Goal: Use online tool/utility: Utilize a website feature to perform a specific function

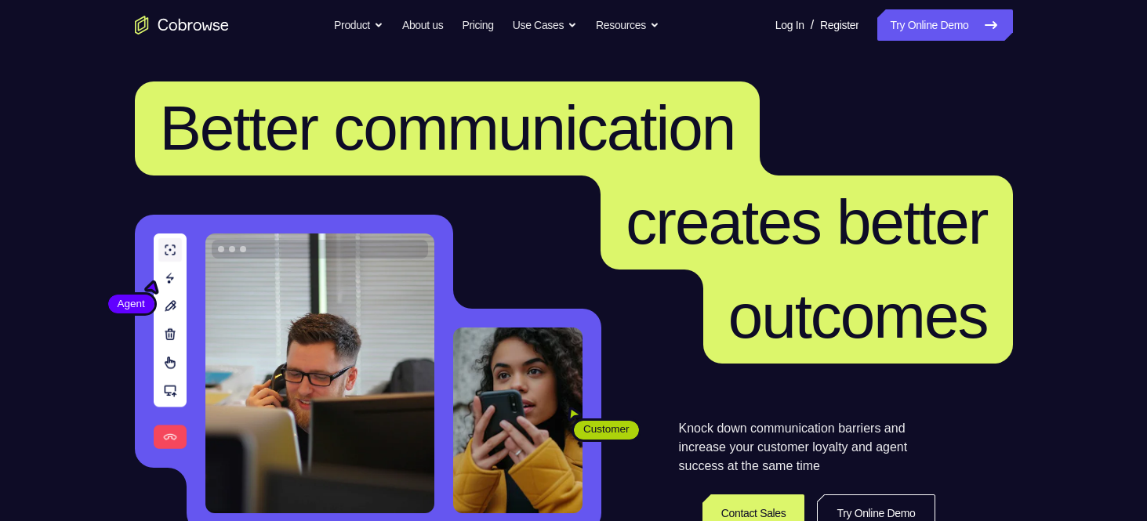
click at [890, 34] on link "Try Online Demo" at bounding box center [944, 24] width 135 height 31
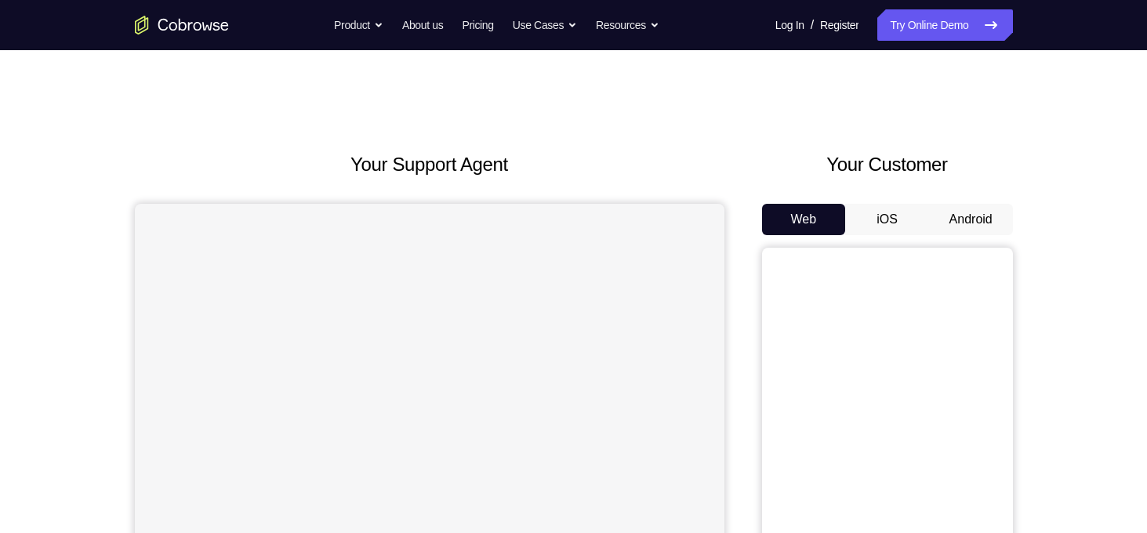
click at [969, 209] on button "Android" at bounding box center [971, 219] width 84 height 31
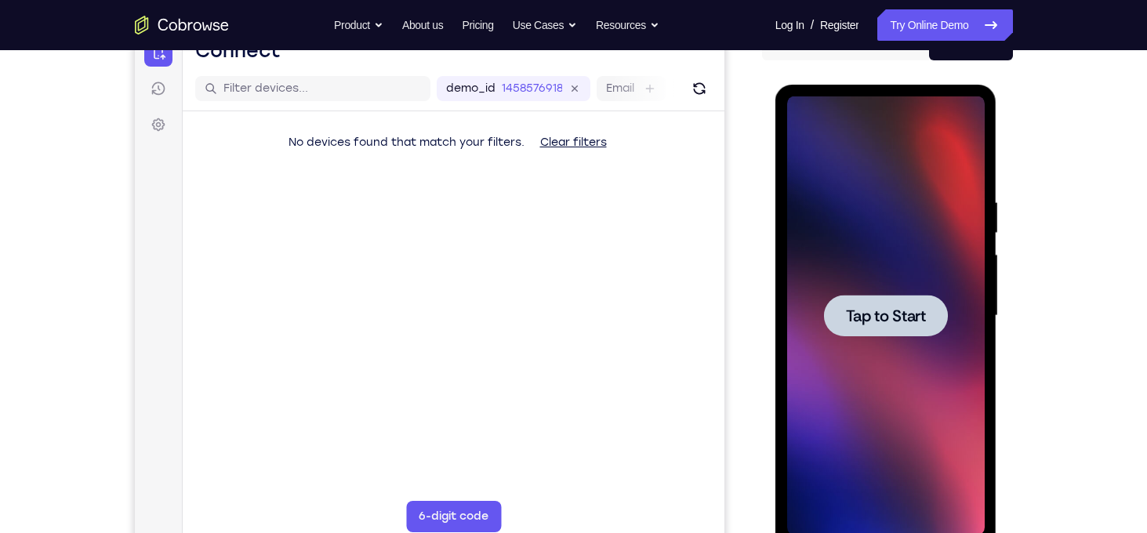
click at [863, 350] on div at bounding box center [886, 315] width 198 height 439
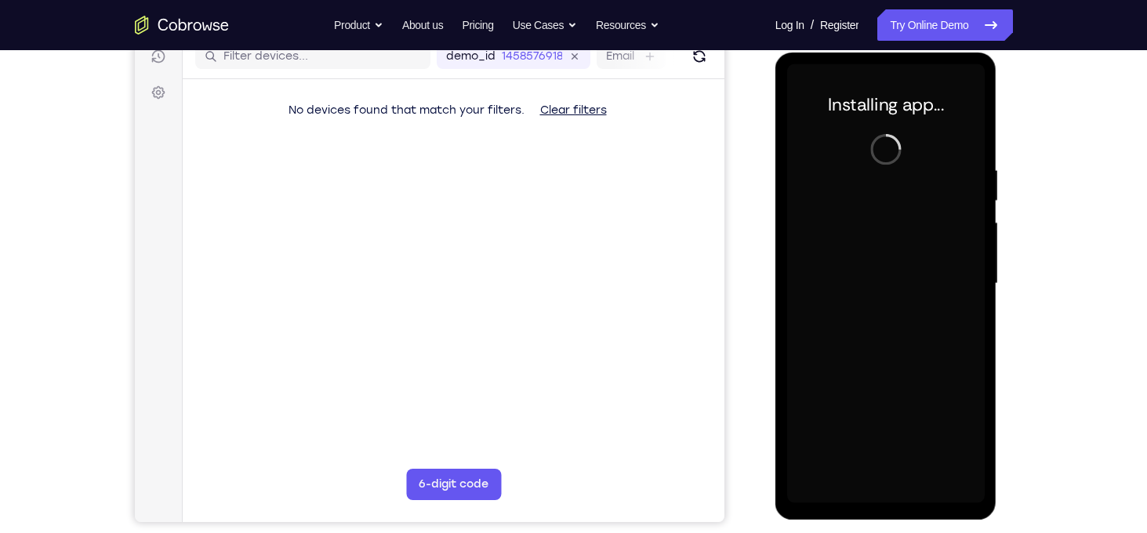
scroll to position [207, 0]
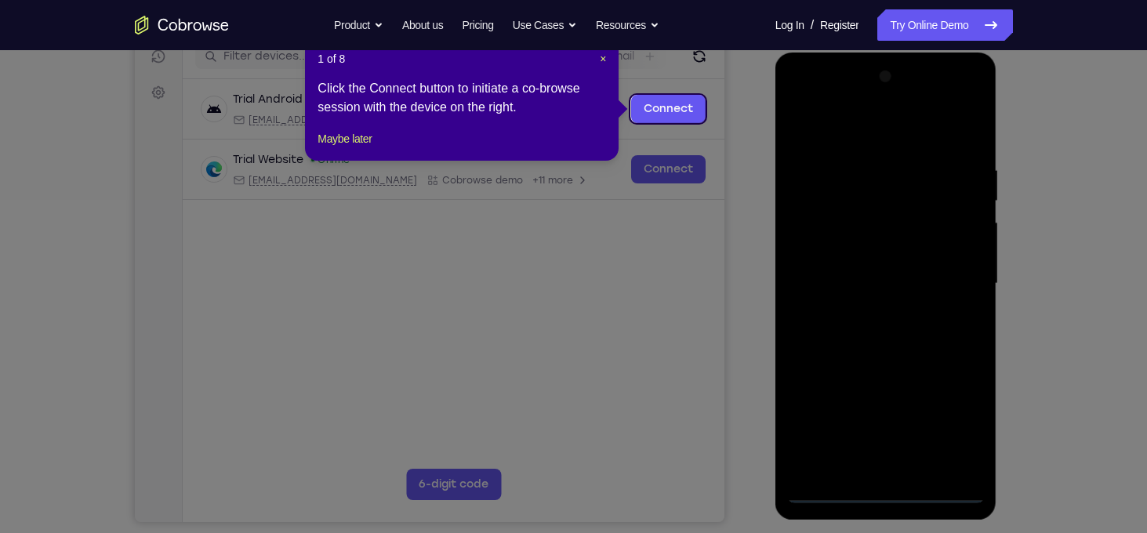
click at [608, 55] on div "1 of 8 × Click the Connect button to initiate a co-browse session with the devi…" at bounding box center [462, 99] width 314 height 122
click at [606, 61] on span "×" at bounding box center [603, 59] width 6 height 13
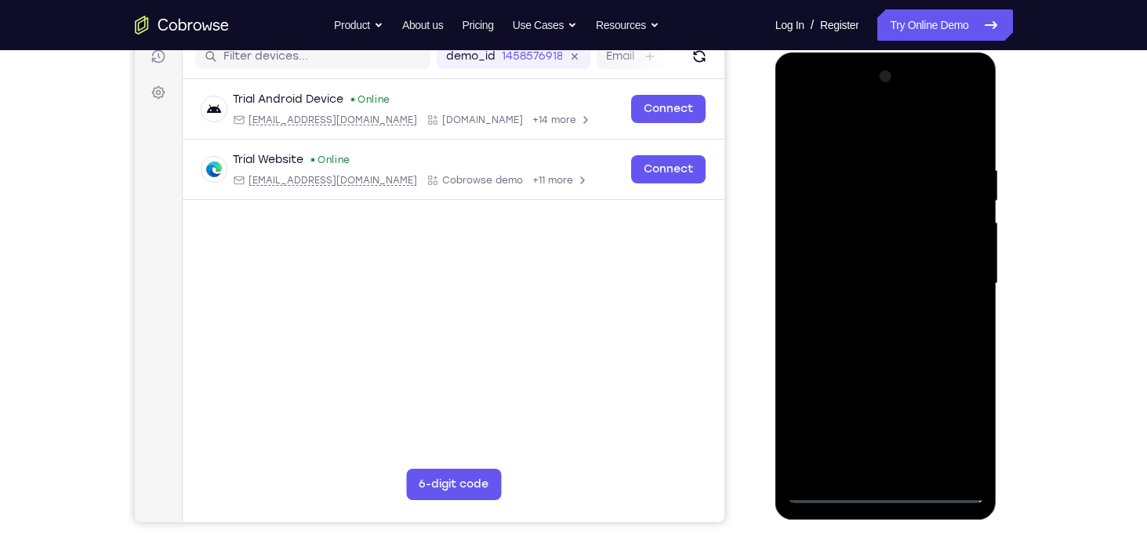
click at [951, 414] on div at bounding box center [886, 283] width 198 height 439
click at [872, 123] on div at bounding box center [886, 283] width 198 height 439
click at [954, 280] on div at bounding box center [886, 283] width 198 height 439
click at [866, 316] on div at bounding box center [886, 283] width 198 height 439
click at [860, 260] on div at bounding box center [886, 283] width 198 height 439
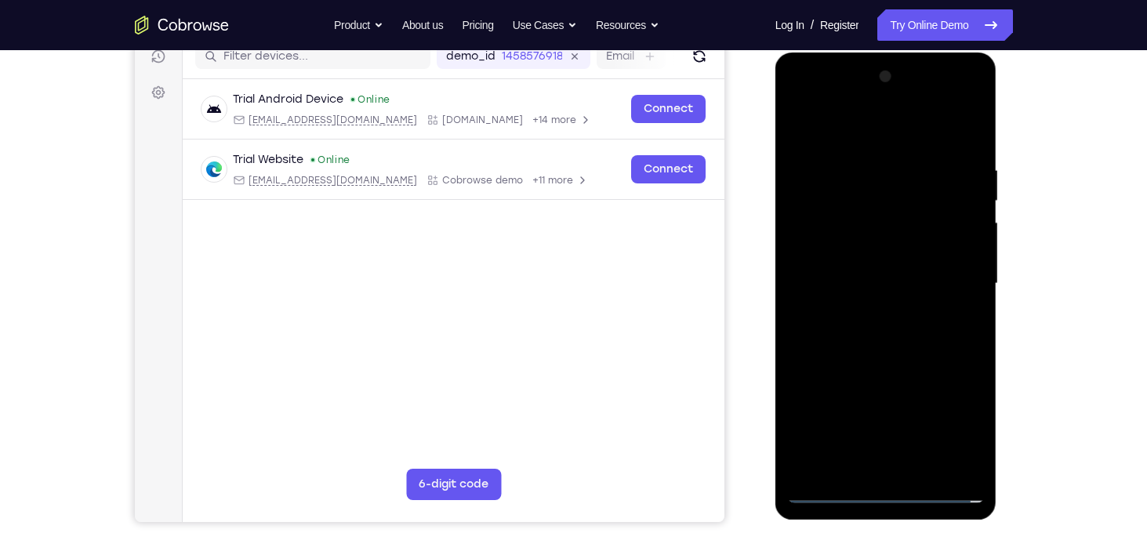
click at [854, 254] on div at bounding box center [886, 283] width 198 height 439
click at [872, 277] on div at bounding box center [886, 283] width 198 height 439
click at [891, 343] on div at bounding box center [886, 283] width 198 height 439
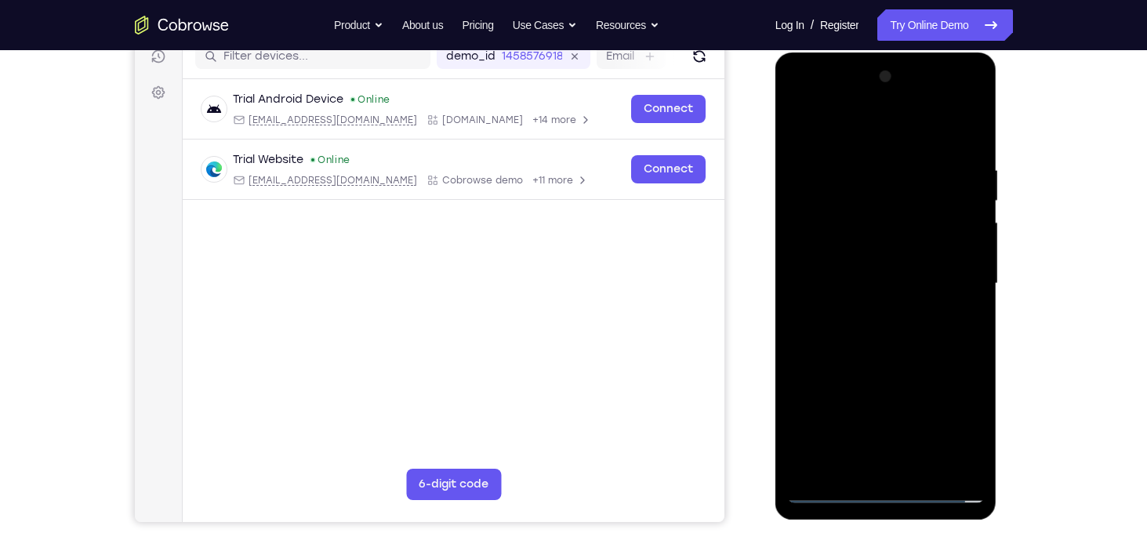
click at [891, 343] on div at bounding box center [886, 283] width 198 height 439
click at [883, 339] on div at bounding box center [886, 283] width 198 height 439
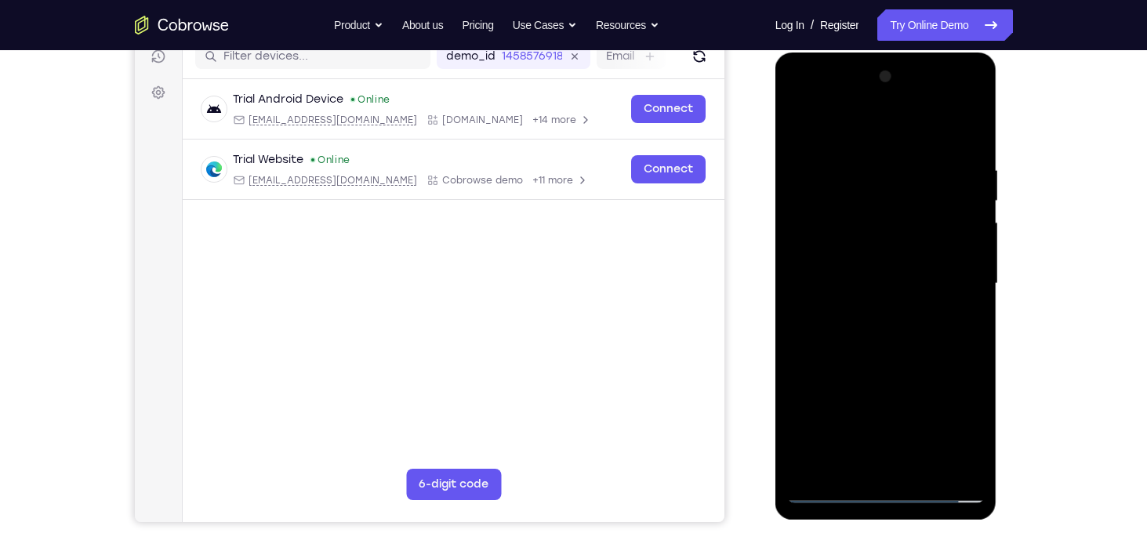
scroll to position [241, 0]
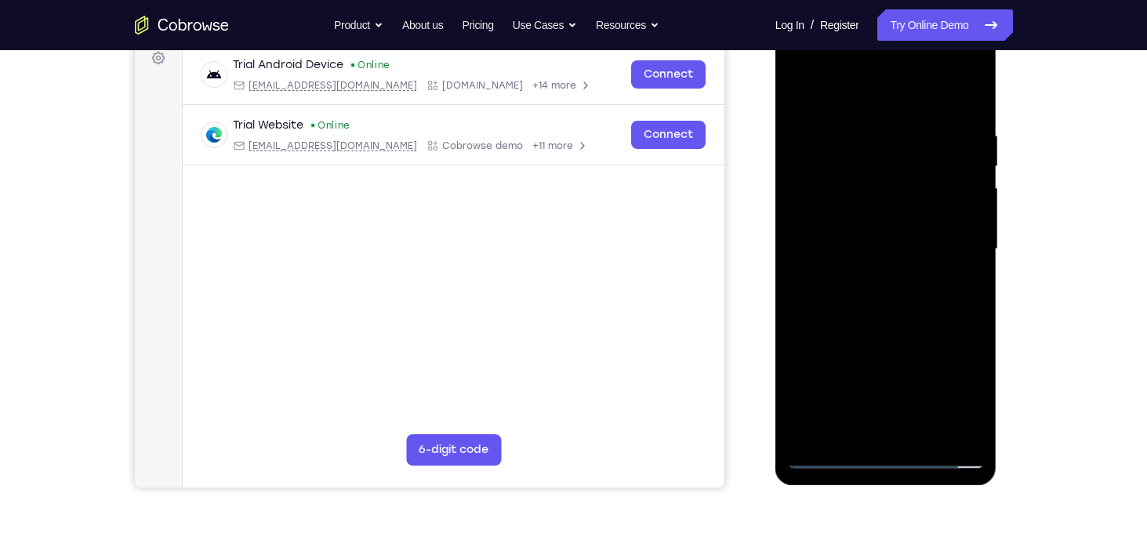
click at [912, 313] on div at bounding box center [886, 249] width 198 height 439
click at [858, 138] on div at bounding box center [886, 249] width 198 height 439
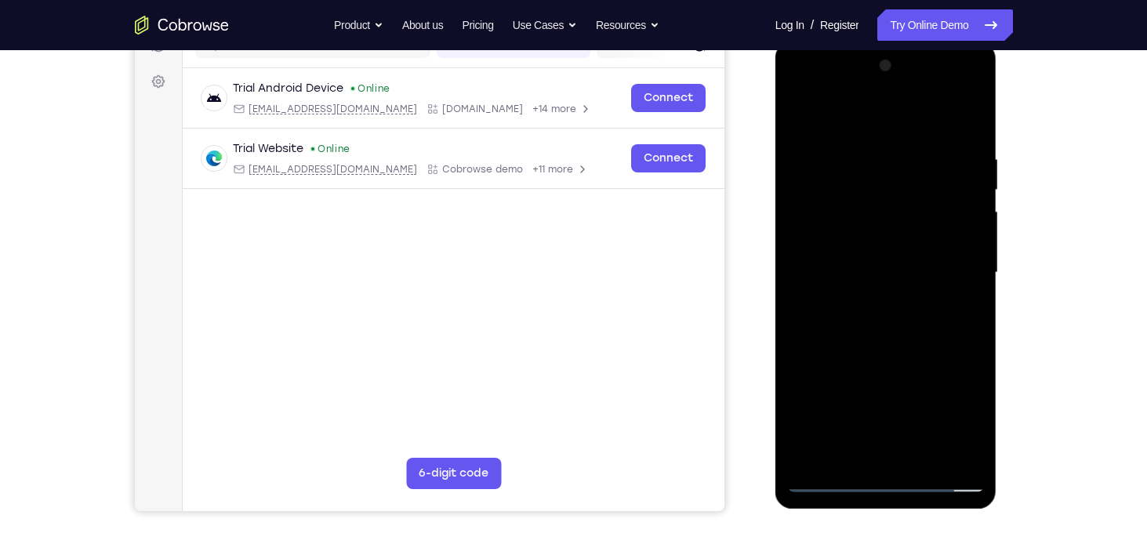
click at [969, 276] on div at bounding box center [886, 272] width 198 height 439
click at [811, 286] on div at bounding box center [886, 272] width 198 height 439
click at [809, 244] on div at bounding box center [886, 272] width 198 height 439
click at [821, 249] on div at bounding box center [886, 272] width 198 height 439
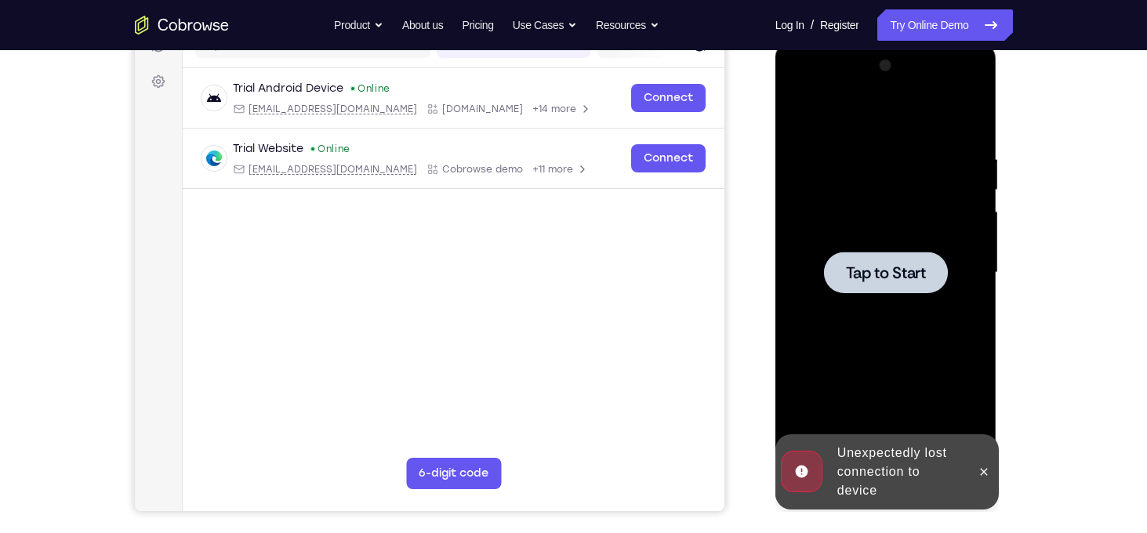
click at [870, 221] on div at bounding box center [886, 272] width 198 height 439
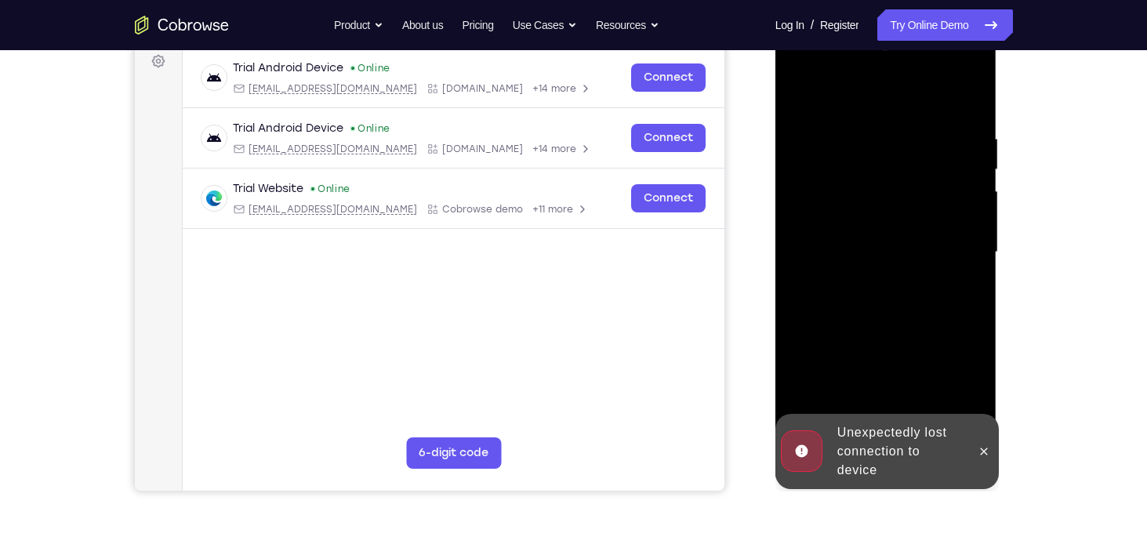
scroll to position [238, 0]
click at [988, 448] on icon at bounding box center [983, 451] width 13 height 13
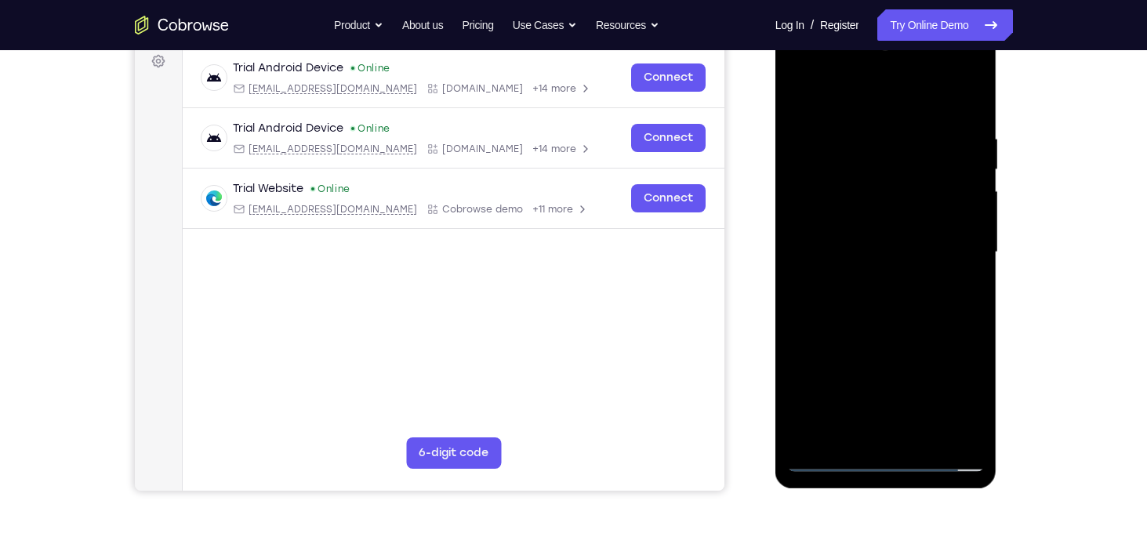
click at [885, 454] on div at bounding box center [886, 252] width 198 height 439
click at [880, 464] on div at bounding box center [886, 252] width 198 height 439
click at [951, 382] on div at bounding box center [886, 252] width 198 height 439
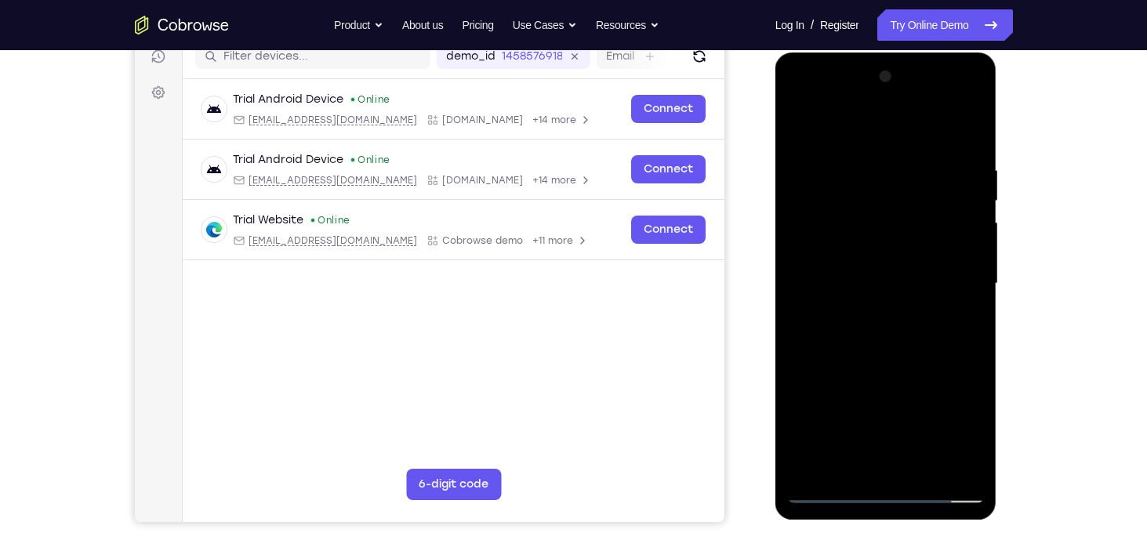
click at [842, 137] on div at bounding box center [886, 283] width 198 height 439
click at [957, 281] on div at bounding box center [886, 283] width 198 height 439
click at [866, 315] on div at bounding box center [886, 283] width 198 height 439
click at [865, 276] on div at bounding box center [886, 283] width 198 height 439
click at [836, 218] on div at bounding box center [886, 283] width 198 height 439
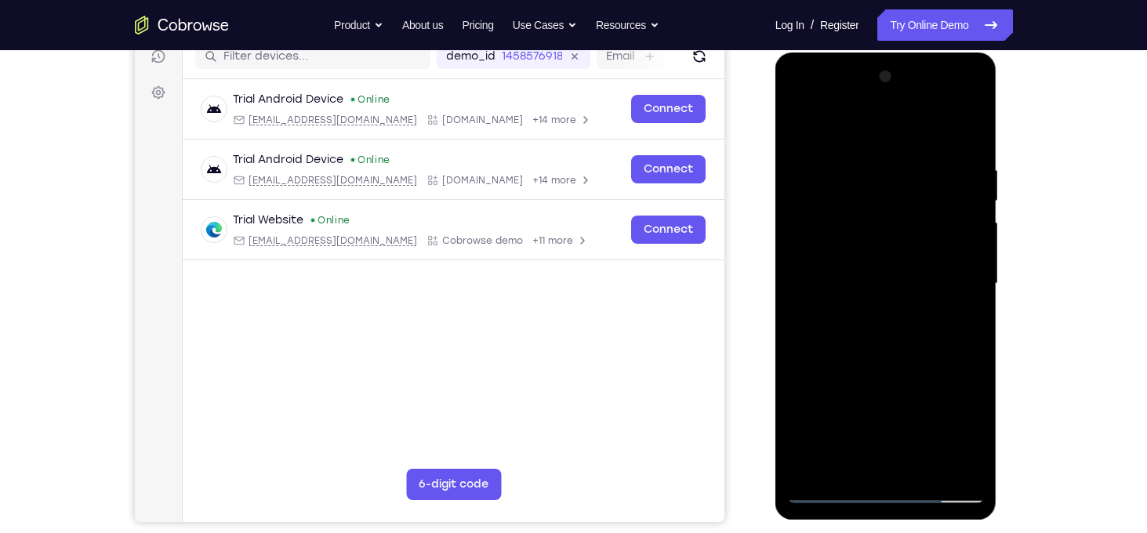
click at [858, 250] on div at bounding box center [886, 283] width 198 height 439
click at [880, 285] on div at bounding box center [886, 283] width 198 height 439
click at [909, 328] on div at bounding box center [886, 283] width 198 height 439
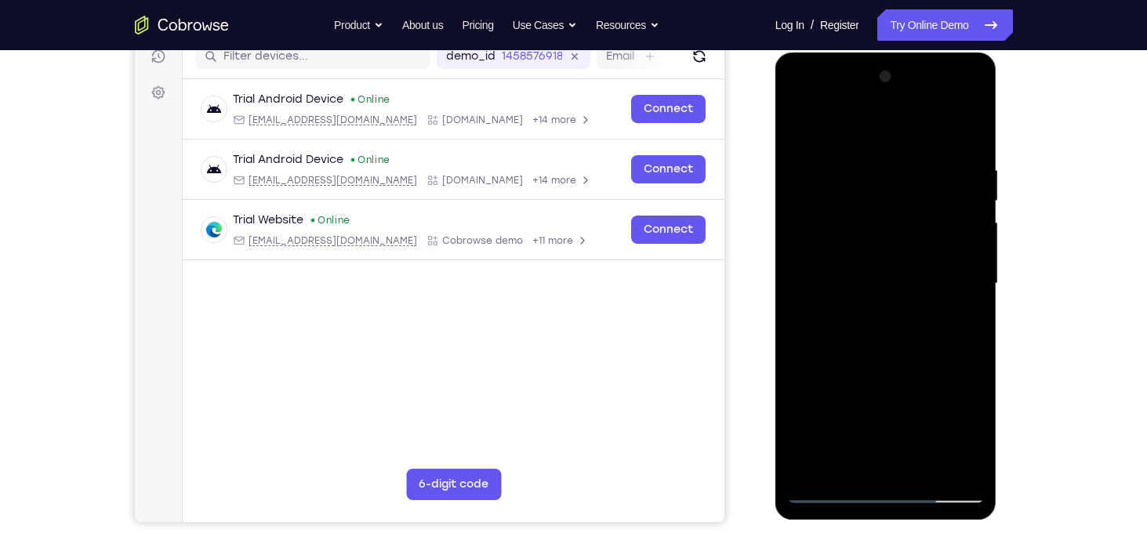
click at [909, 328] on div at bounding box center [886, 283] width 198 height 439
click at [881, 337] on div at bounding box center [886, 283] width 198 height 439
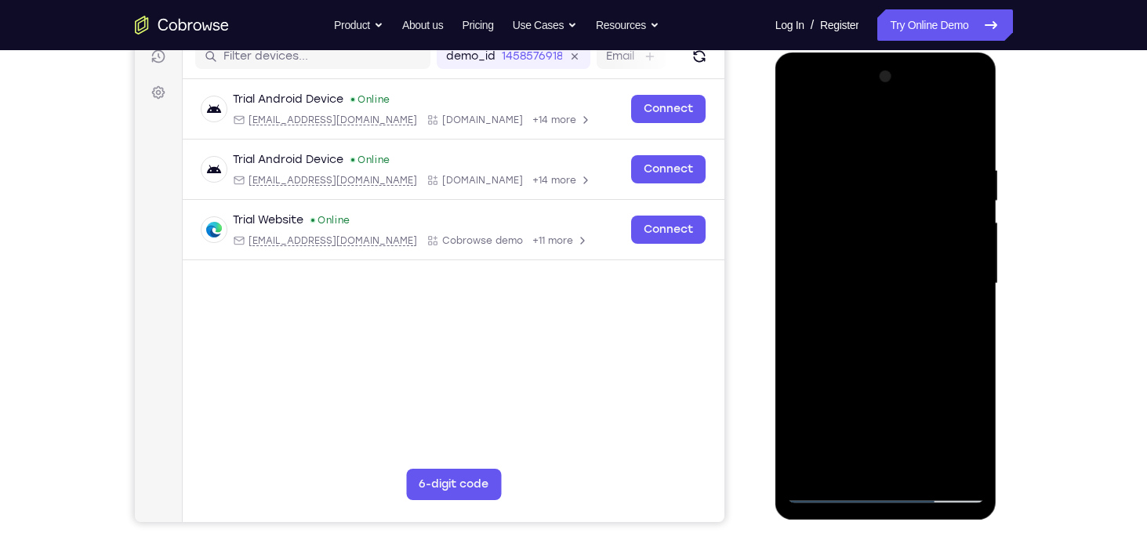
click at [881, 337] on div at bounding box center [886, 283] width 198 height 439
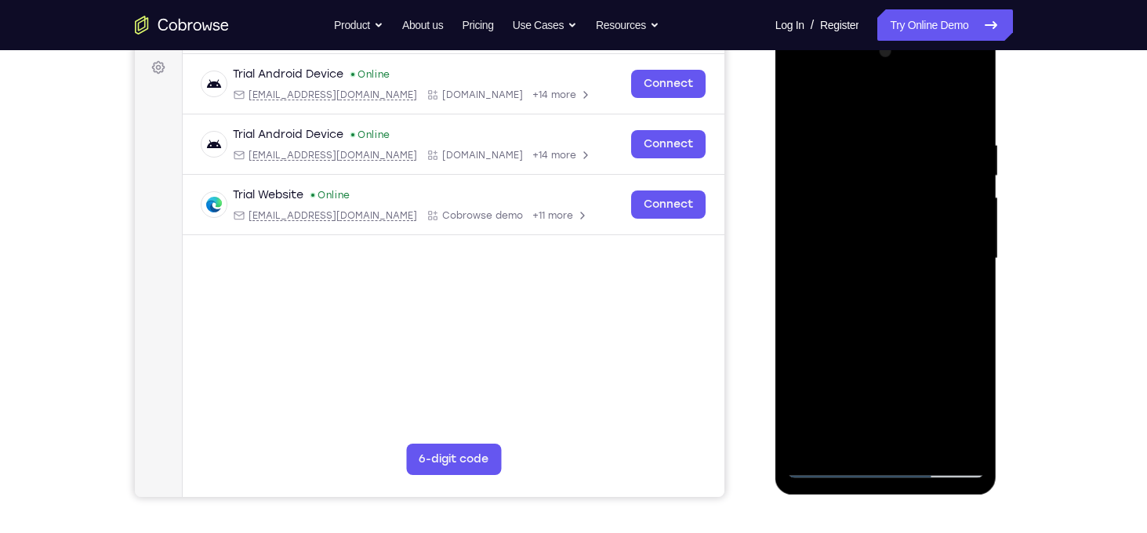
click at [894, 330] on div at bounding box center [886, 258] width 198 height 439
click at [923, 448] on div at bounding box center [886, 258] width 198 height 439
click at [876, 345] on div at bounding box center [886, 258] width 198 height 439
click at [883, 120] on div at bounding box center [886, 258] width 198 height 439
click at [817, 118] on div at bounding box center [886, 258] width 198 height 439
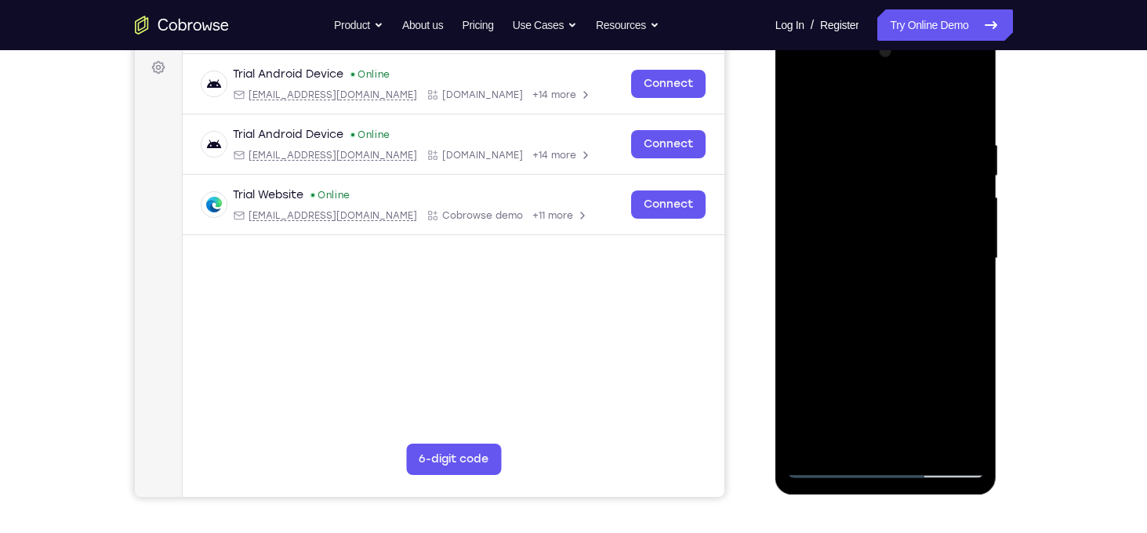
click at [805, 99] on div at bounding box center [886, 258] width 198 height 439
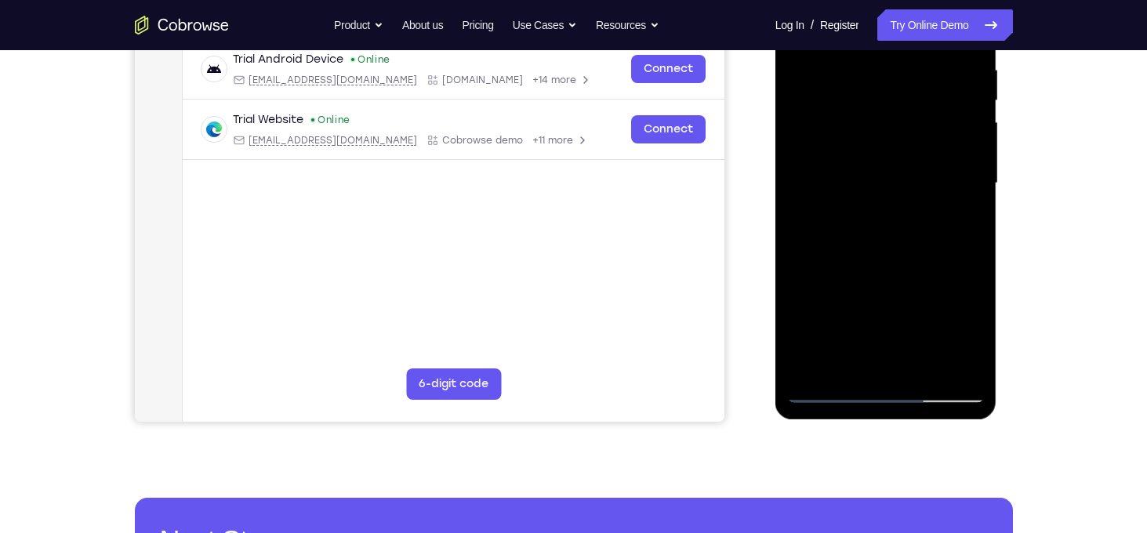
scroll to position [308, 0]
click at [853, 360] on div at bounding box center [886, 182] width 198 height 439
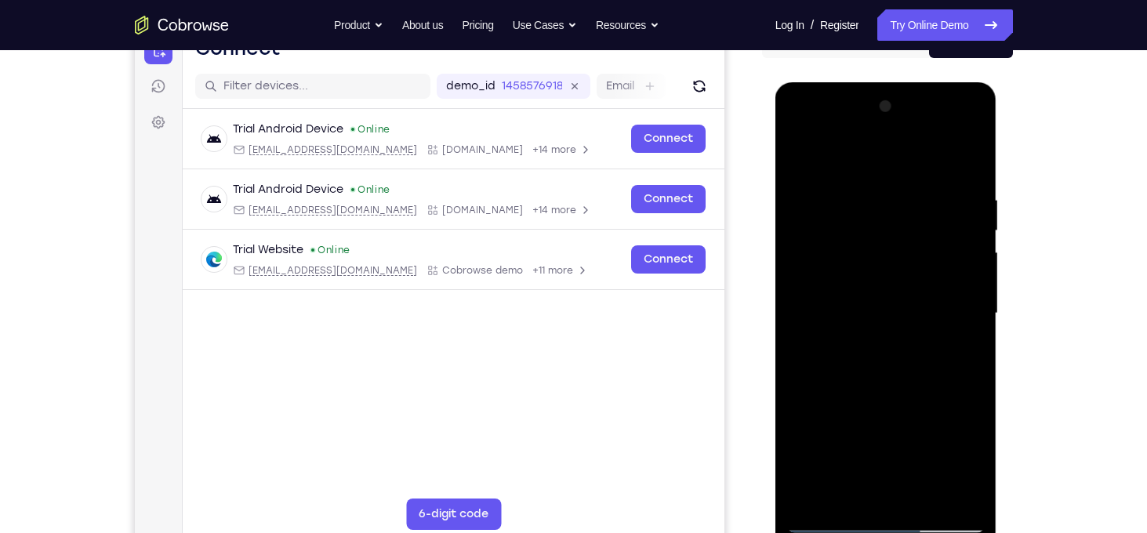
click at [814, 157] on div at bounding box center [886, 313] width 198 height 439
click at [872, 258] on div at bounding box center [886, 313] width 198 height 439
click at [818, 183] on div at bounding box center [886, 313] width 198 height 439
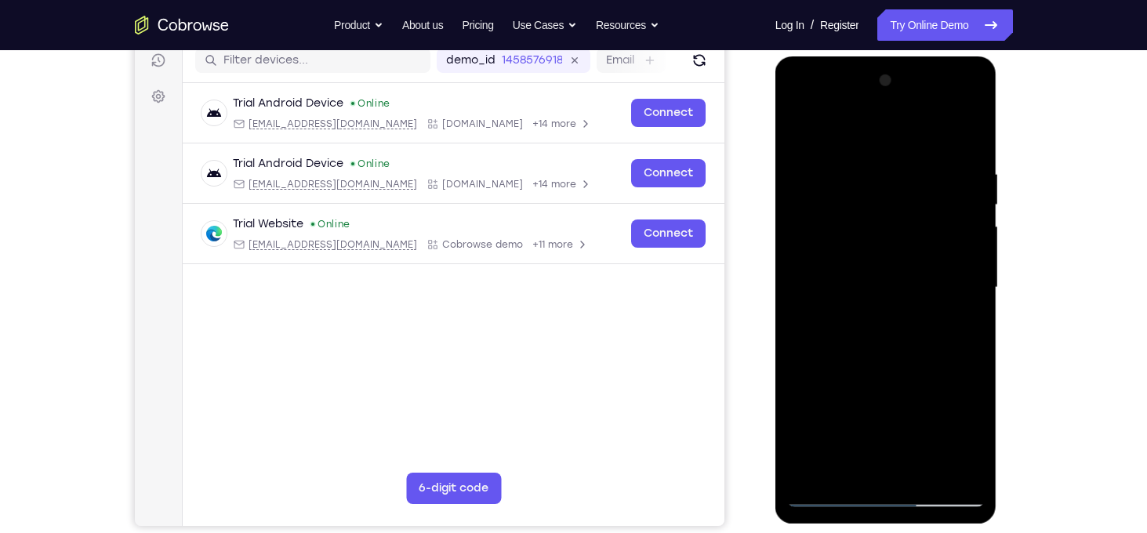
click at [951, 263] on div at bounding box center [886, 287] width 198 height 439
click at [814, 274] on div at bounding box center [886, 287] width 198 height 439
click at [931, 267] on div at bounding box center [886, 287] width 198 height 439
click at [958, 264] on div at bounding box center [886, 287] width 198 height 439
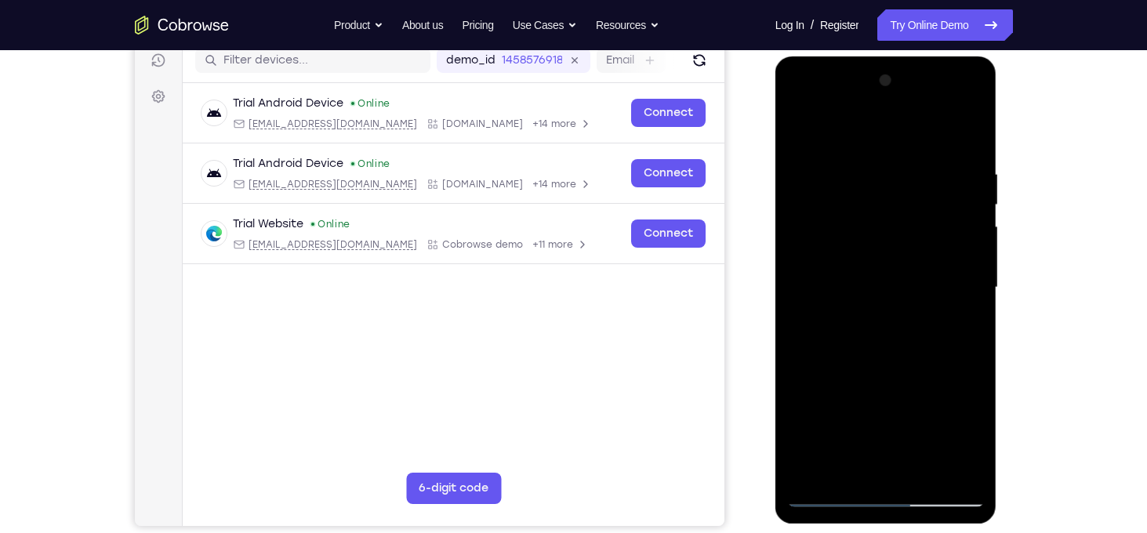
click at [958, 264] on div at bounding box center [886, 287] width 198 height 439
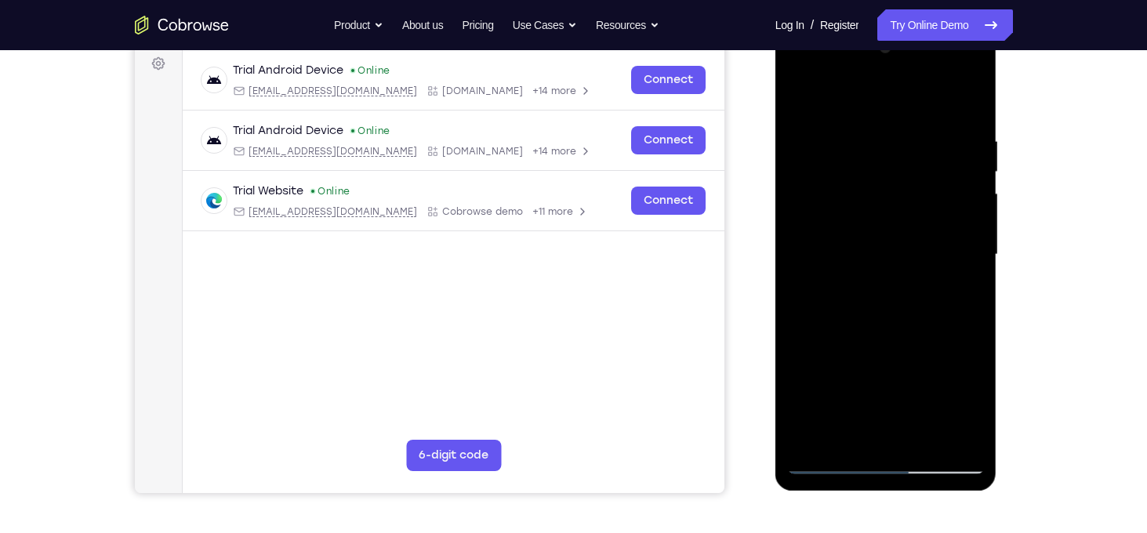
scroll to position [237, 0]
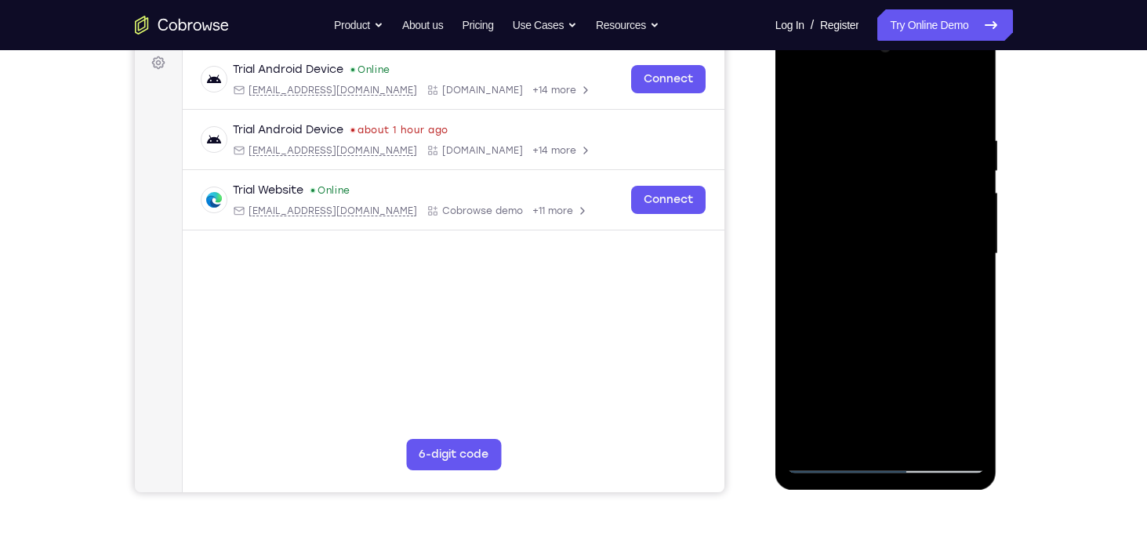
click at [838, 432] on div at bounding box center [886, 253] width 198 height 439
click at [793, 257] on div at bounding box center [886, 253] width 198 height 439
click at [799, 258] on div at bounding box center [886, 253] width 198 height 439
click at [869, 436] on div at bounding box center [886, 253] width 198 height 439
click at [830, 465] on div at bounding box center [886, 253] width 198 height 439
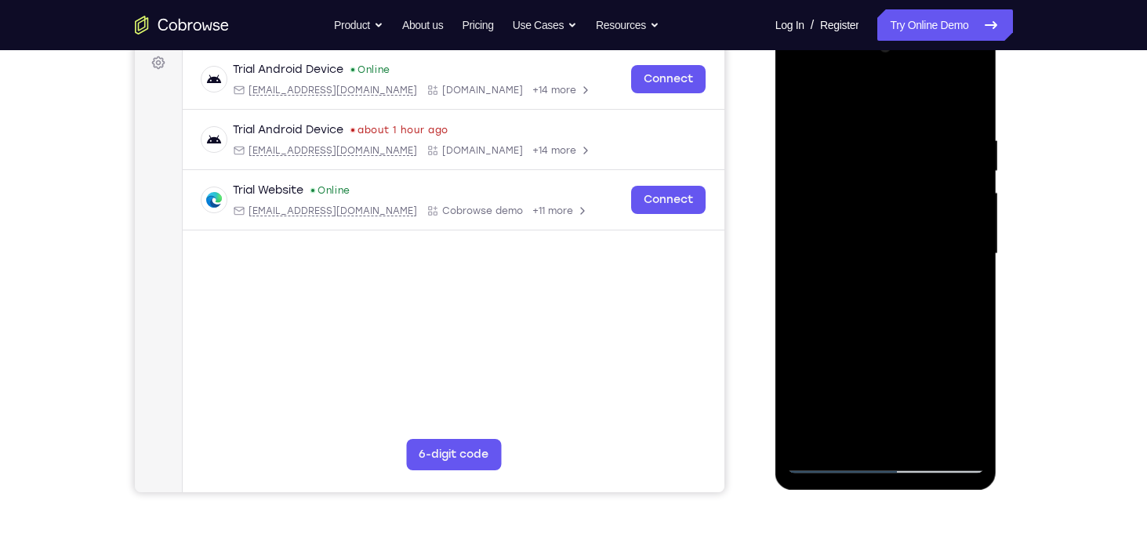
click at [956, 432] on div at bounding box center [886, 253] width 198 height 439
click at [963, 339] on div at bounding box center [886, 253] width 198 height 439
click at [965, 251] on div at bounding box center [886, 253] width 198 height 439
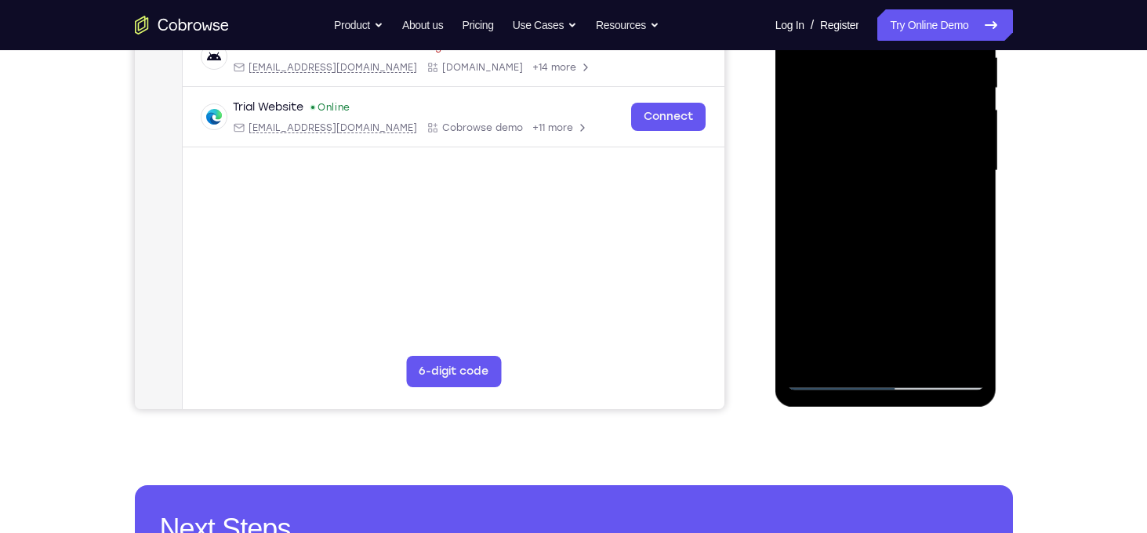
click at [931, 356] on div at bounding box center [886, 170] width 198 height 439
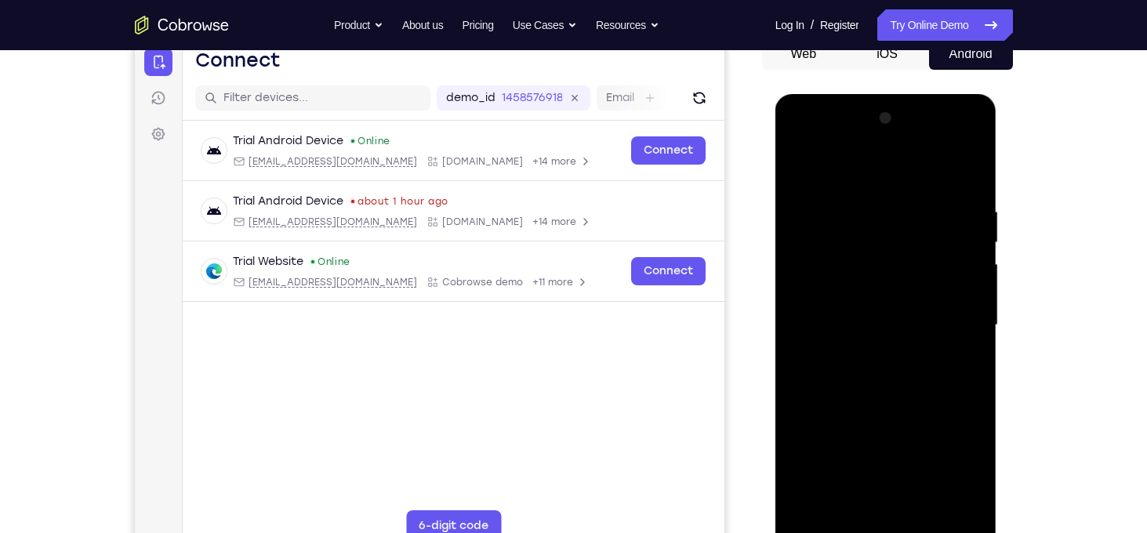
scroll to position [233, 0]
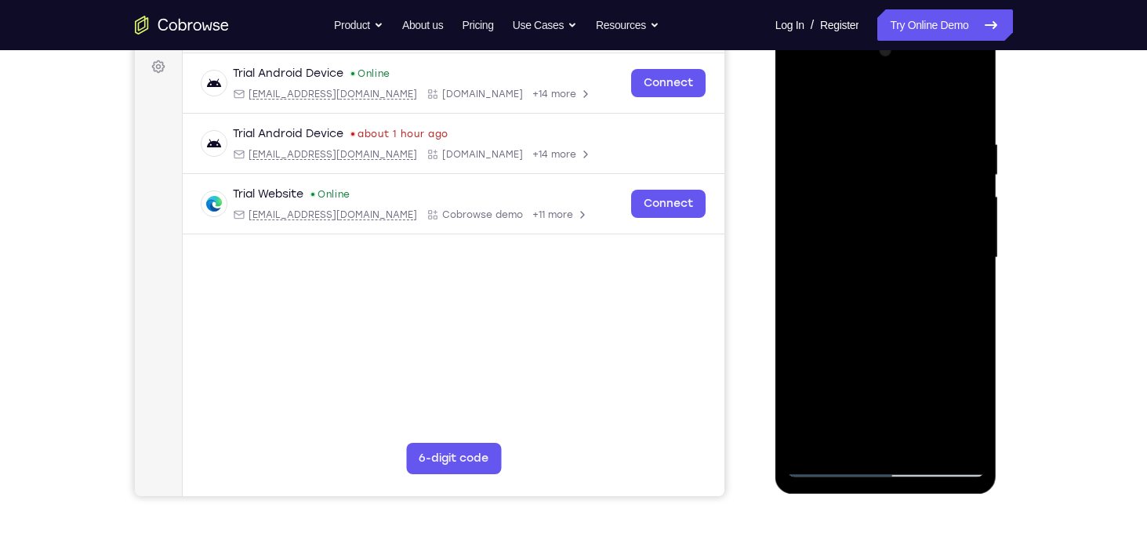
drag, startPoint x: 910, startPoint y: 412, endPoint x: 872, endPoint y: 268, distance: 149.3
click at [872, 268] on div at bounding box center [886, 257] width 198 height 439
drag, startPoint x: 886, startPoint y: 419, endPoint x: 868, endPoint y: 268, distance: 151.6
click at [868, 268] on div at bounding box center [886, 257] width 198 height 439
drag, startPoint x: 882, startPoint y: 422, endPoint x: 838, endPoint y: 238, distance: 188.6
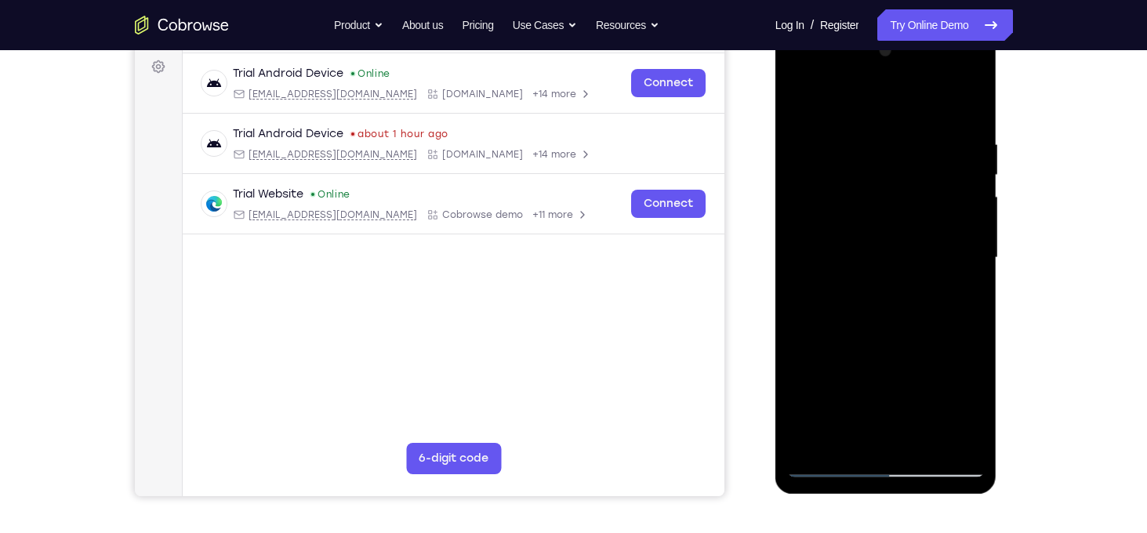
click at [838, 238] on div at bounding box center [886, 257] width 198 height 439
click at [847, 332] on div at bounding box center [886, 257] width 198 height 439
click at [800, 168] on div at bounding box center [886, 257] width 198 height 439
drag, startPoint x: 898, startPoint y: 376, endPoint x: 836, endPoint y: 219, distance: 169.3
click at [836, 219] on div at bounding box center [886, 257] width 198 height 439
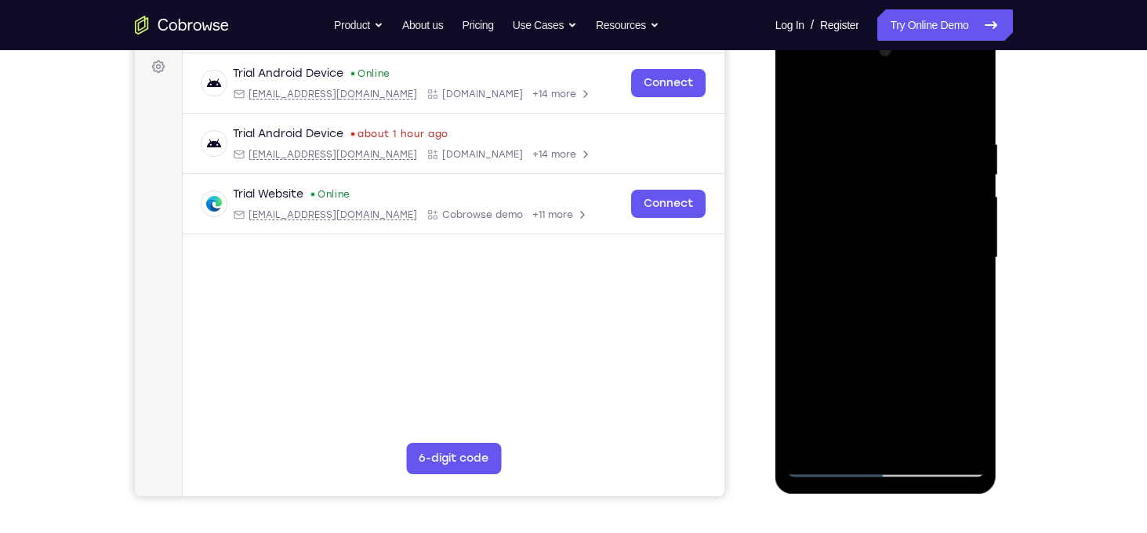
click at [954, 315] on div at bounding box center [886, 257] width 198 height 439
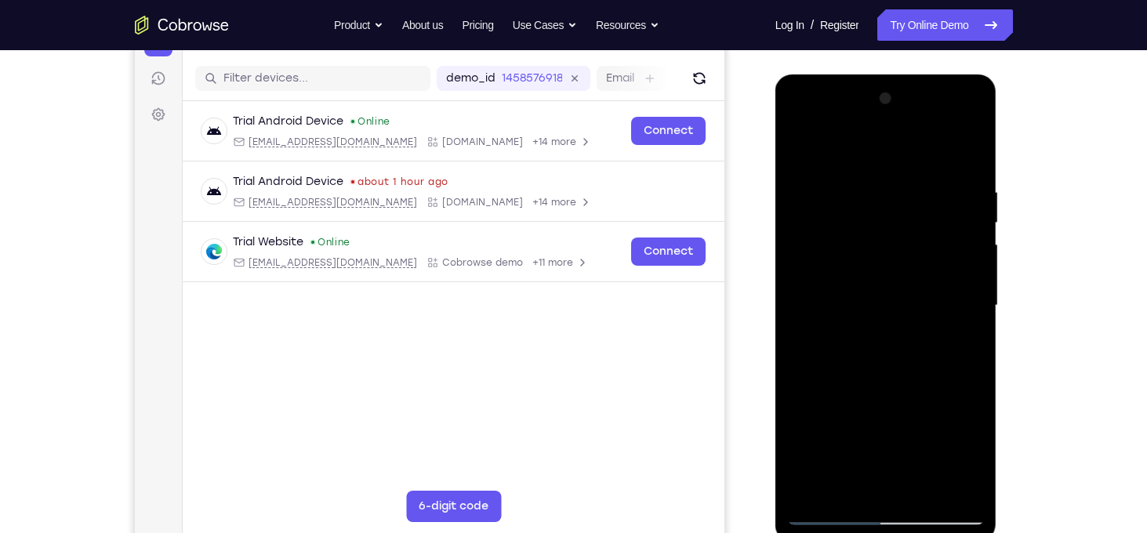
scroll to position [225, 0]
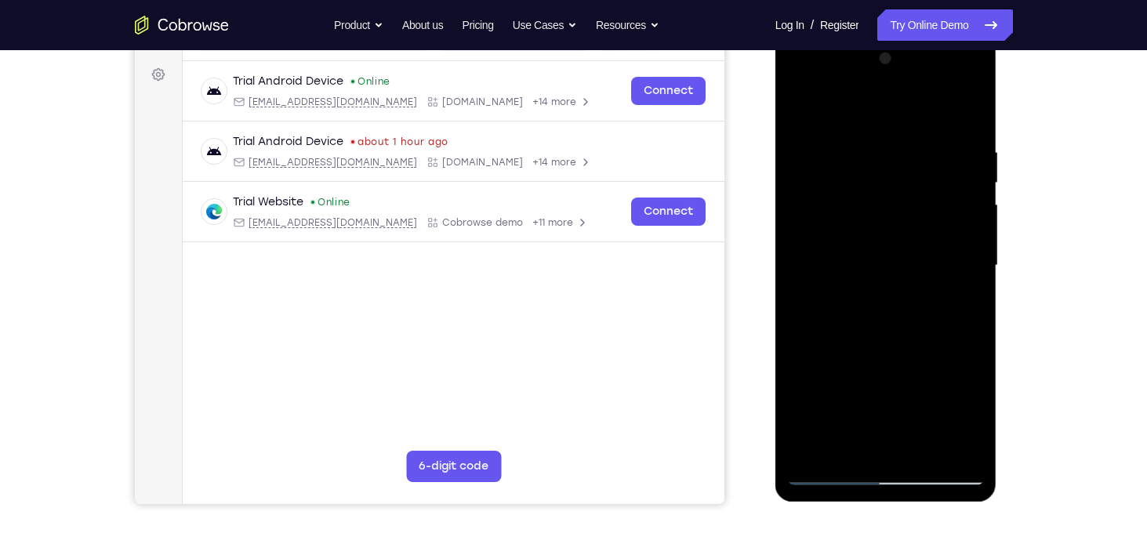
click at [796, 108] on div at bounding box center [886, 265] width 198 height 439
click at [836, 277] on div at bounding box center [886, 265] width 198 height 439
click at [823, 315] on div at bounding box center [886, 265] width 198 height 439
drag, startPoint x: 812, startPoint y: 188, endPoint x: 883, endPoint y: 336, distance: 163.7
click at [883, 336] on div at bounding box center [886, 265] width 198 height 439
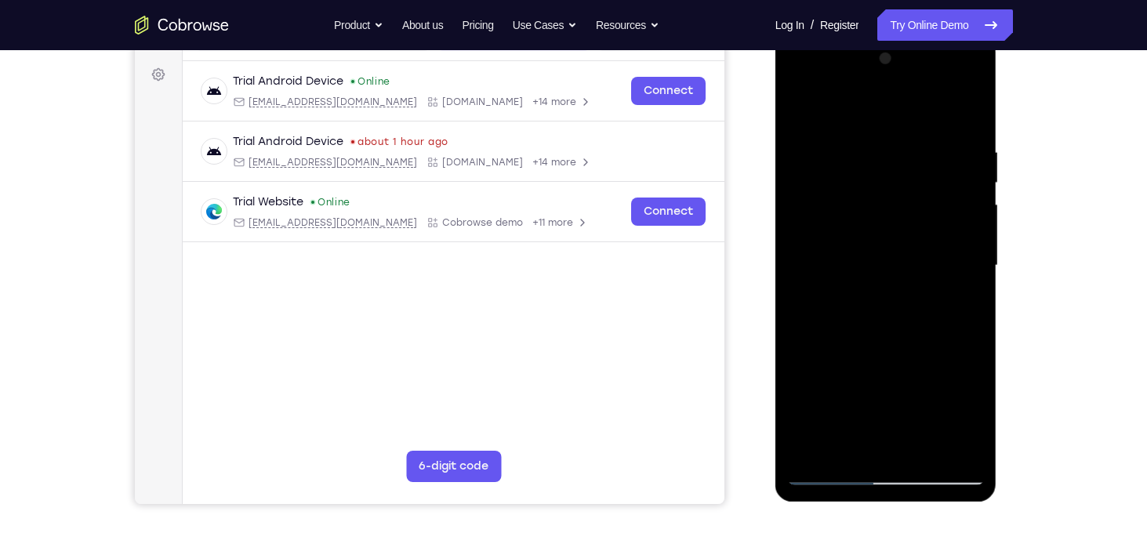
click at [820, 203] on div at bounding box center [886, 265] width 198 height 439
drag, startPoint x: 867, startPoint y: 339, endPoint x: 891, endPoint y: 195, distance: 146.3
click at [891, 195] on div at bounding box center [886, 265] width 198 height 439
drag, startPoint x: 903, startPoint y: 369, endPoint x: 887, endPoint y: 144, distance: 225.5
click at [887, 144] on div at bounding box center [886, 265] width 198 height 439
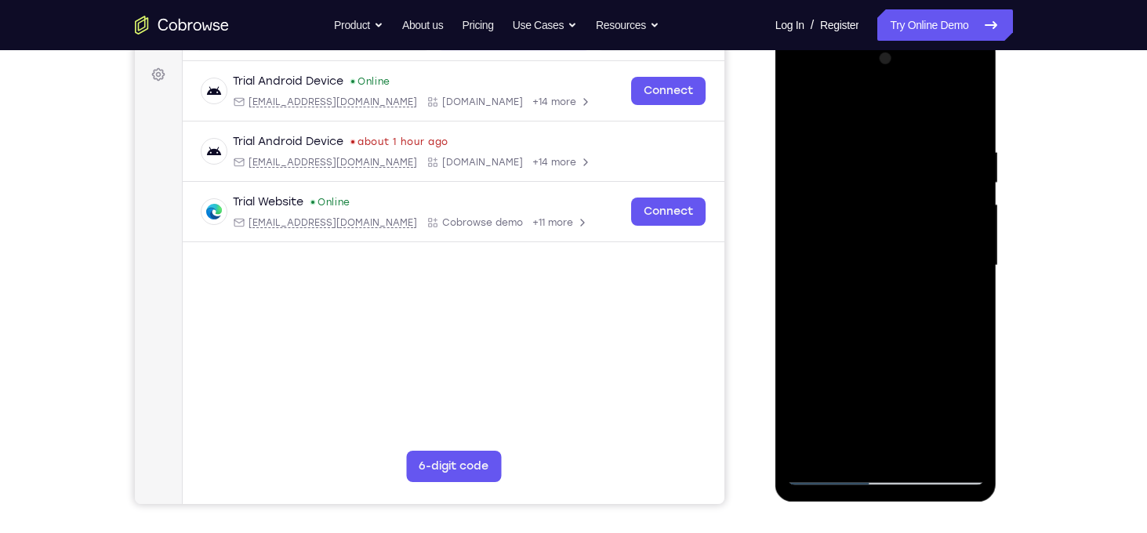
click at [926, 454] on div at bounding box center [886, 265] width 198 height 439
click at [802, 108] on div at bounding box center [886, 265] width 198 height 439
click at [965, 456] on div at bounding box center [886, 265] width 198 height 439
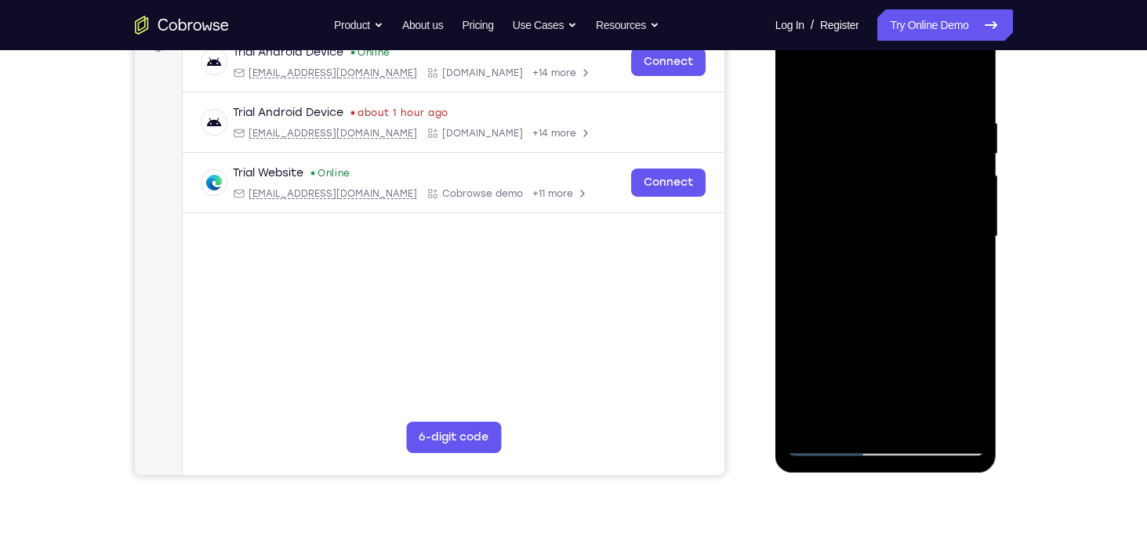
scroll to position [254, 0]
click at [841, 311] on div at bounding box center [886, 236] width 198 height 439
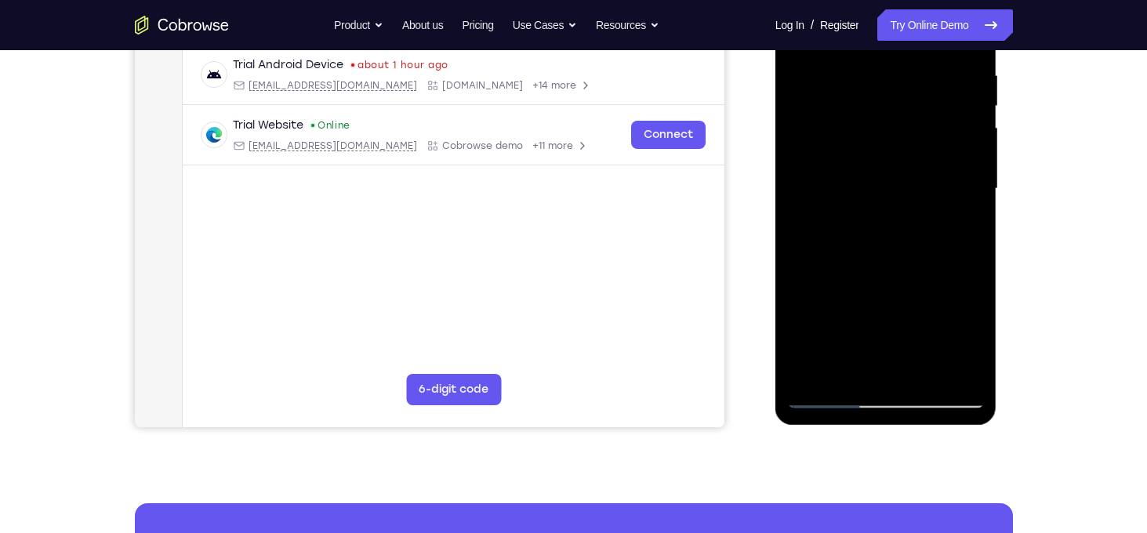
scroll to position [229, 0]
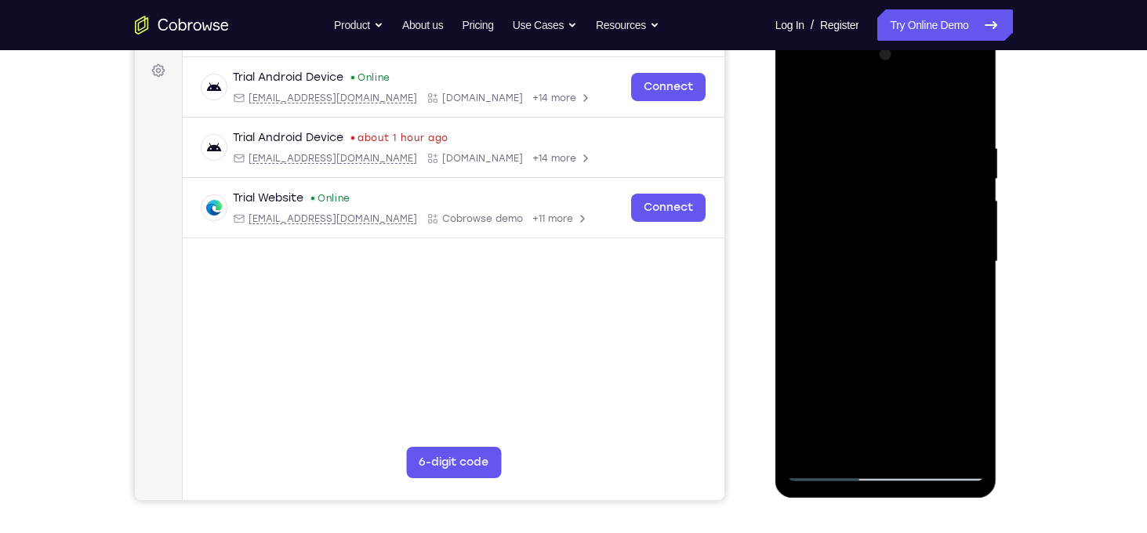
drag, startPoint x: 910, startPoint y: 358, endPoint x: 883, endPoint y: 248, distance: 112.9
click at [883, 248] on div at bounding box center [886, 261] width 198 height 439
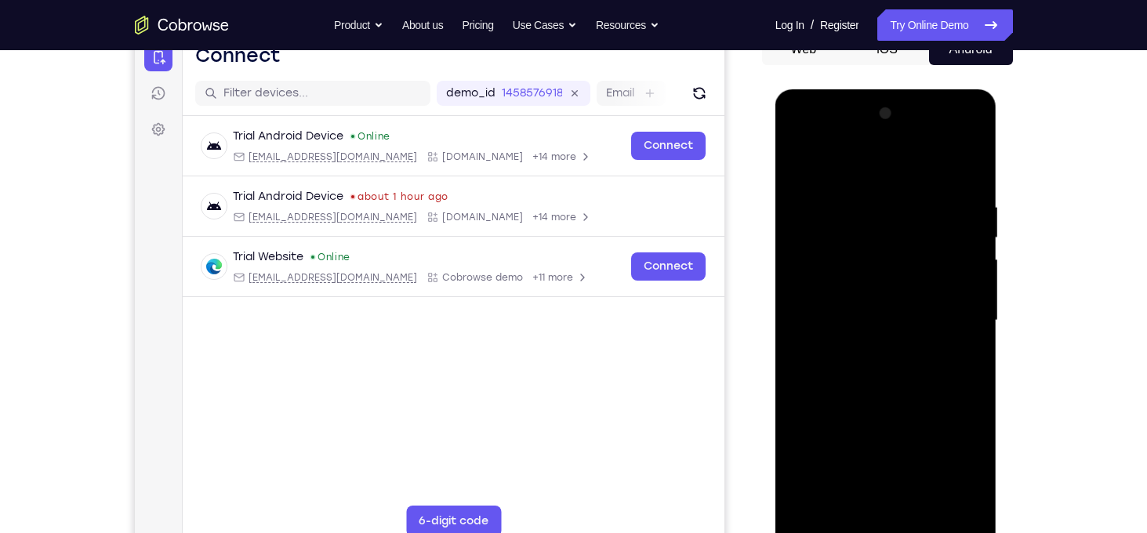
scroll to position [165, 0]
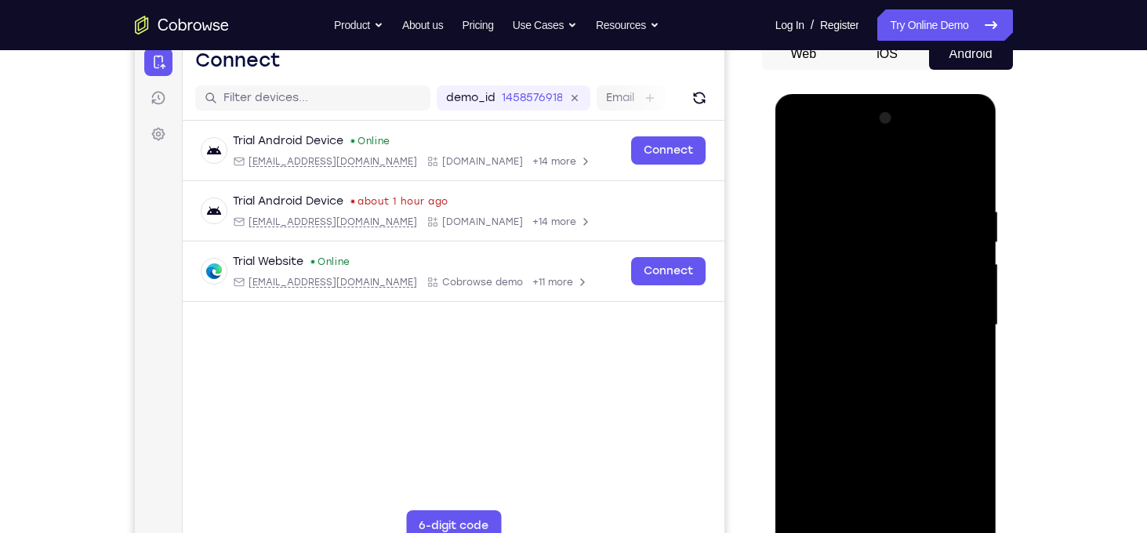
drag, startPoint x: 900, startPoint y: 408, endPoint x: 865, endPoint y: 233, distance: 178.9
click at [865, 233] on div at bounding box center [886, 325] width 198 height 439
drag, startPoint x: 872, startPoint y: 360, endPoint x: 865, endPoint y: 281, distance: 79.6
click at [865, 281] on div at bounding box center [886, 325] width 198 height 439
drag, startPoint x: 858, startPoint y: 255, endPoint x: 887, endPoint y: 343, distance: 93.0
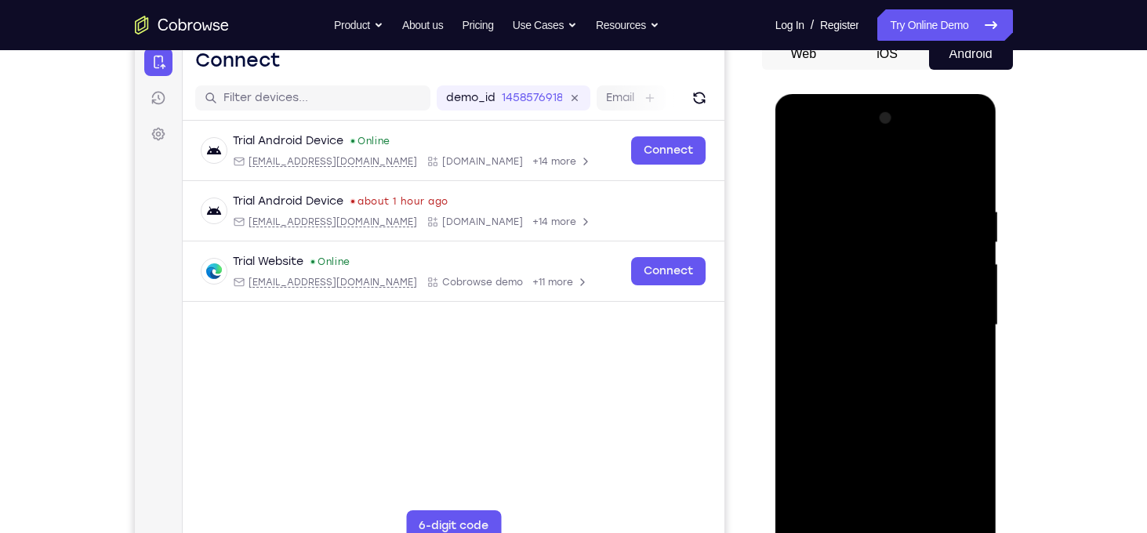
click at [887, 343] on div at bounding box center [886, 325] width 198 height 439
click at [971, 306] on div at bounding box center [886, 325] width 198 height 439
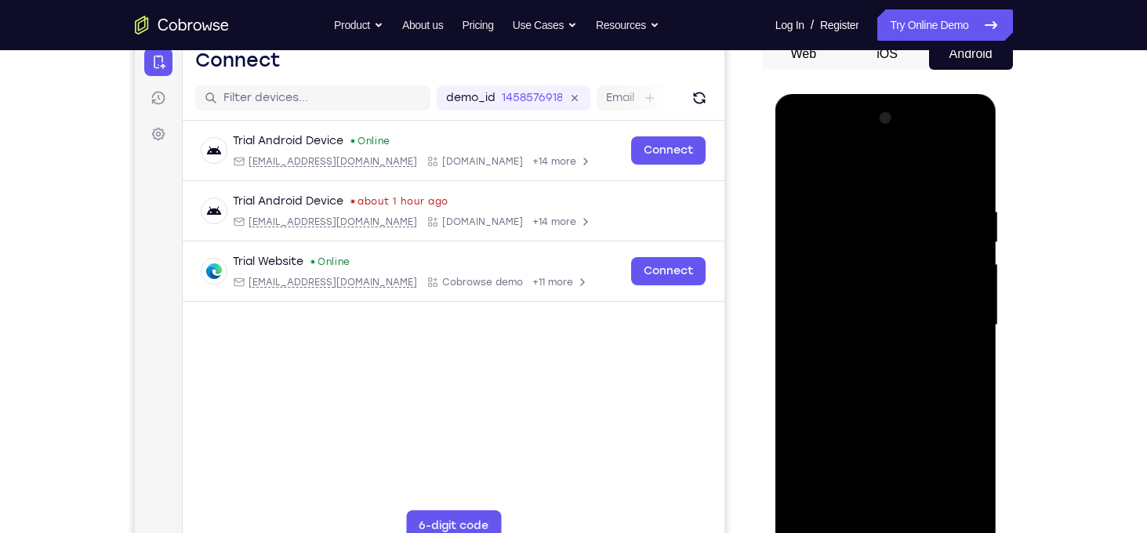
click at [971, 306] on div at bounding box center [886, 325] width 198 height 439
click at [797, 300] on div at bounding box center [886, 325] width 198 height 439
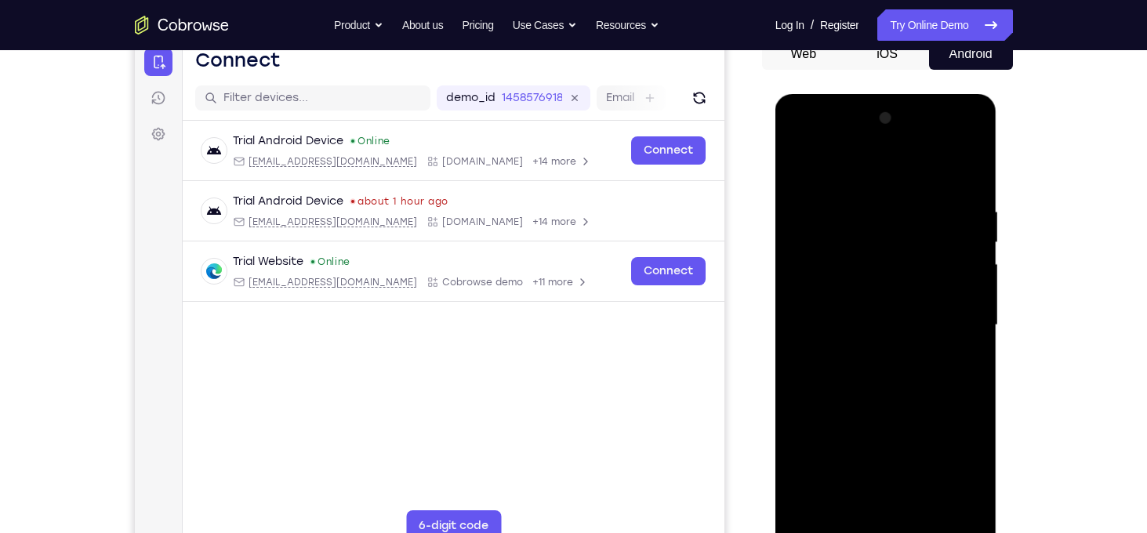
click at [801, 305] on div at bounding box center [886, 325] width 198 height 439
click at [969, 309] on div at bounding box center [886, 325] width 198 height 439
click at [971, 297] on div at bounding box center [886, 325] width 198 height 439
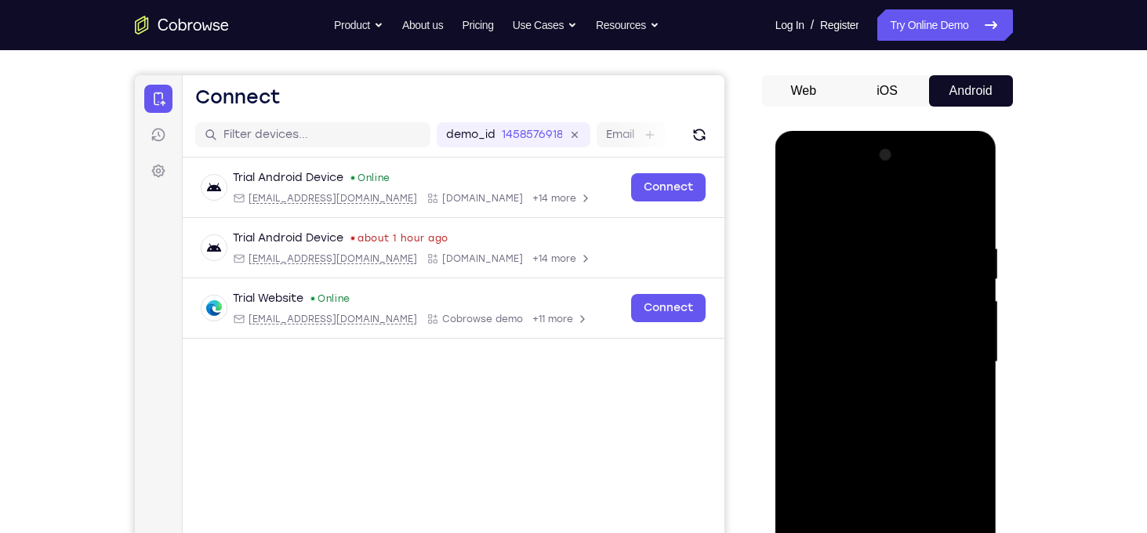
scroll to position [87, 0]
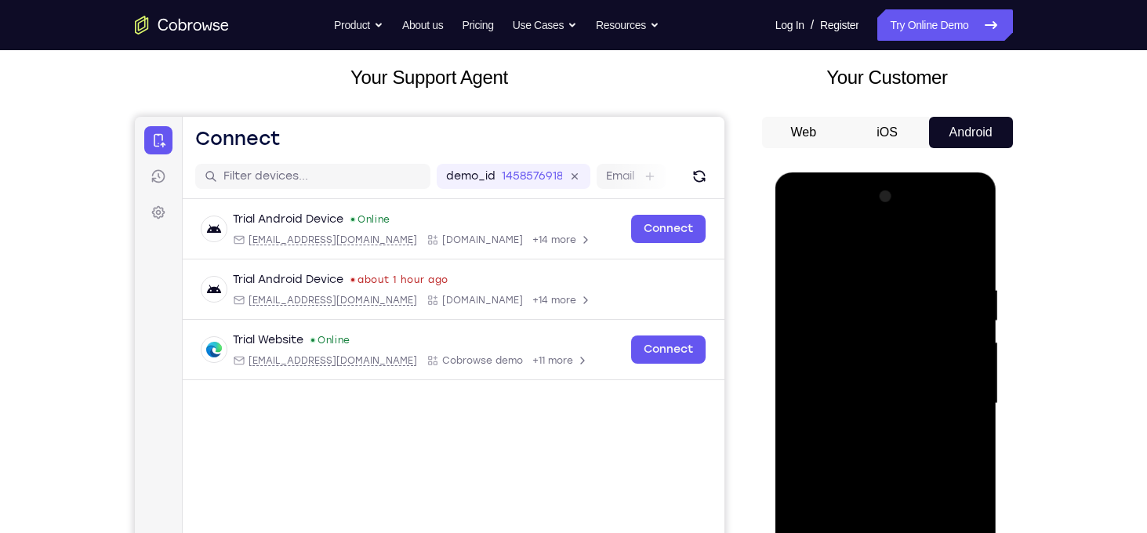
drag, startPoint x: 894, startPoint y: 451, endPoint x: 878, endPoint y: 263, distance: 188.1
click at [878, 263] on div at bounding box center [886, 403] width 198 height 439
drag, startPoint x: 902, startPoint y: 472, endPoint x: 887, endPoint y: 296, distance: 177.1
click at [887, 296] on div at bounding box center [886, 403] width 198 height 439
click at [979, 365] on div at bounding box center [886, 403] width 198 height 439
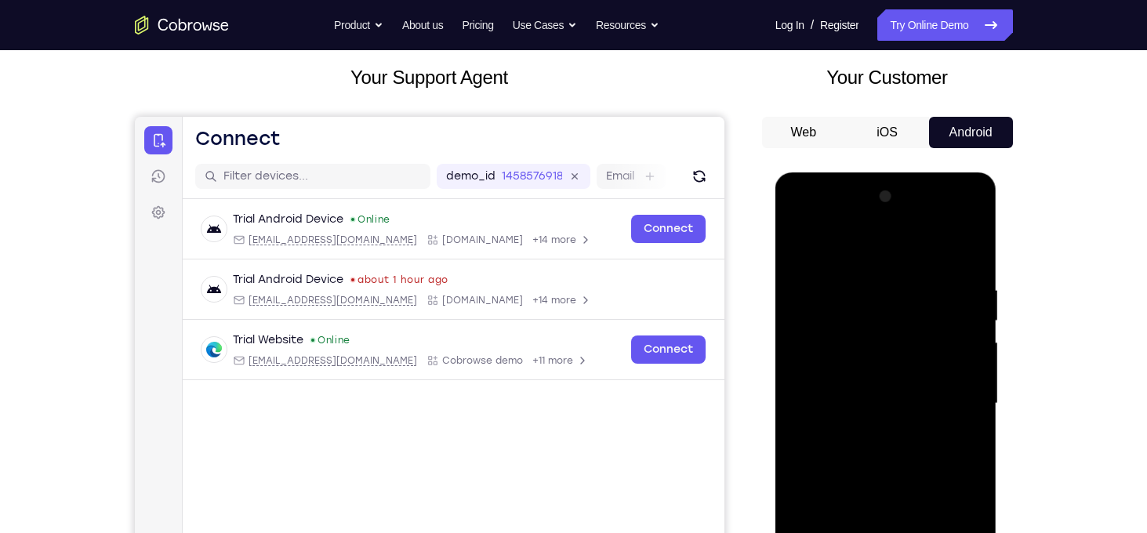
click at [974, 361] on div at bounding box center [886, 403] width 198 height 439
drag, startPoint x: 894, startPoint y: 491, endPoint x: 865, endPoint y: 255, distance: 237.8
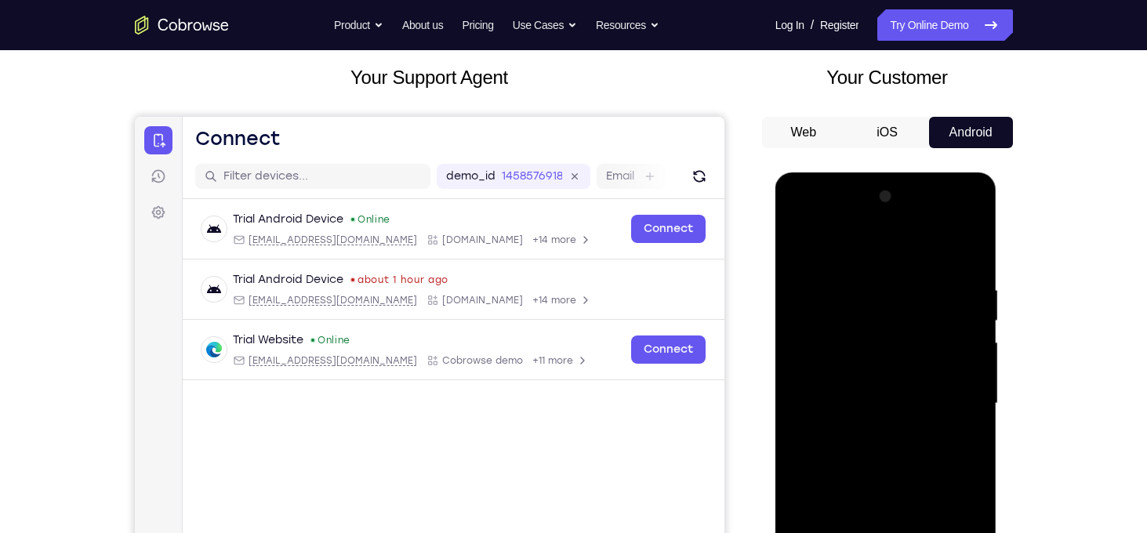
click at [865, 255] on div at bounding box center [886, 403] width 198 height 439
drag, startPoint x: 882, startPoint y: 477, endPoint x: 871, endPoint y: 357, distance: 121.2
click at [871, 357] on div at bounding box center [886, 403] width 198 height 439
drag, startPoint x: 937, startPoint y: 339, endPoint x: 954, endPoint y: 381, distance: 45.7
click at [954, 381] on div at bounding box center [886, 403] width 198 height 439
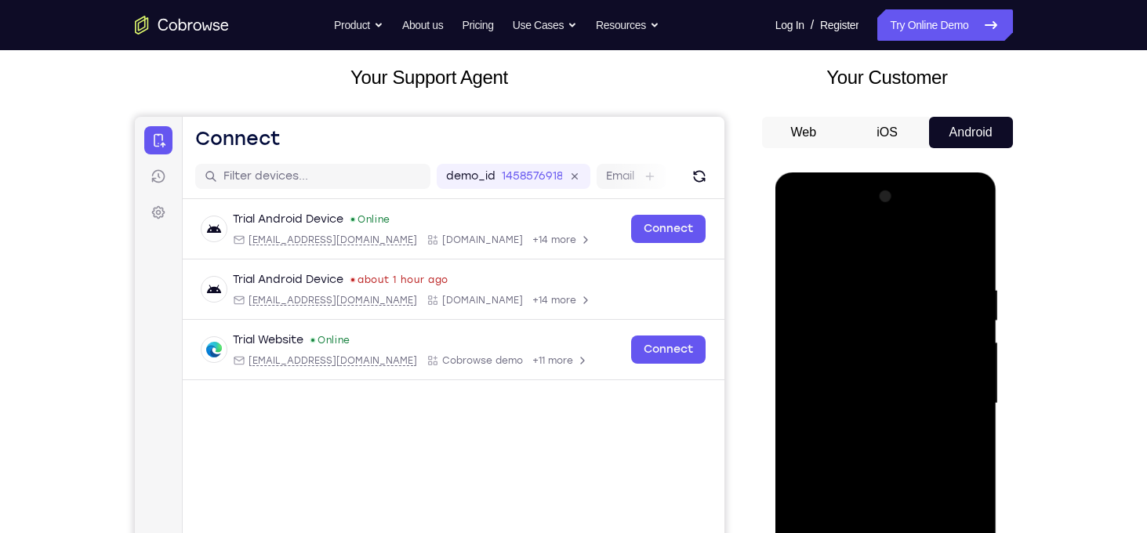
click at [973, 371] on div at bounding box center [886, 403] width 198 height 439
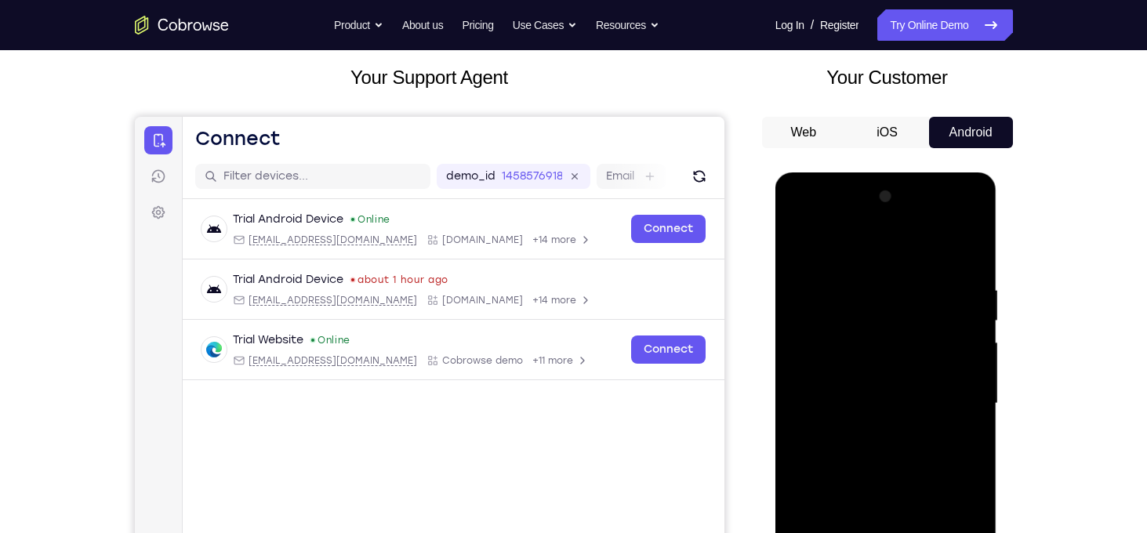
click at [973, 371] on div at bounding box center [886, 403] width 198 height 439
drag, startPoint x: 886, startPoint y: 505, endPoint x: 849, endPoint y: 263, distance: 245.0
click at [849, 263] on div at bounding box center [886, 403] width 198 height 439
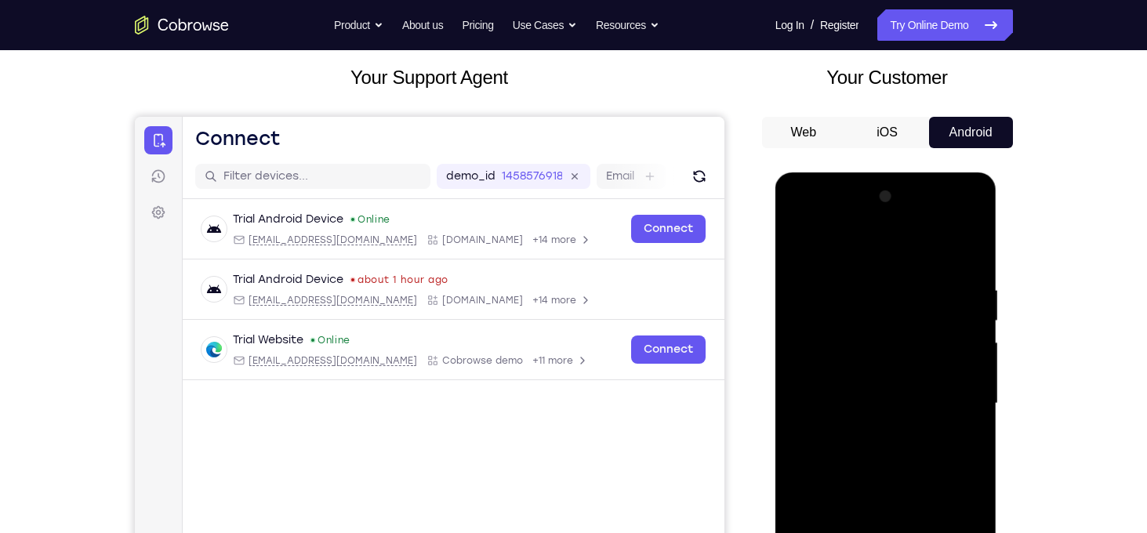
drag, startPoint x: 928, startPoint y: 491, endPoint x: 905, endPoint y: 339, distance: 154.7
click at [905, 339] on div at bounding box center [886, 403] width 198 height 439
click at [973, 329] on div at bounding box center [886, 403] width 198 height 439
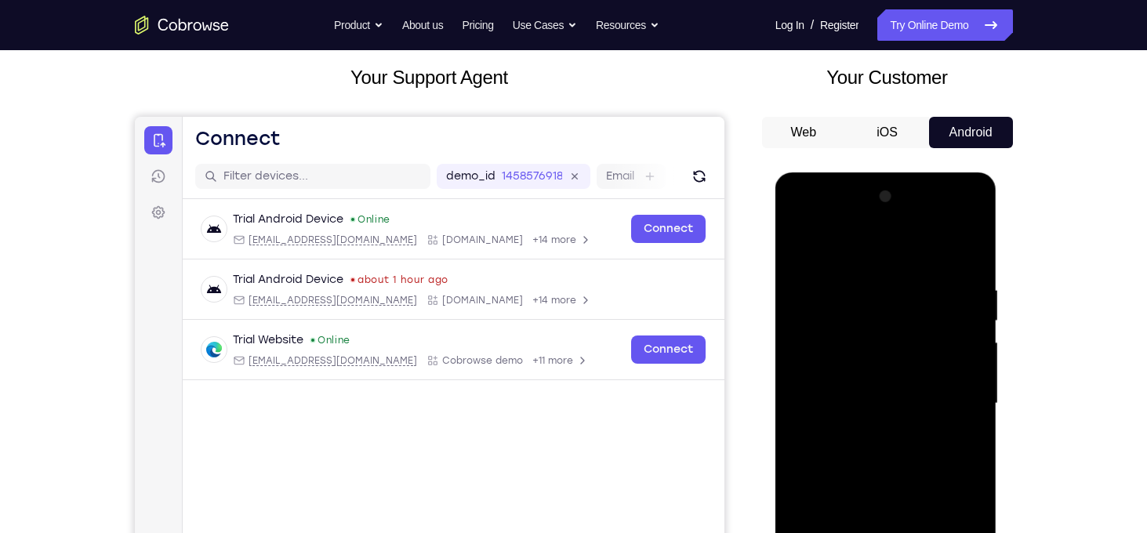
click at [973, 329] on div at bounding box center [886, 403] width 198 height 439
drag, startPoint x: 875, startPoint y: 488, endPoint x: 847, endPoint y: 267, distance: 222.8
click at [847, 267] on div at bounding box center [886, 403] width 198 height 439
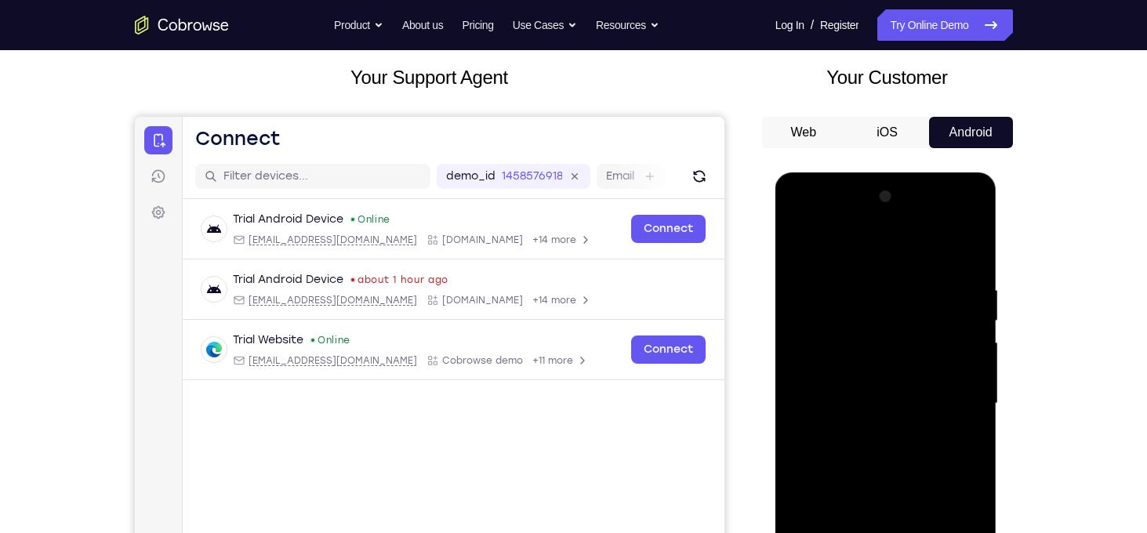
drag, startPoint x: 897, startPoint y: 363, endPoint x: 935, endPoint y: 474, distance: 117.8
click at [935, 474] on div at bounding box center [886, 403] width 198 height 439
drag, startPoint x: 897, startPoint y: 317, endPoint x: 918, endPoint y: 376, distance: 62.5
click at [918, 376] on div at bounding box center [886, 403] width 198 height 439
click at [977, 350] on div at bounding box center [886, 403] width 198 height 439
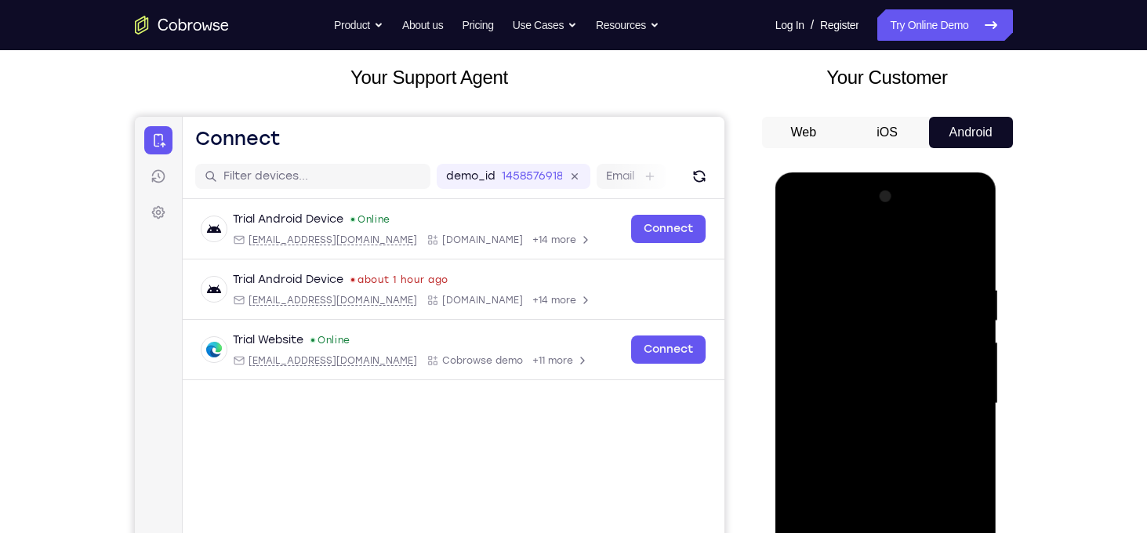
click at [977, 350] on div at bounding box center [886, 403] width 198 height 439
drag, startPoint x: 898, startPoint y: 499, endPoint x: 886, endPoint y: 277, distance: 221.4
click at [886, 277] on div at bounding box center [886, 403] width 198 height 439
click at [978, 381] on div at bounding box center [886, 403] width 198 height 439
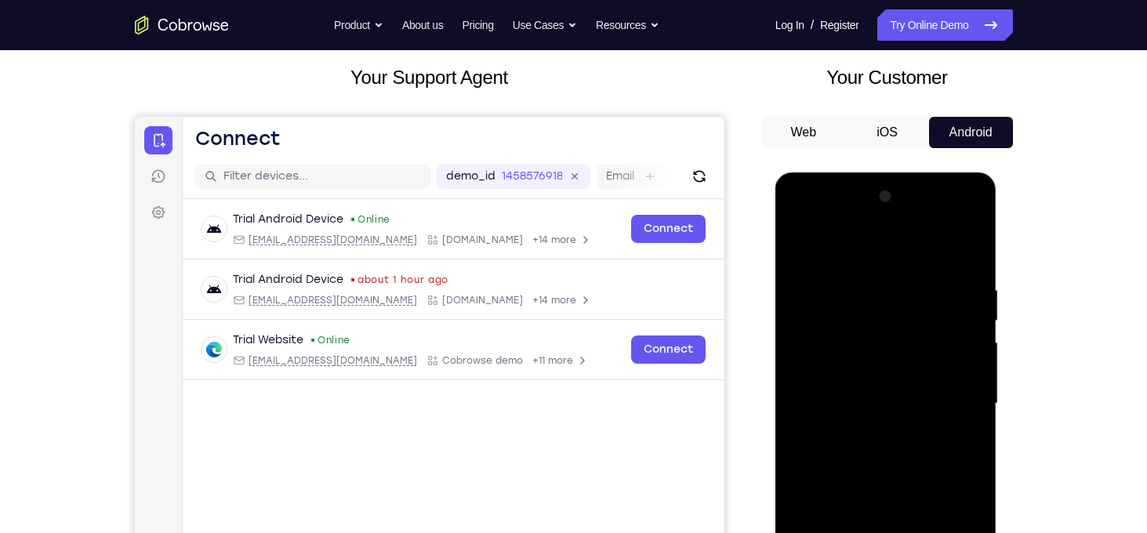
click at [972, 381] on div at bounding box center [886, 403] width 198 height 439
click at [798, 385] on div at bounding box center [886, 403] width 198 height 439
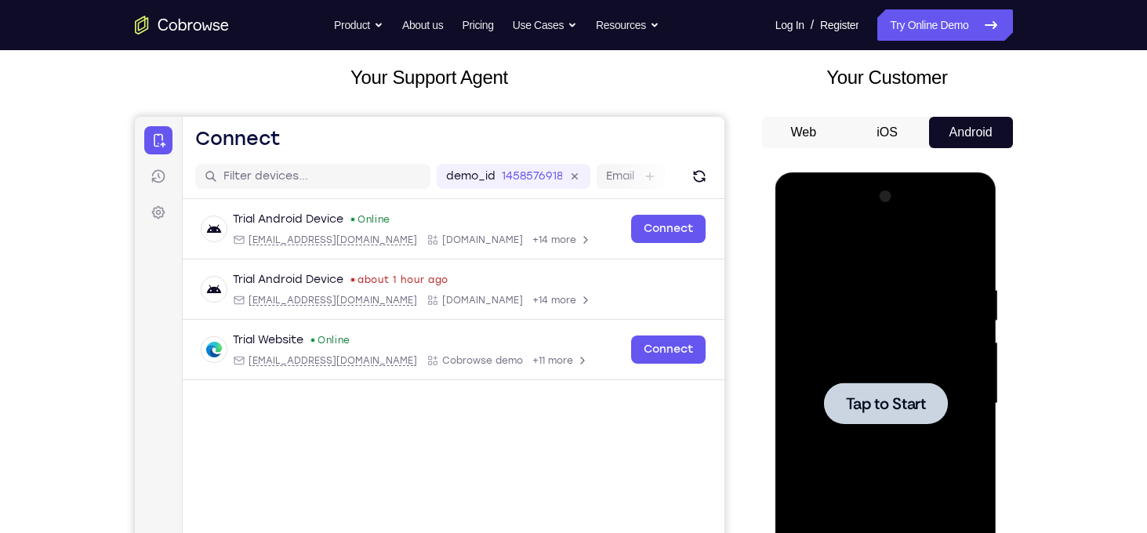
click at [905, 358] on div at bounding box center [886, 403] width 198 height 439
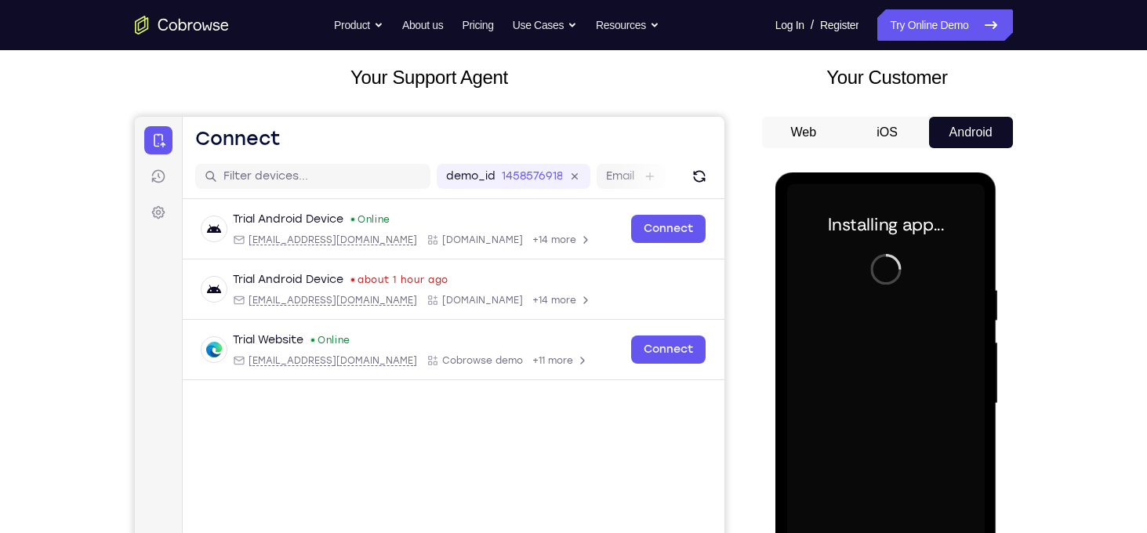
scroll to position [235, 0]
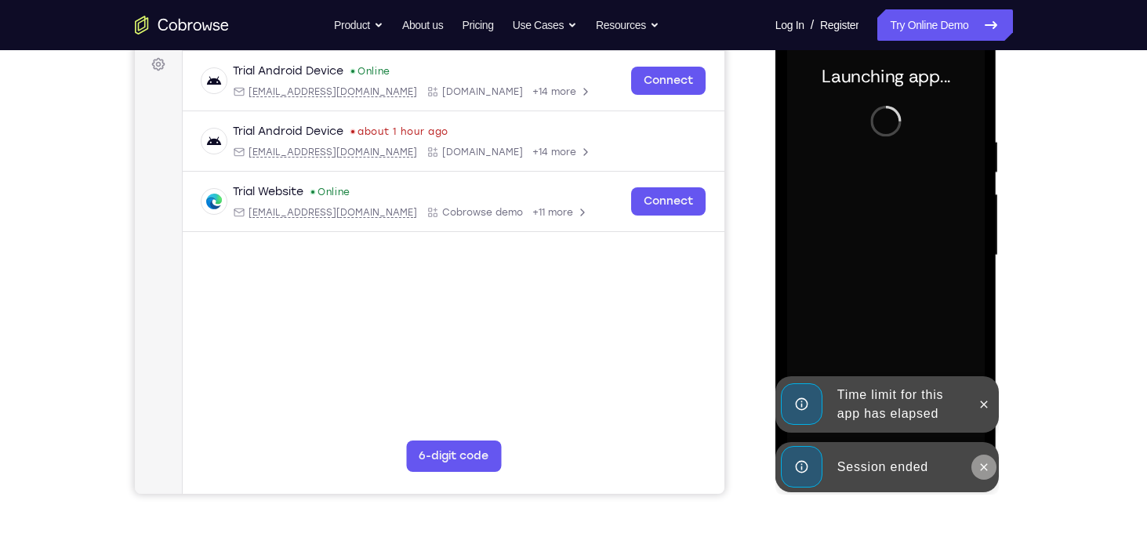
click at [982, 466] on icon at bounding box center [984, 466] width 7 height 7
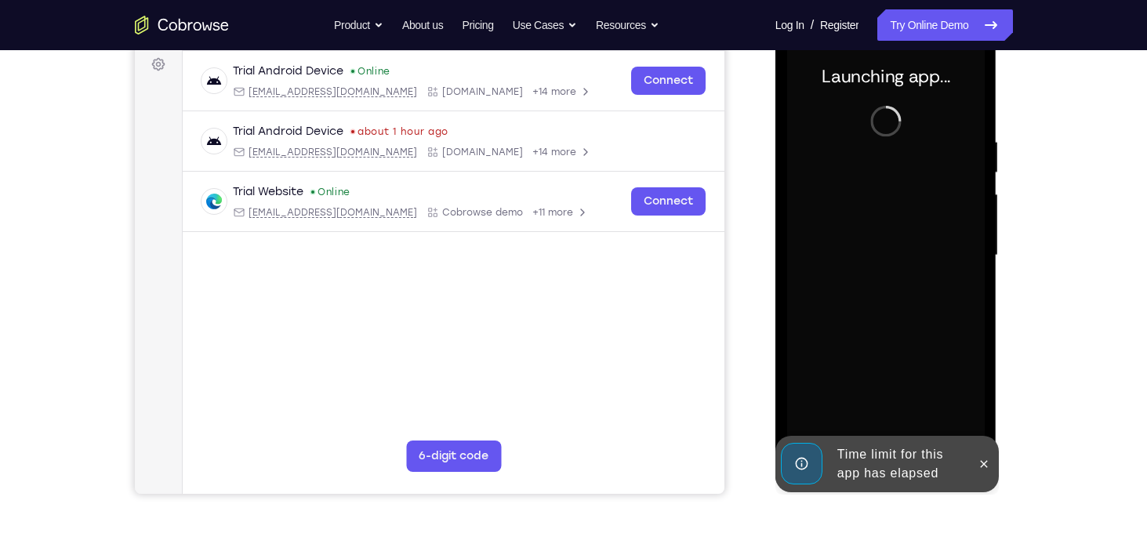
click at [982, 466] on icon at bounding box center [983, 464] width 13 height 13
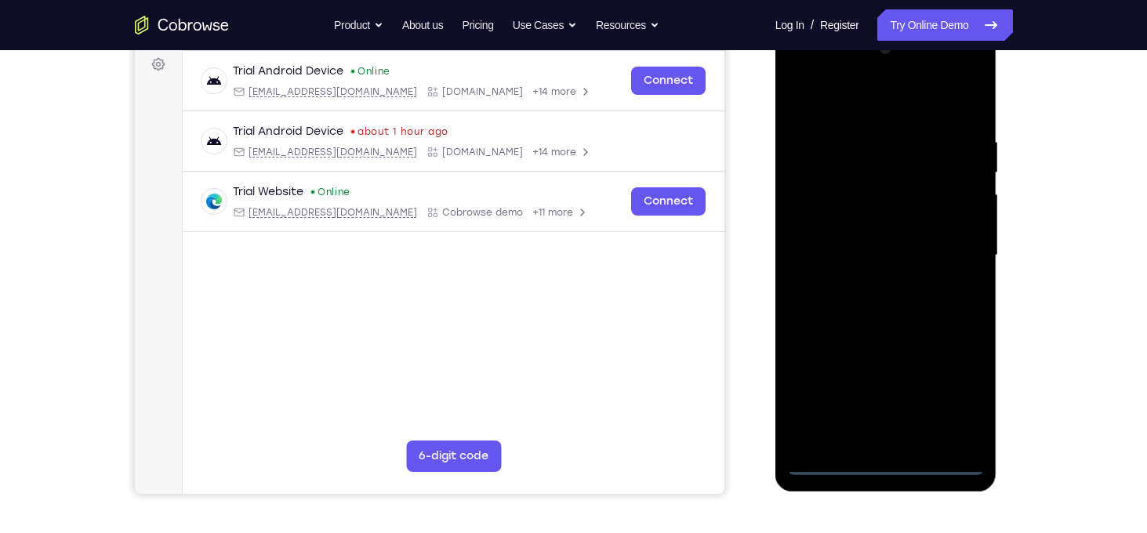
click at [886, 466] on div at bounding box center [886, 255] width 198 height 439
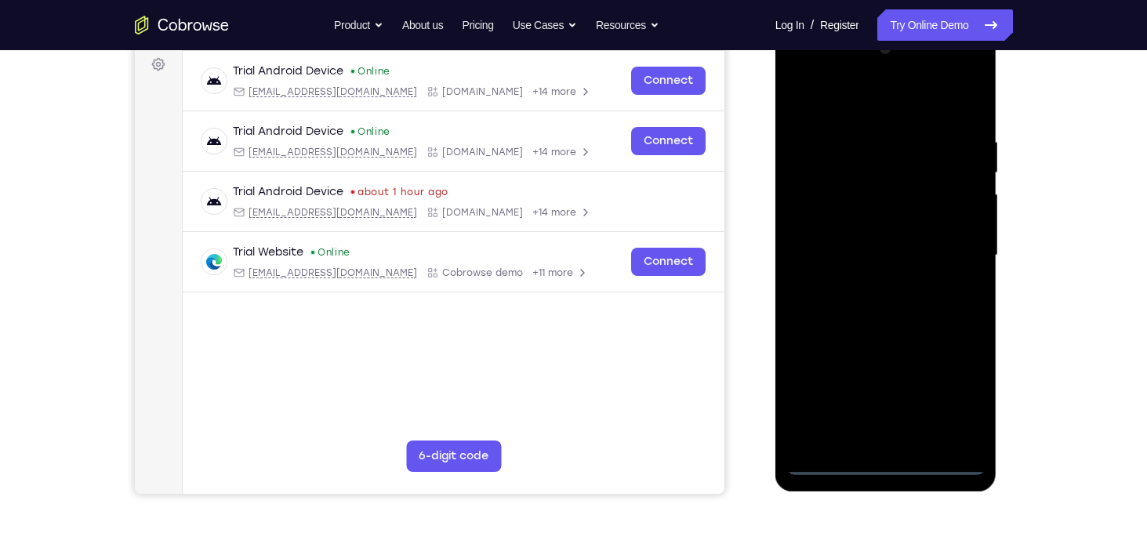
click at [950, 412] on div at bounding box center [886, 255] width 198 height 439
click at [920, 108] on div at bounding box center [886, 255] width 198 height 439
click at [949, 251] on div at bounding box center [886, 255] width 198 height 439
click at [872, 286] on div at bounding box center [886, 255] width 198 height 439
click at [860, 248] on div at bounding box center [886, 255] width 198 height 439
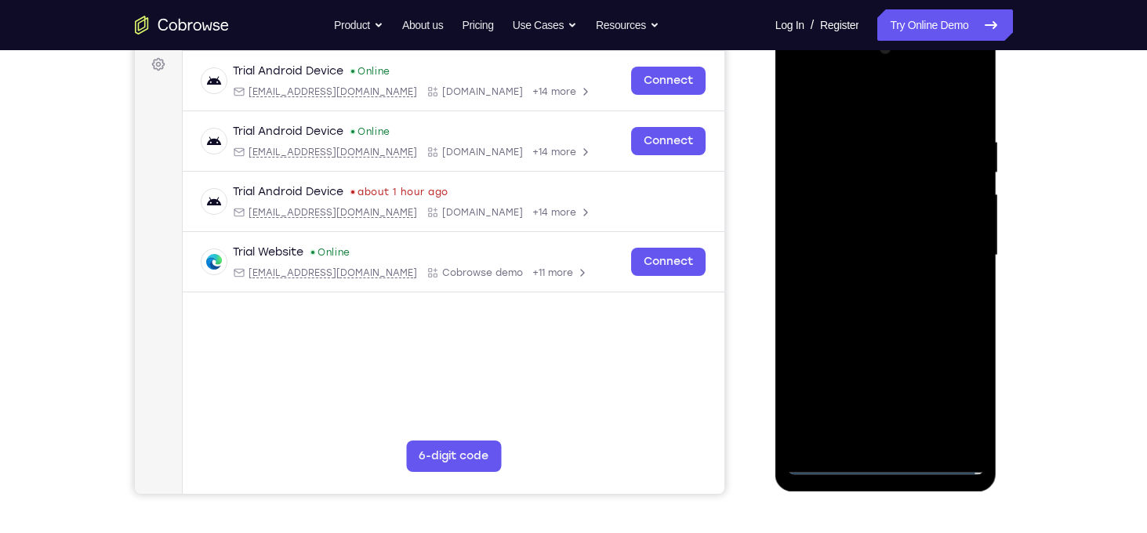
click at [849, 219] on div at bounding box center [886, 255] width 198 height 439
click at [882, 258] on div at bounding box center [886, 255] width 198 height 439
click at [888, 317] on div at bounding box center [886, 255] width 198 height 439
click at [884, 306] on div at bounding box center [886, 255] width 198 height 439
click at [892, 320] on div at bounding box center [886, 255] width 198 height 439
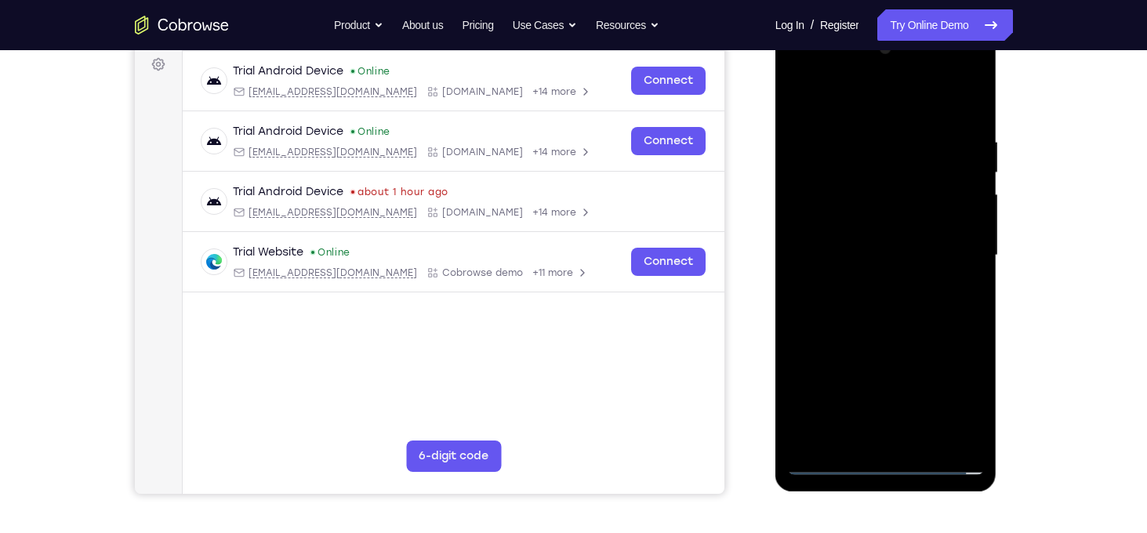
click at [888, 315] on div at bounding box center [886, 255] width 198 height 439
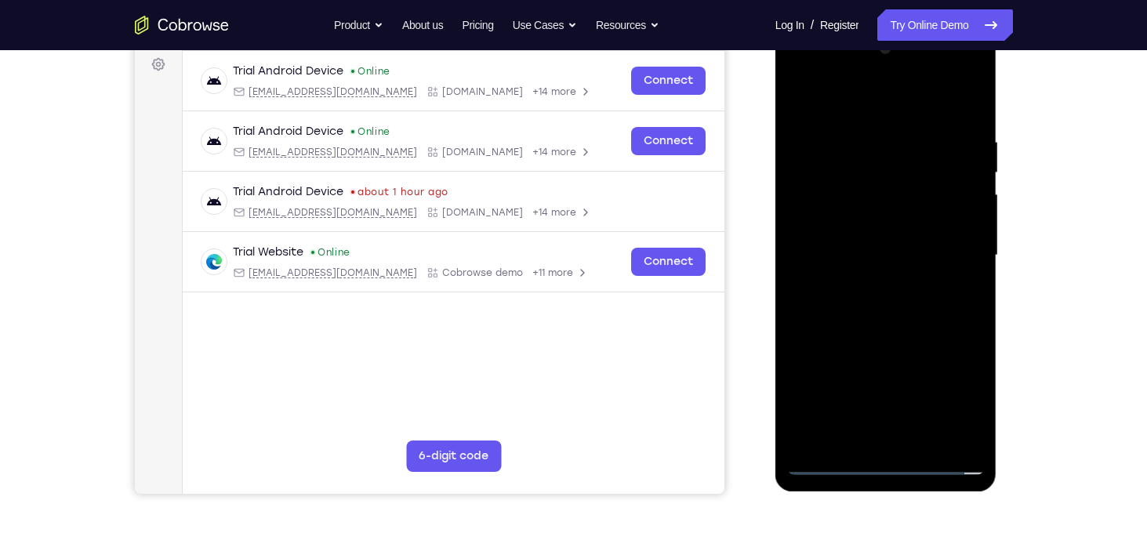
click at [888, 315] on div at bounding box center [886, 255] width 198 height 439
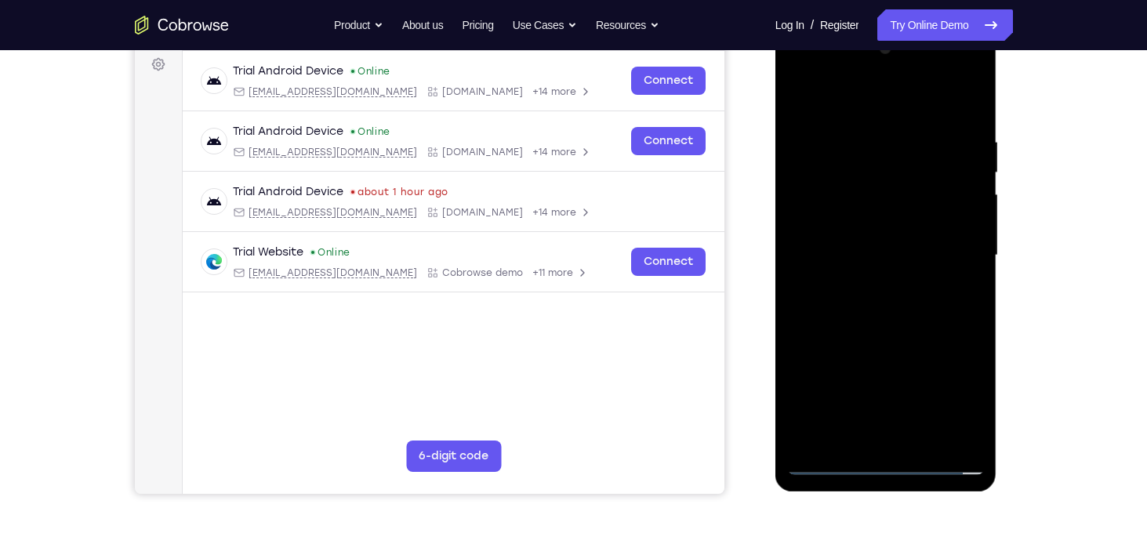
click at [888, 315] on div at bounding box center [886, 255] width 198 height 439
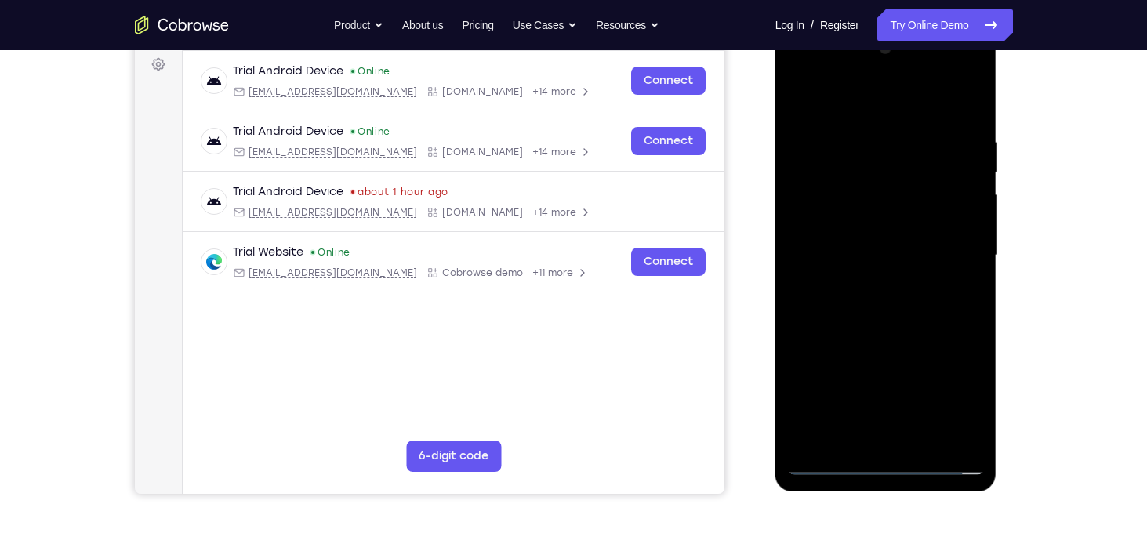
click at [888, 315] on div at bounding box center [886, 255] width 198 height 439
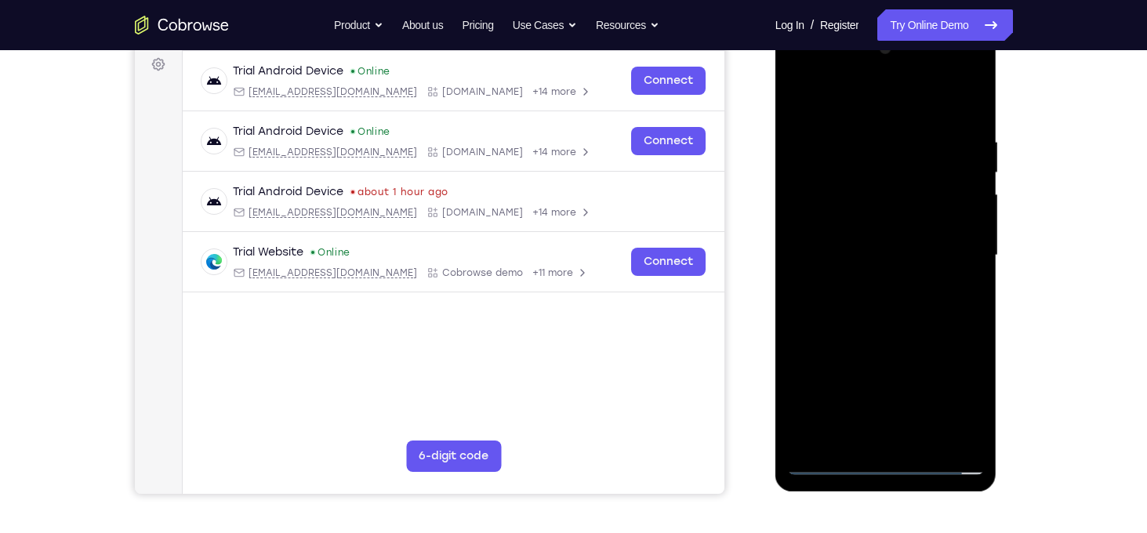
click at [888, 315] on div at bounding box center [886, 255] width 198 height 439
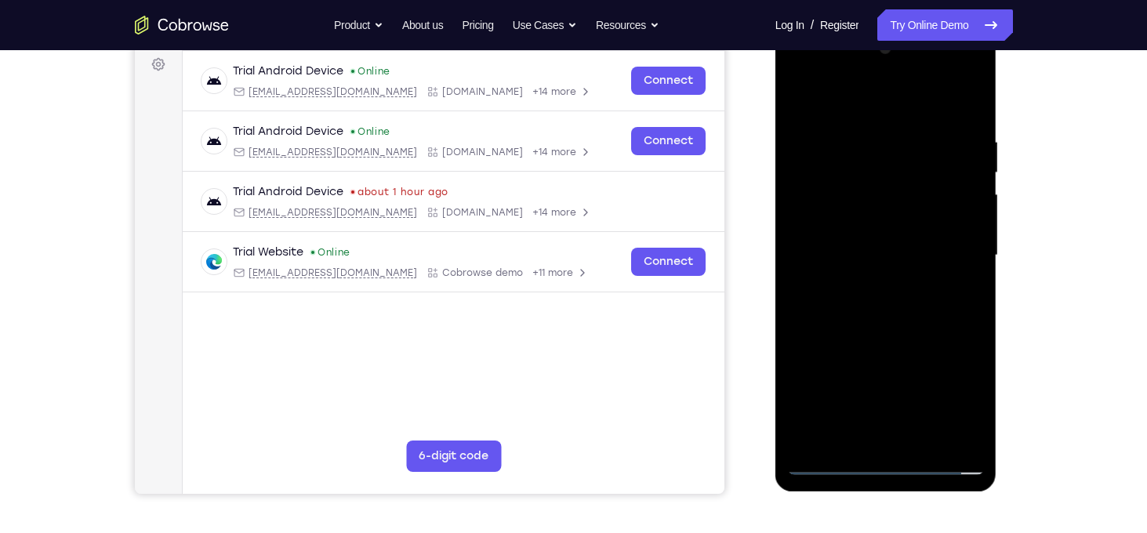
click at [888, 315] on div at bounding box center [886, 255] width 198 height 439
click at [916, 323] on div at bounding box center [886, 255] width 198 height 439
click at [966, 274] on div at bounding box center [886, 255] width 198 height 439
click at [882, 257] on div at bounding box center [886, 255] width 198 height 439
click at [900, 321] on div at bounding box center [886, 255] width 198 height 439
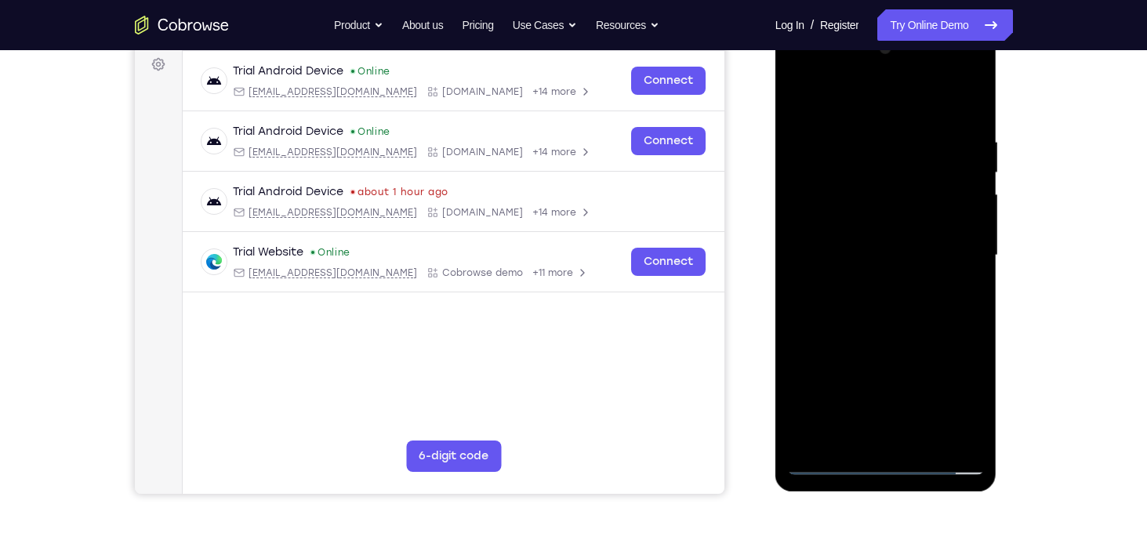
click at [882, 312] on div at bounding box center [886, 255] width 198 height 439
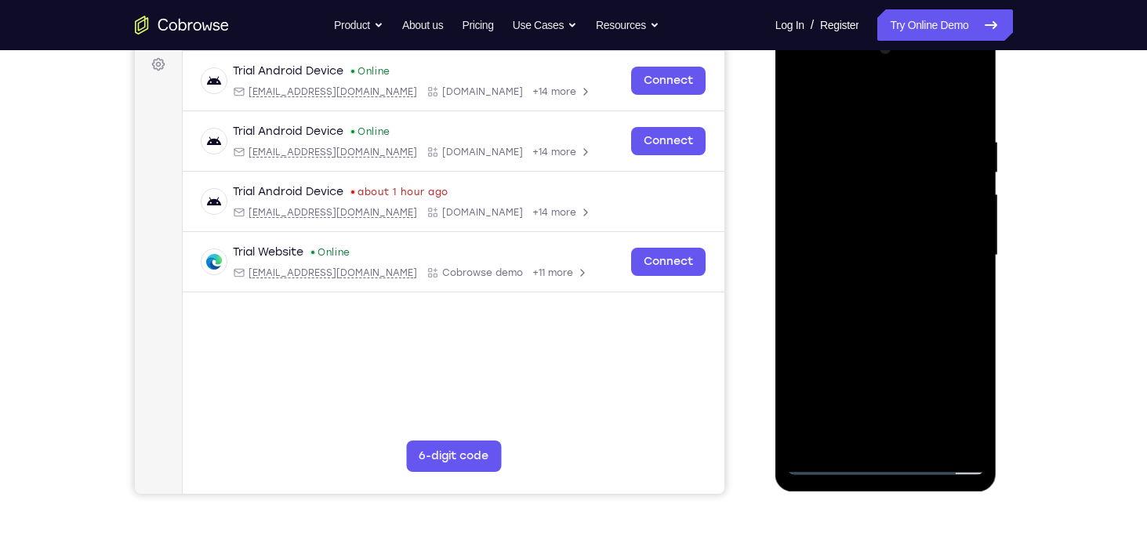
click at [882, 312] on div at bounding box center [886, 255] width 198 height 439
click at [835, 466] on div at bounding box center [886, 255] width 198 height 439
click at [877, 301] on div at bounding box center [886, 255] width 198 height 439
click at [923, 323] on div at bounding box center [886, 255] width 198 height 439
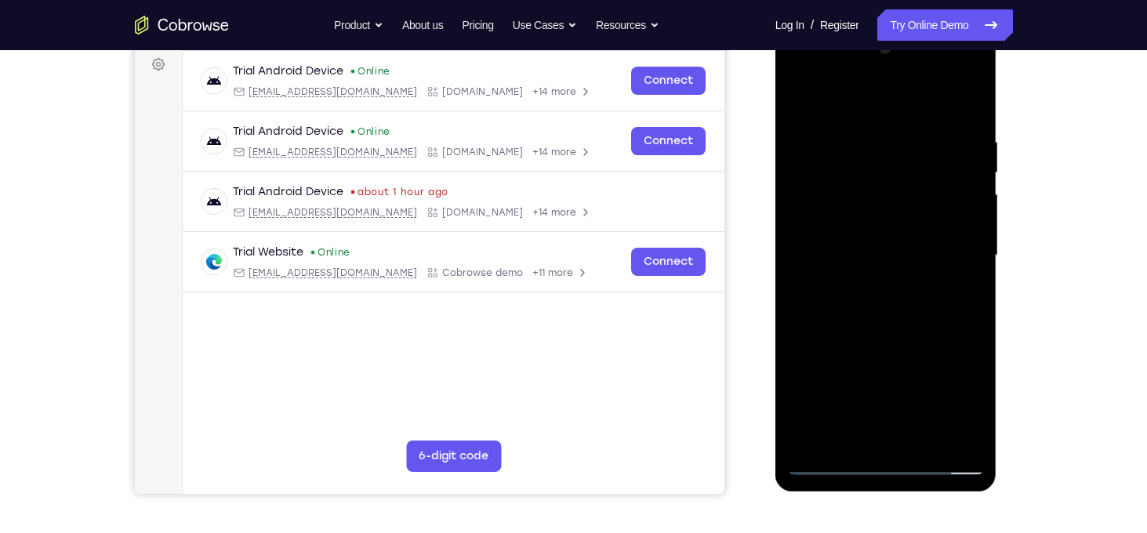
click at [904, 313] on div at bounding box center [886, 255] width 198 height 439
click at [926, 332] on div at bounding box center [886, 255] width 198 height 439
click at [834, 462] on div at bounding box center [886, 255] width 198 height 439
drag, startPoint x: 862, startPoint y: 143, endPoint x: 928, endPoint y: 512, distance: 374.3
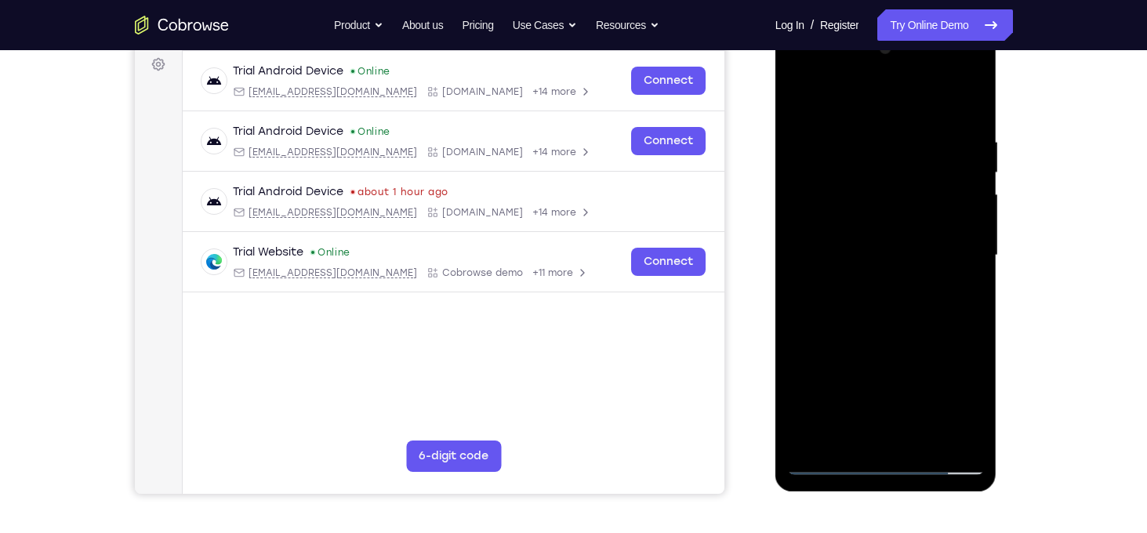
click at [928, 495] on html "Online web based iOS Simulators and Android Emulators. Run iPhone, iPad, Mobile…" at bounding box center [886, 259] width 223 height 470
click at [856, 235] on div at bounding box center [886, 255] width 198 height 439
click at [854, 228] on div at bounding box center [886, 255] width 198 height 439
click at [875, 248] on div at bounding box center [886, 255] width 198 height 439
click at [891, 303] on div at bounding box center [886, 255] width 198 height 439
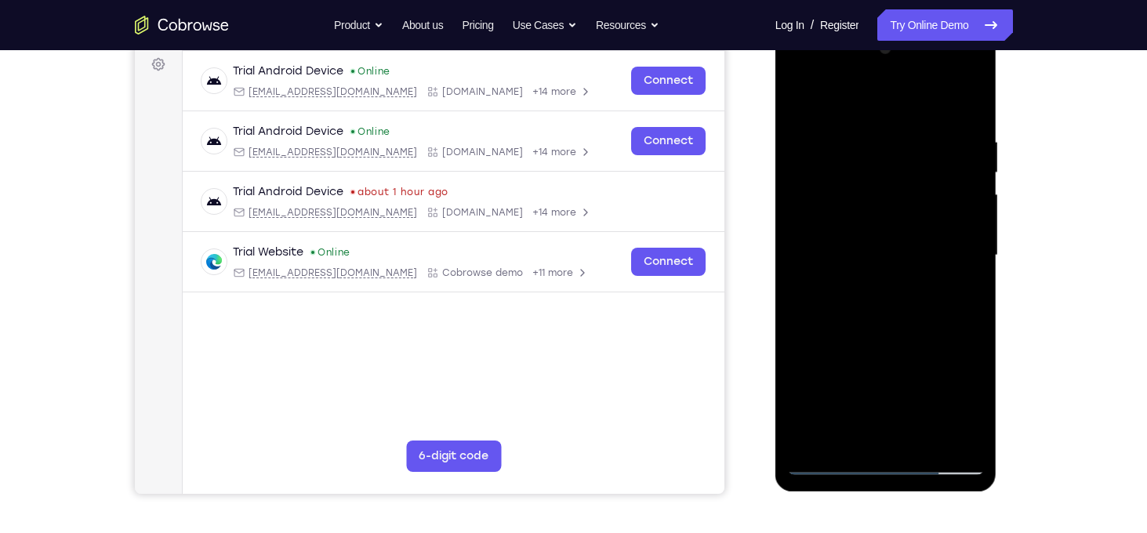
click at [897, 306] on div at bounding box center [886, 255] width 198 height 439
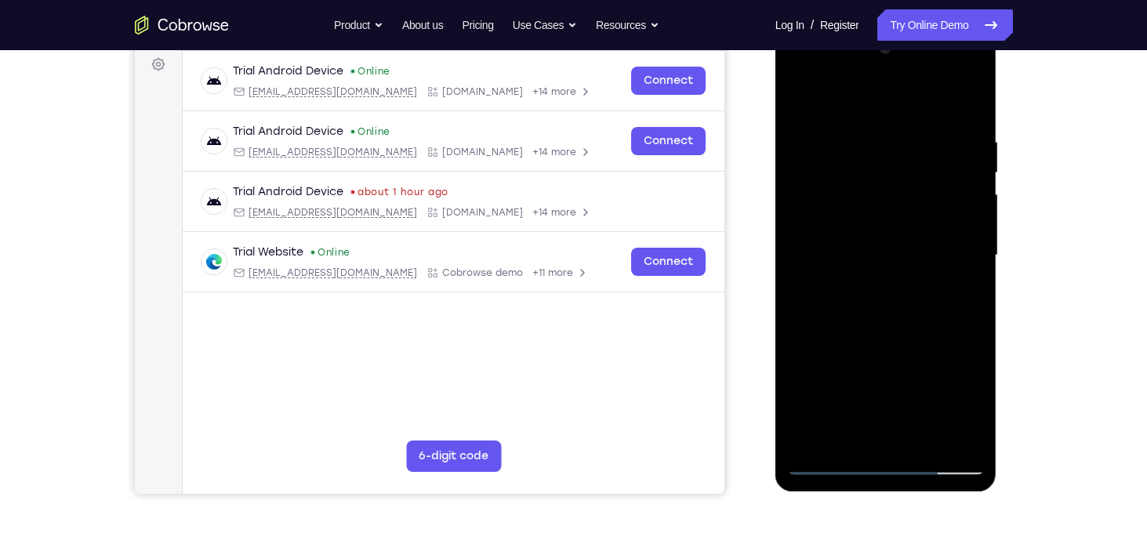
click at [897, 306] on div at bounding box center [886, 255] width 198 height 439
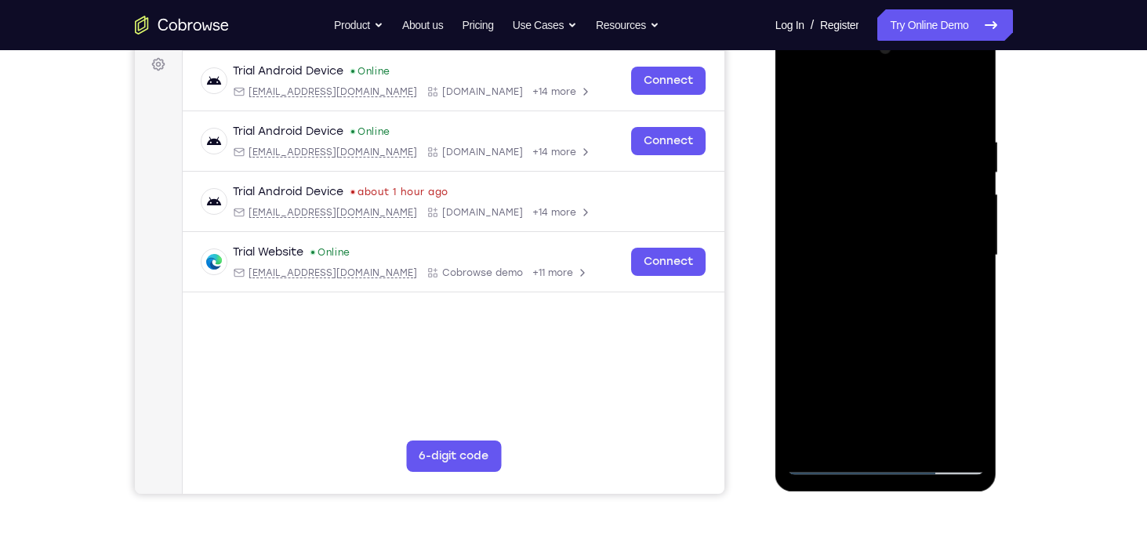
click at [897, 306] on div at bounding box center [886, 255] width 198 height 439
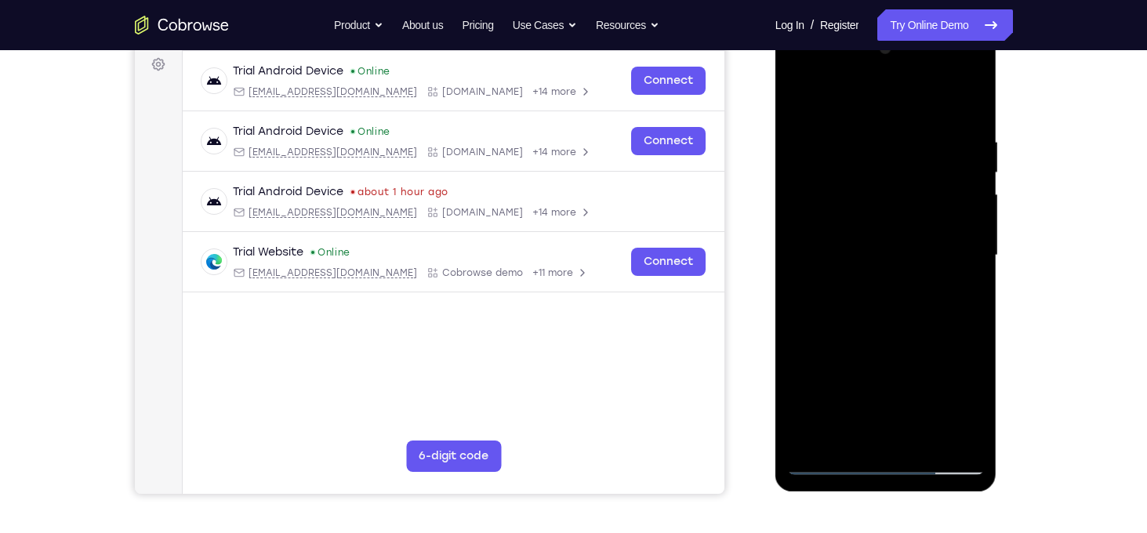
click at [897, 306] on div at bounding box center [886, 255] width 198 height 439
click at [897, 325] on div at bounding box center [886, 255] width 198 height 439
click at [974, 328] on div at bounding box center [886, 255] width 198 height 439
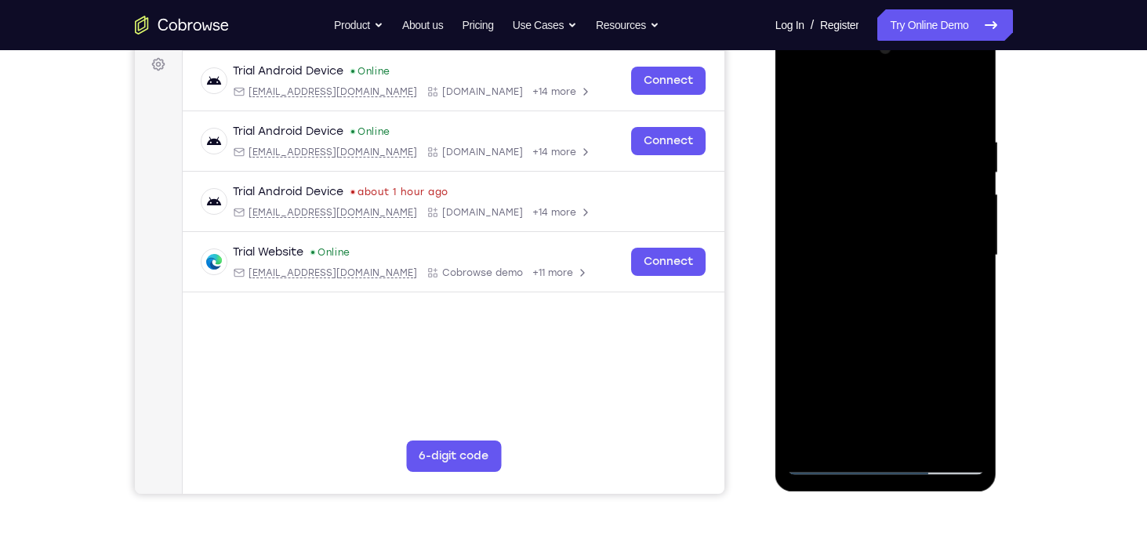
click at [974, 328] on div at bounding box center [886, 255] width 198 height 439
drag, startPoint x: 875, startPoint y: 374, endPoint x: 862, endPoint y: 165, distance: 208.9
click at [862, 165] on div at bounding box center [886, 255] width 198 height 439
click at [800, 266] on div at bounding box center [886, 255] width 198 height 439
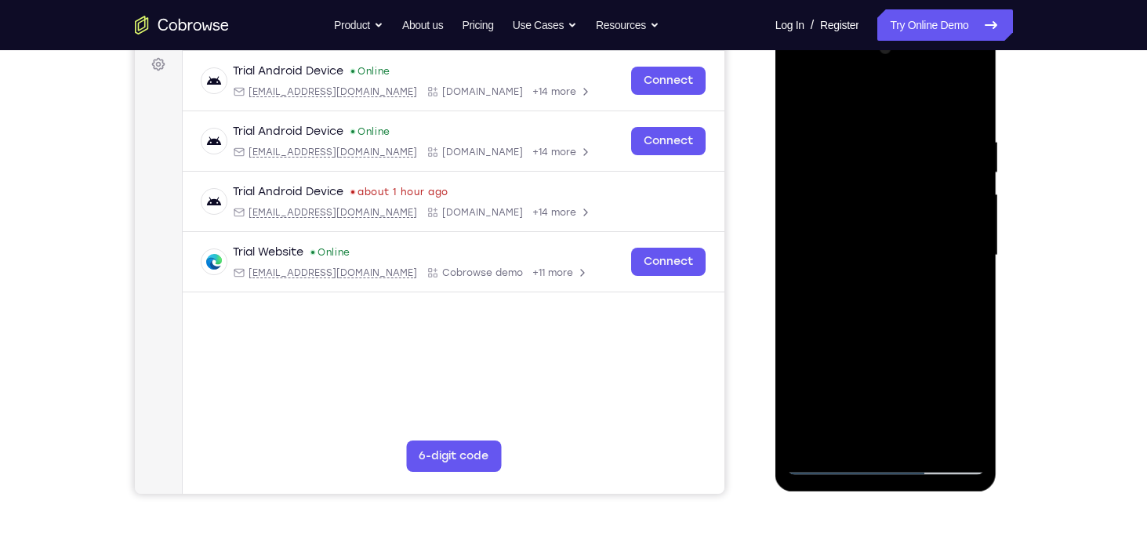
click at [818, 263] on div at bounding box center [886, 255] width 198 height 439
drag, startPoint x: 909, startPoint y: 263, endPoint x: 890, endPoint y: 133, distance: 131.5
click at [890, 133] on div at bounding box center [886, 255] width 198 height 439
drag, startPoint x: 888, startPoint y: 343, endPoint x: 854, endPoint y: 100, distance: 244.7
click at [854, 100] on div at bounding box center [886, 255] width 198 height 439
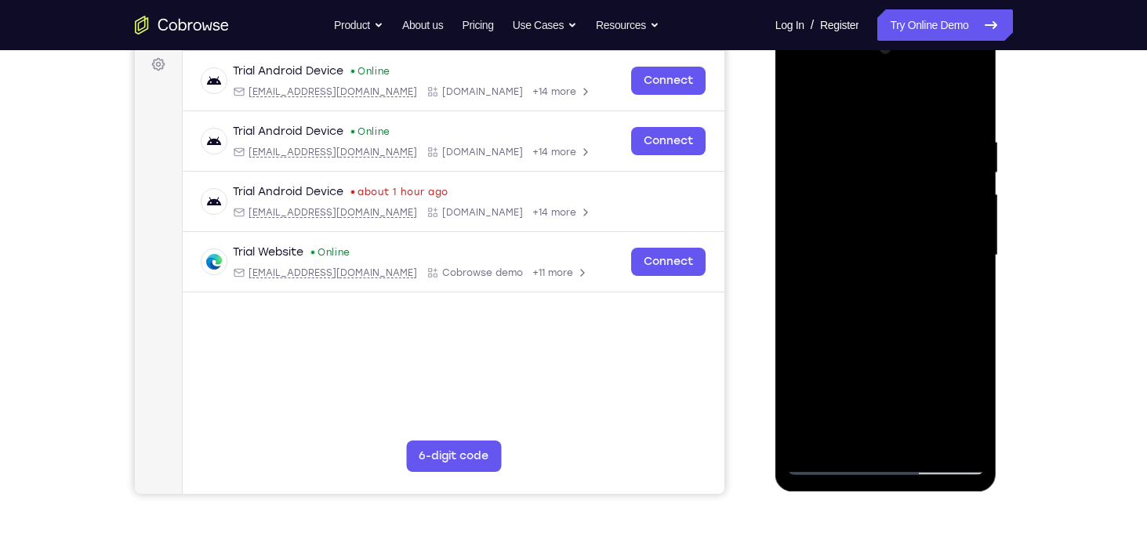
drag, startPoint x: 897, startPoint y: 132, endPoint x: 983, endPoint y: 409, distance: 289.8
click at [983, 409] on div at bounding box center [886, 255] width 198 height 439
drag, startPoint x: 832, startPoint y: 125, endPoint x: 911, endPoint y: 321, distance: 211.4
click at [911, 321] on div at bounding box center [886, 255] width 198 height 439
click at [798, 93] on div at bounding box center [886, 255] width 198 height 439
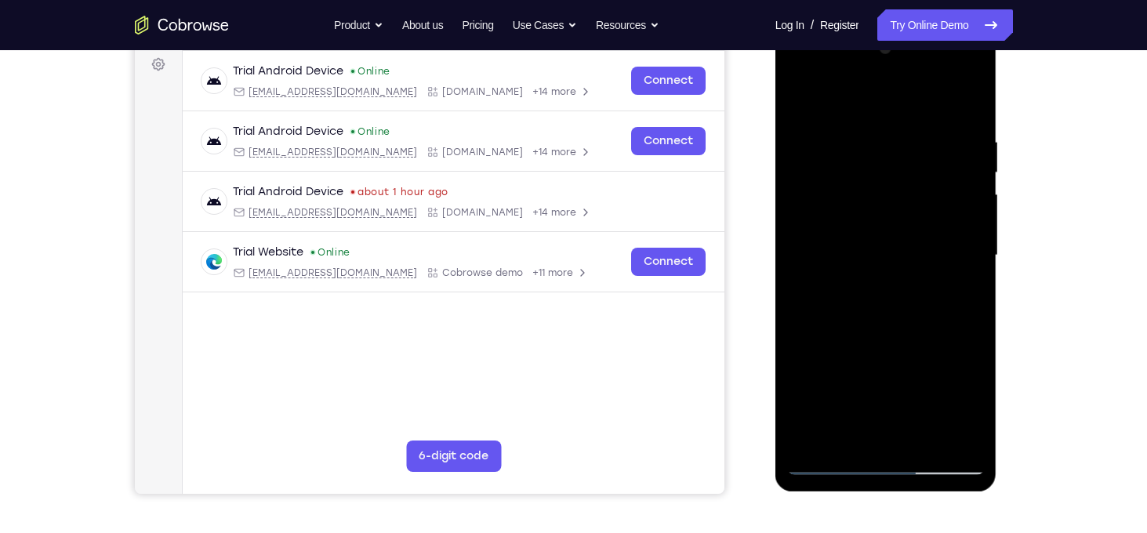
scroll to position [309, 0]
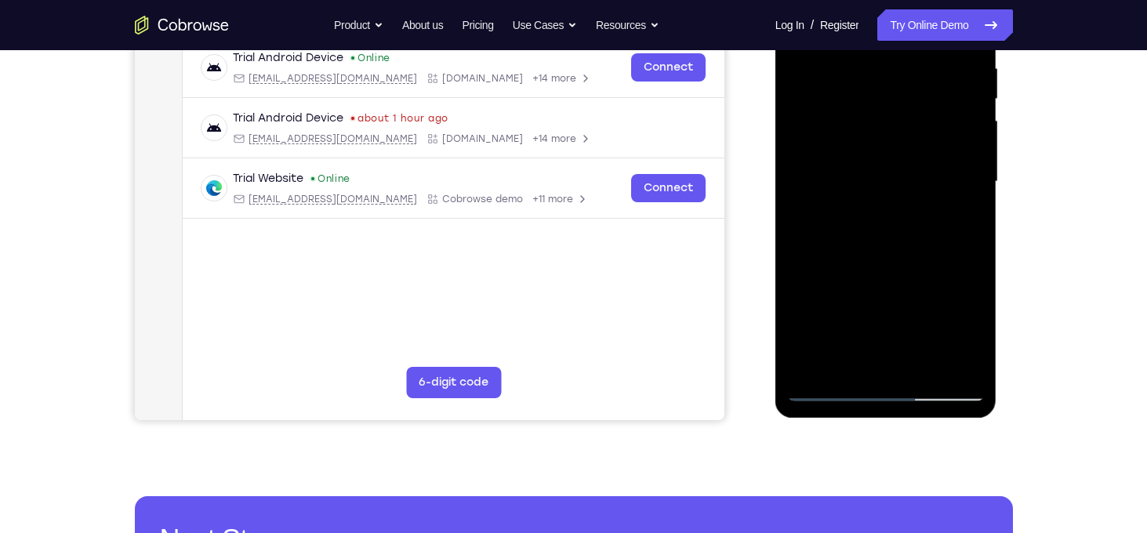
click at [967, 369] on div at bounding box center [886, 181] width 198 height 439
click at [845, 217] on div at bounding box center [886, 181] width 198 height 439
drag, startPoint x: 903, startPoint y: 308, endPoint x: 876, endPoint y: 132, distance: 177.6
click at [876, 132] on div at bounding box center [886, 181] width 198 height 439
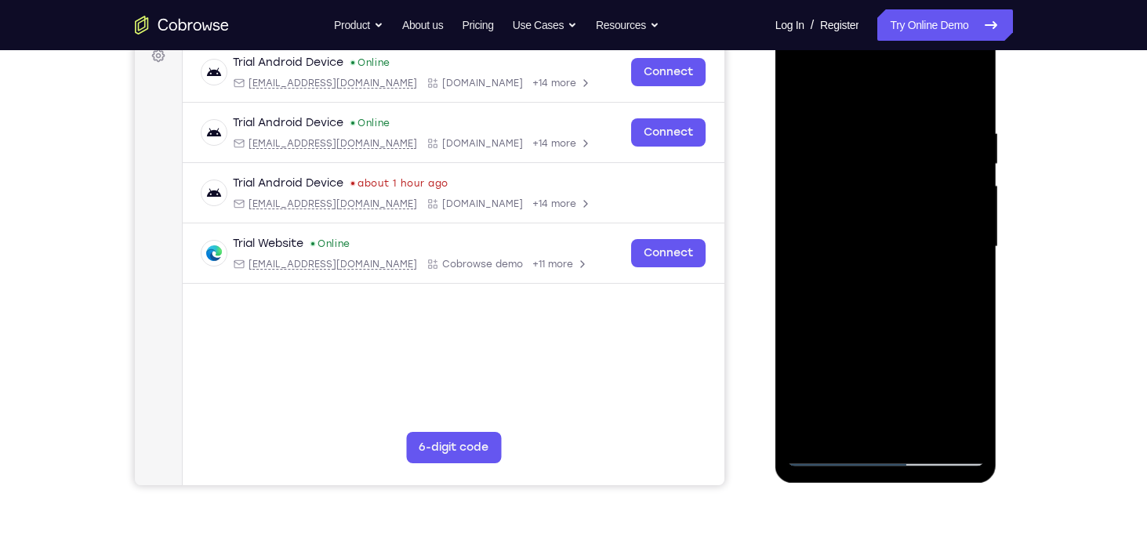
drag, startPoint x: 910, startPoint y: 364, endPoint x: 867, endPoint y: 129, distance: 238.3
click at [867, 129] on div at bounding box center [886, 246] width 198 height 439
drag, startPoint x: 897, startPoint y: 375, endPoint x: 847, endPoint y: 161, distance: 219.6
click at [847, 161] on div at bounding box center [886, 246] width 198 height 439
click at [976, 176] on div at bounding box center [886, 246] width 198 height 439
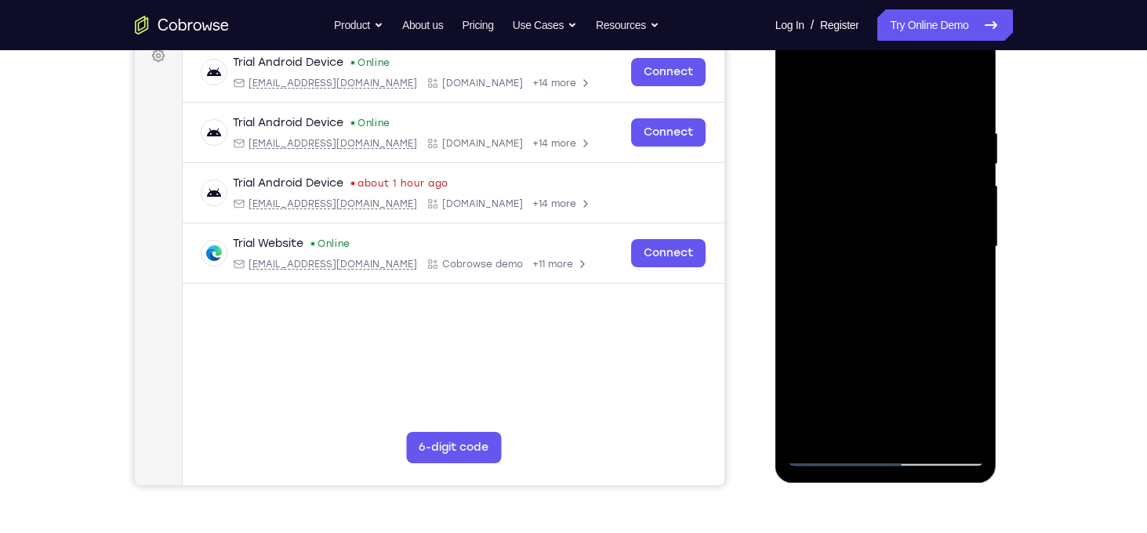
drag, startPoint x: 913, startPoint y: 183, endPoint x: 935, endPoint y: 248, distance: 69.4
click at [935, 248] on div at bounding box center [886, 246] width 198 height 439
drag, startPoint x: 904, startPoint y: 335, endPoint x: 881, endPoint y: 121, distance: 215.2
click at [881, 121] on div at bounding box center [886, 246] width 198 height 439
drag, startPoint x: 844, startPoint y: 313, endPoint x: 834, endPoint y: 229, distance: 84.5
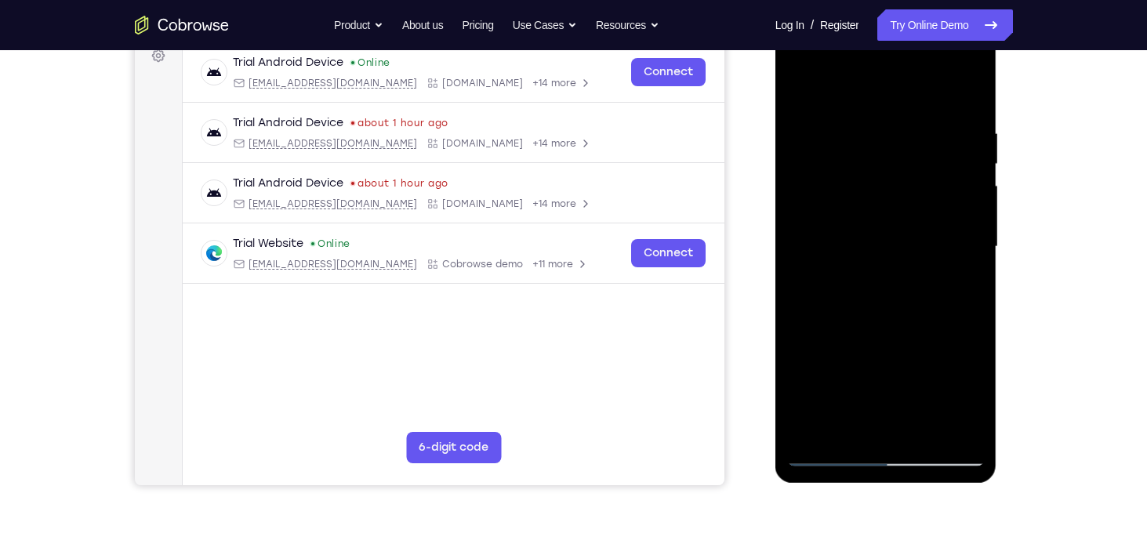
click at [834, 229] on div at bounding box center [886, 246] width 198 height 439
click at [972, 314] on div at bounding box center [886, 246] width 198 height 439
drag, startPoint x: 905, startPoint y: 353, endPoint x: 903, endPoint y: 260, distance: 92.5
click at [903, 260] on div at bounding box center [886, 246] width 198 height 439
click at [800, 229] on div at bounding box center [886, 246] width 198 height 439
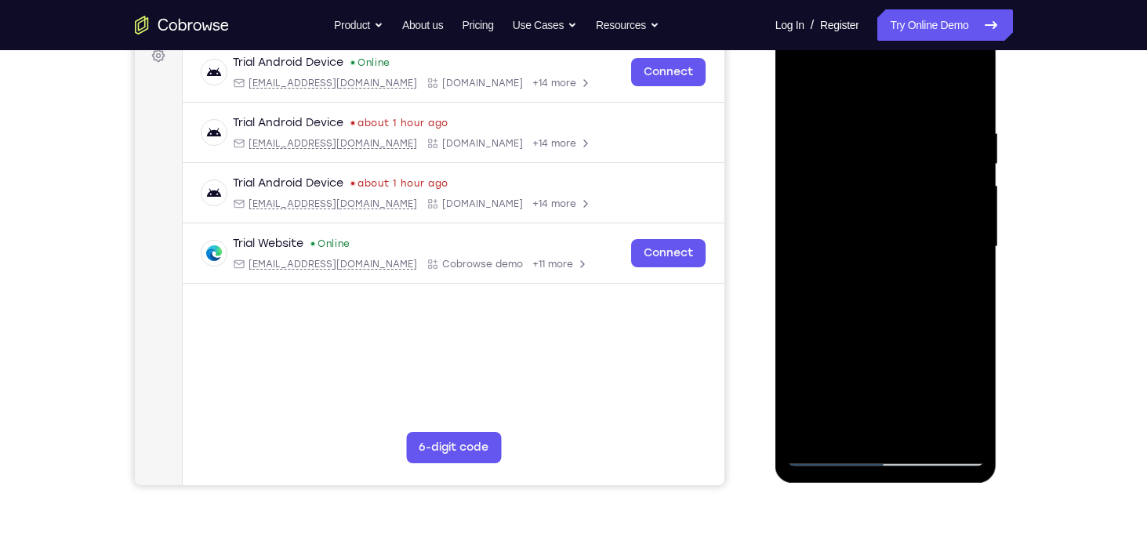
click at [975, 225] on div at bounding box center [886, 246] width 198 height 439
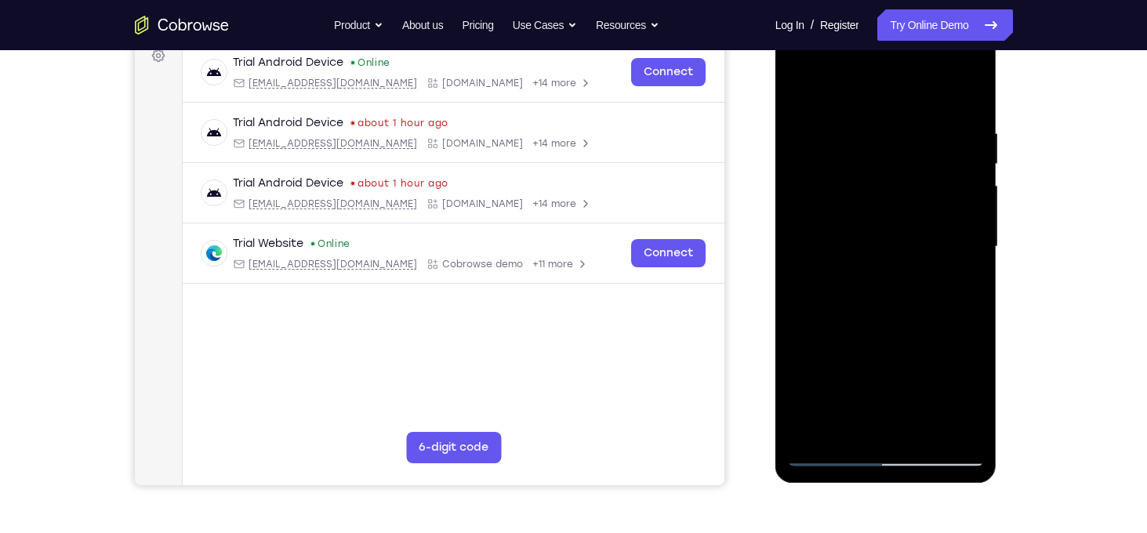
click at [975, 225] on div at bounding box center [886, 246] width 198 height 439
drag, startPoint x: 890, startPoint y: 370, endPoint x: 874, endPoint y: 169, distance: 202.1
click at [874, 169] on div at bounding box center [886, 246] width 198 height 439
drag, startPoint x: 903, startPoint y: 325, endPoint x: 889, endPoint y: 140, distance: 186.3
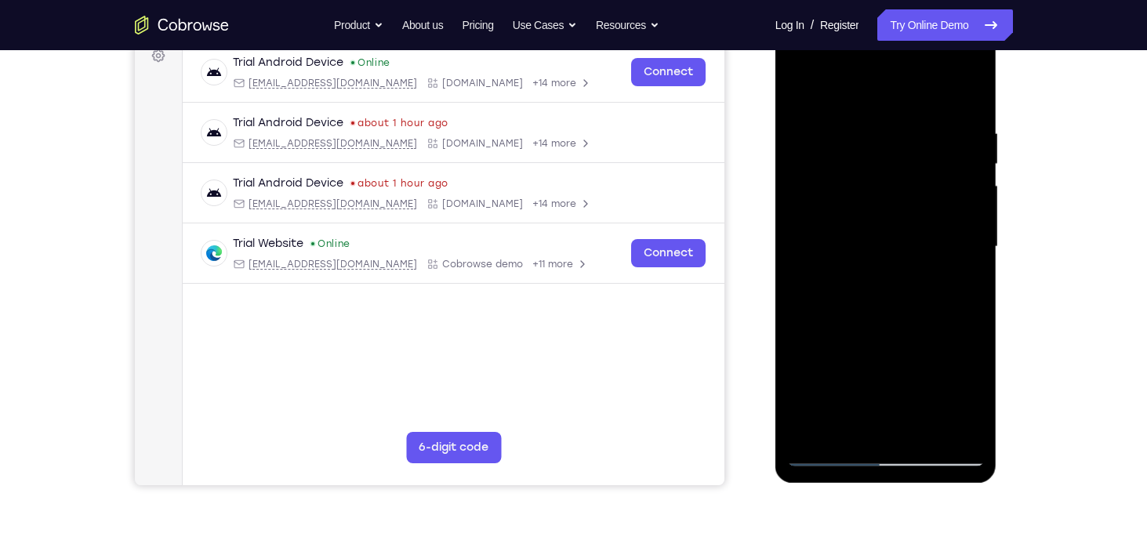
click at [889, 140] on div at bounding box center [886, 246] width 198 height 439
drag, startPoint x: 896, startPoint y: 356, endPoint x: 888, endPoint y: 100, distance: 256.4
click at [888, 100] on div at bounding box center [886, 246] width 198 height 439
drag, startPoint x: 895, startPoint y: 324, endPoint x: 880, endPoint y: 101, distance: 223.1
click at [880, 101] on div at bounding box center [886, 246] width 198 height 439
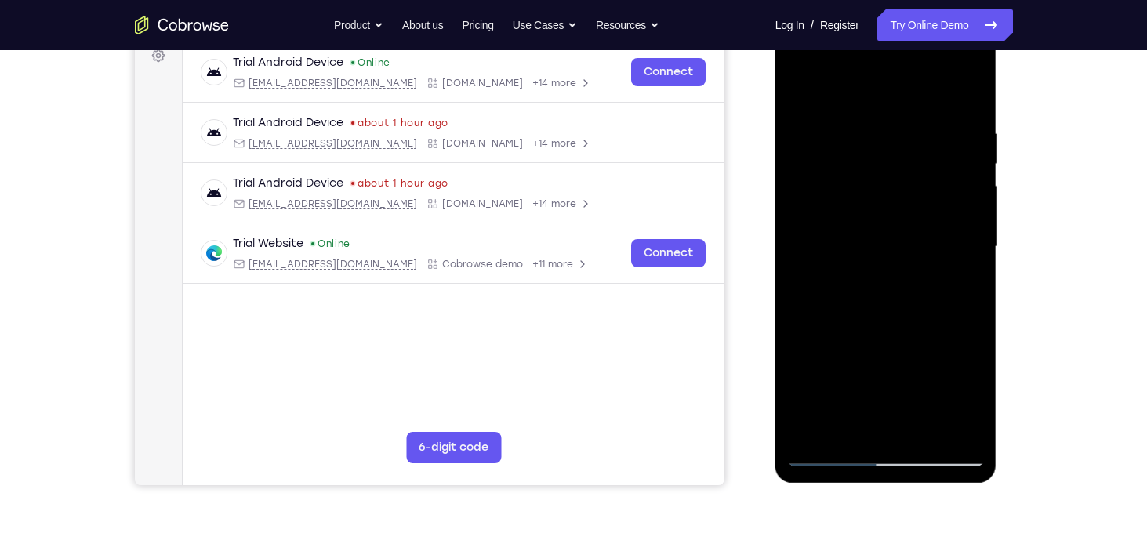
drag, startPoint x: 875, startPoint y: 382, endPoint x: 842, endPoint y: 131, distance: 253.0
click at [842, 131] on div at bounding box center [886, 246] width 198 height 439
drag, startPoint x: 887, startPoint y: 350, endPoint x: 875, endPoint y: 87, distance: 262.9
click at [875, 87] on div at bounding box center [886, 246] width 198 height 439
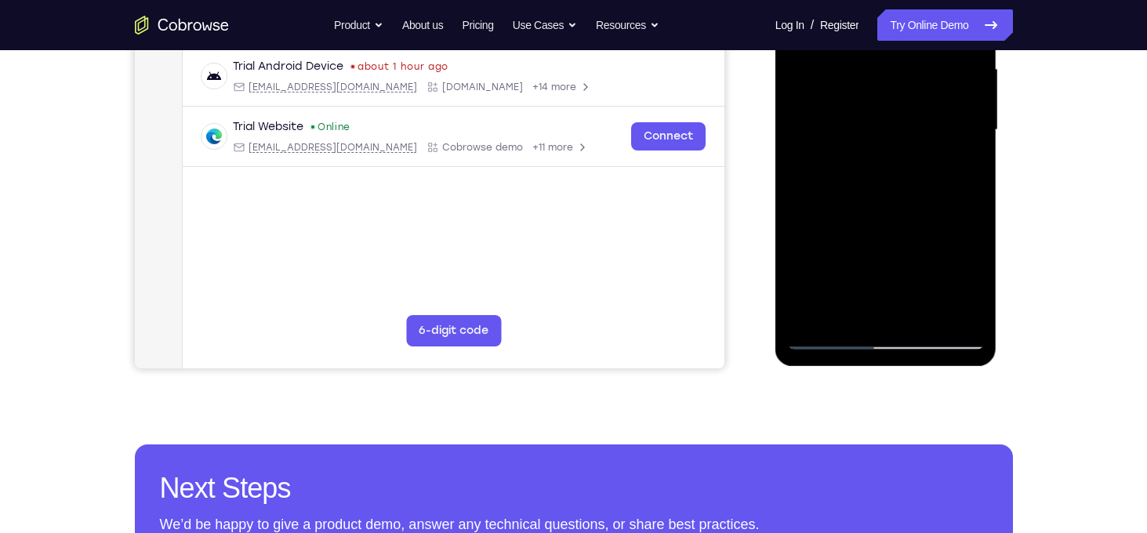
scroll to position [266, 0]
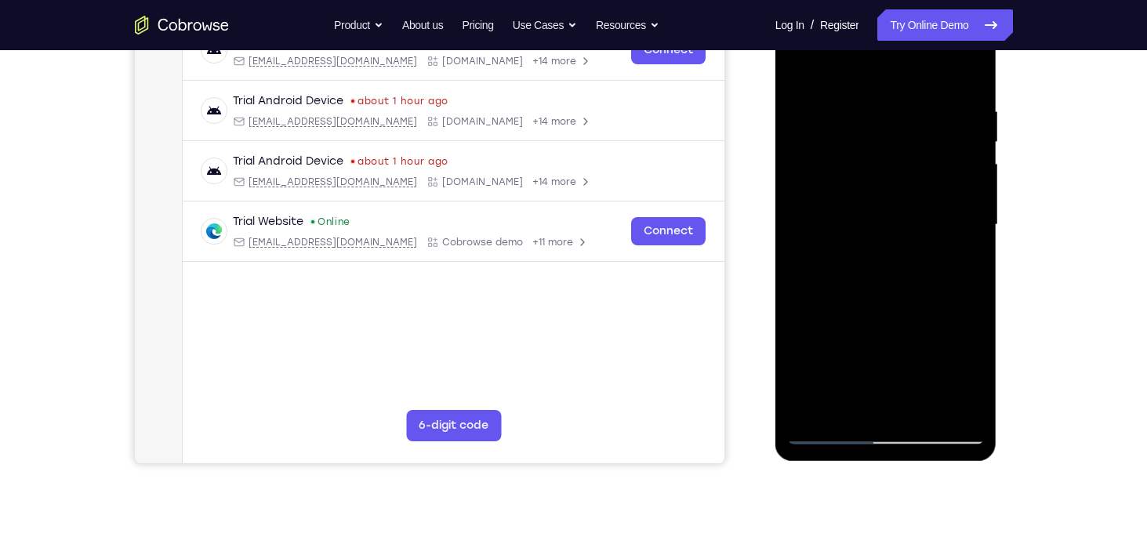
drag, startPoint x: 887, startPoint y: 329, endPoint x: 873, endPoint y: 222, distance: 108.3
click at [873, 222] on div at bounding box center [886, 224] width 198 height 439
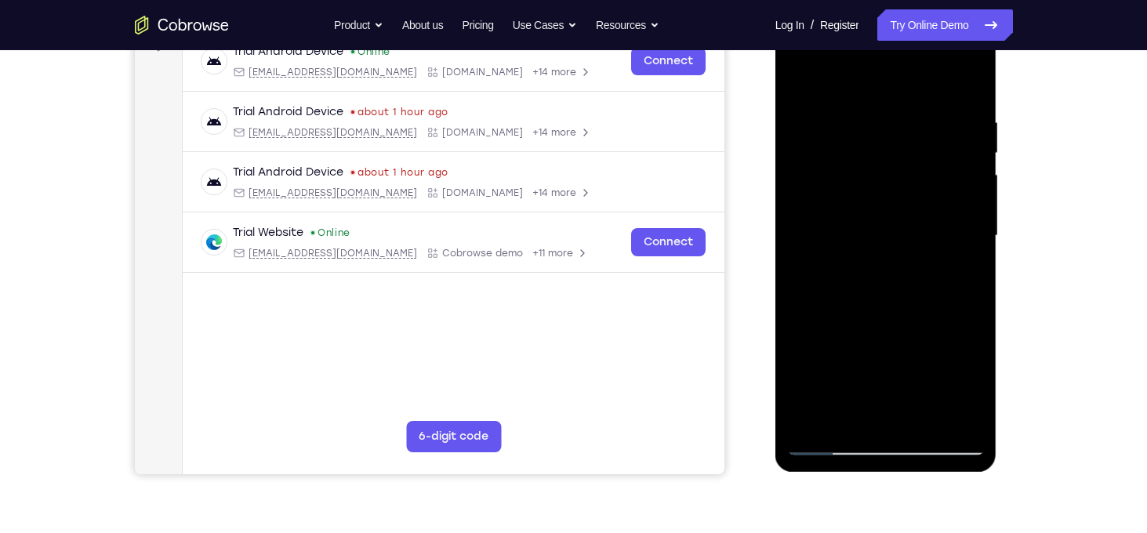
drag, startPoint x: 898, startPoint y: 346, endPoint x: 884, endPoint y: 210, distance: 137.1
click at [884, 210] on div at bounding box center [886, 235] width 198 height 439
drag, startPoint x: 932, startPoint y: 190, endPoint x: 952, endPoint y: 286, distance: 98.4
click at [952, 286] on div at bounding box center [886, 235] width 198 height 439
click at [974, 281] on div at bounding box center [886, 235] width 198 height 439
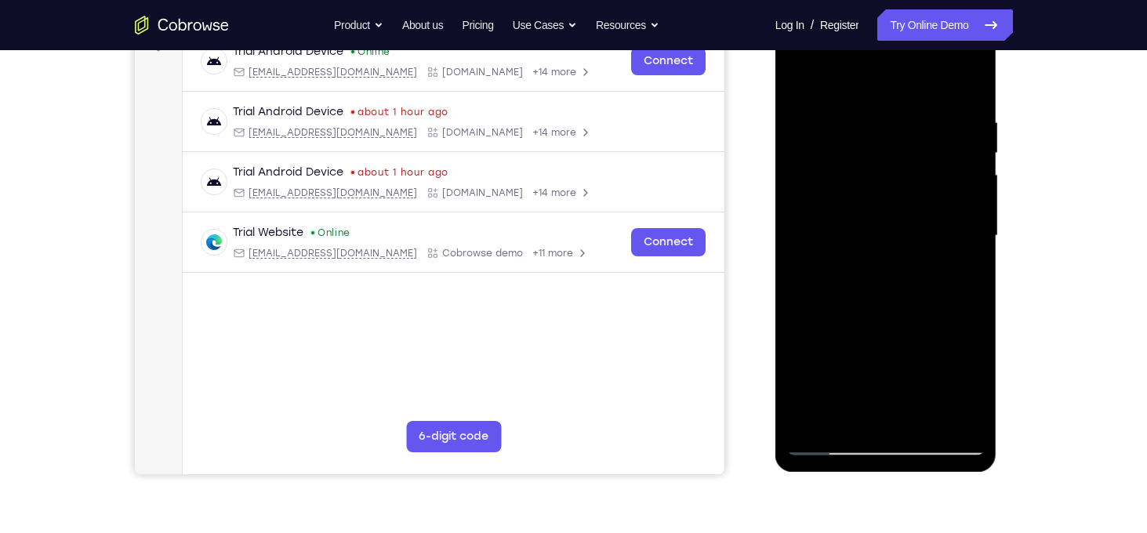
drag, startPoint x: 883, startPoint y: 350, endPoint x: 872, endPoint y: 94, distance: 256.6
click at [872, 94] on div at bounding box center [886, 235] width 198 height 439
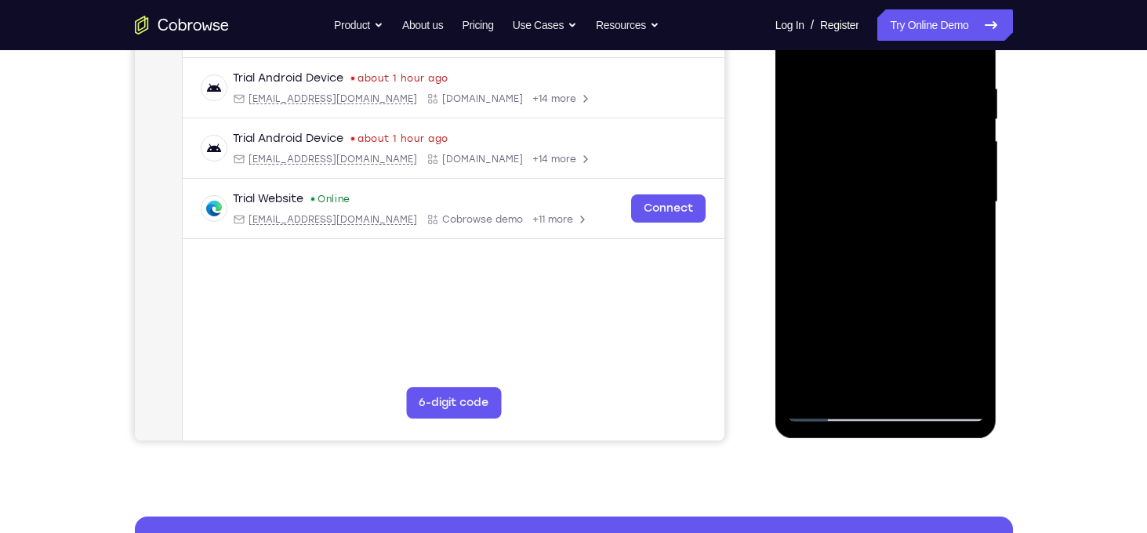
scroll to position [289, 0]
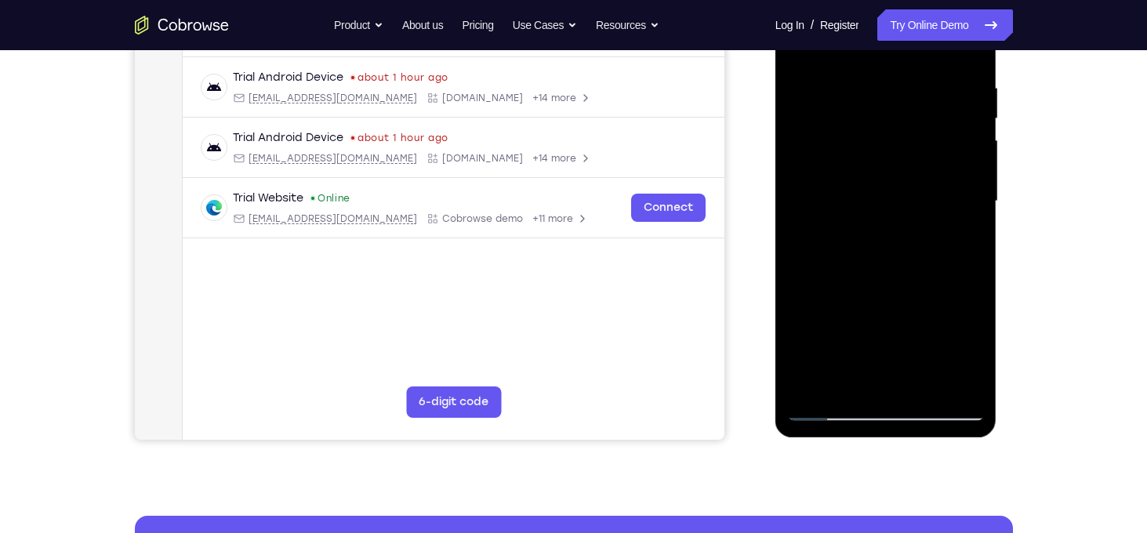
drag, startPoint x: 909, startPoint y: 319, endPoint x: 901, endPoint y: 100, distance: 218.9
click at [901, 100] on div at bounding box center [886, 201] width 198 height 439
drag, startPoint x: 907, startPoint y: 205, endPoint x: 940, endPoint y: 306, distance: 107.1
click at [940, 306] on div at bounding box center [886, 201] width 198 height 439
click at [970, 241] on div at bounding box center [886, 201] width 198 height 439
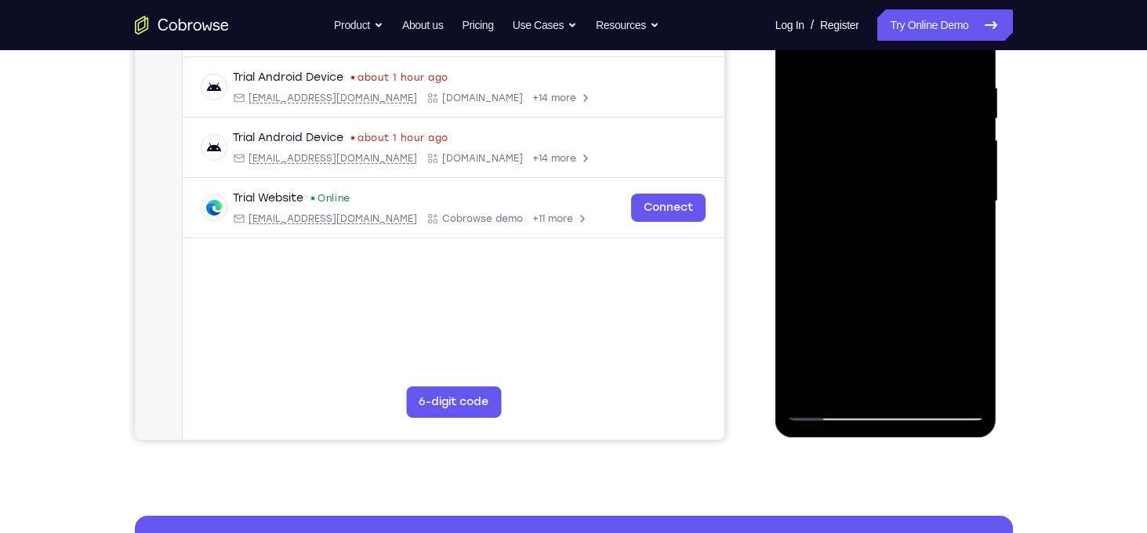
drag, startPoint x: 884, startPoint y: 343, endPoint x: 871, endPoint y: 151, distance: 191.7
click at [871, 151] on div at bounding box center [886, 201] width 198 height 439
drag, startPoint x: 887, startPoint y: 312, endPoint x: 869, endPoint y: 136, distance: 177.3
click at [869, 136] on div at bounding box center [886, 201] width 198 height 439
drag, startPoint x: 911, startPoint y: 263, endPoint x: 898, endPoint y: 141, distance: 122.1
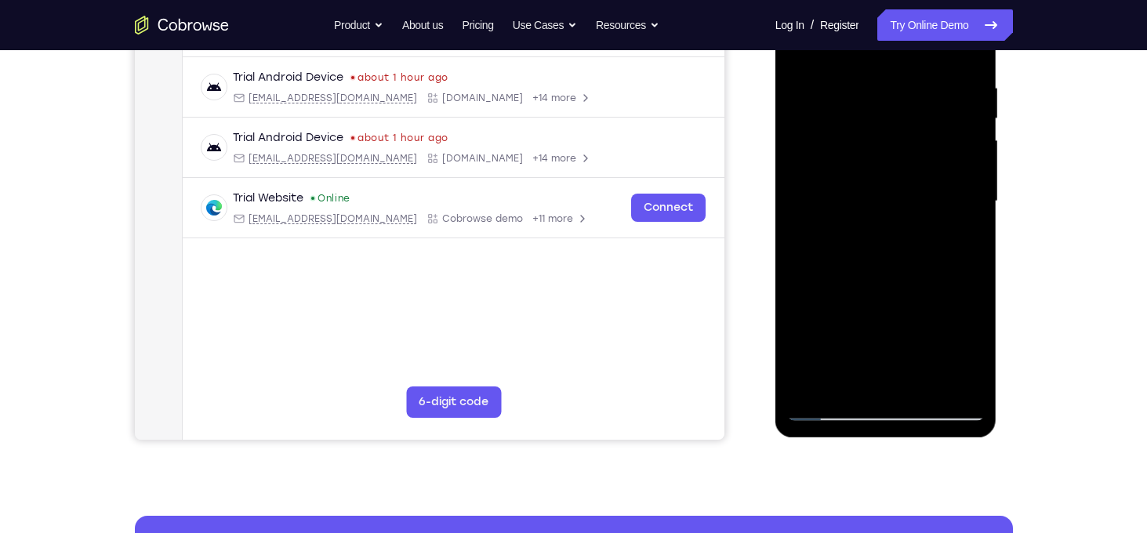
click at [898, 141] on div at bounding box center [886, 201] width 198 height 439
click at [977, 183] on div at bounding box center [886, 201] width 198 height 439
drag, startPoint x: 858, startPoint y: 343, endPoint x: 861, endPoint y: 104, distance: 239.1
click at [861, 104] on div at bounding box center [886, 201] width 198 height 439
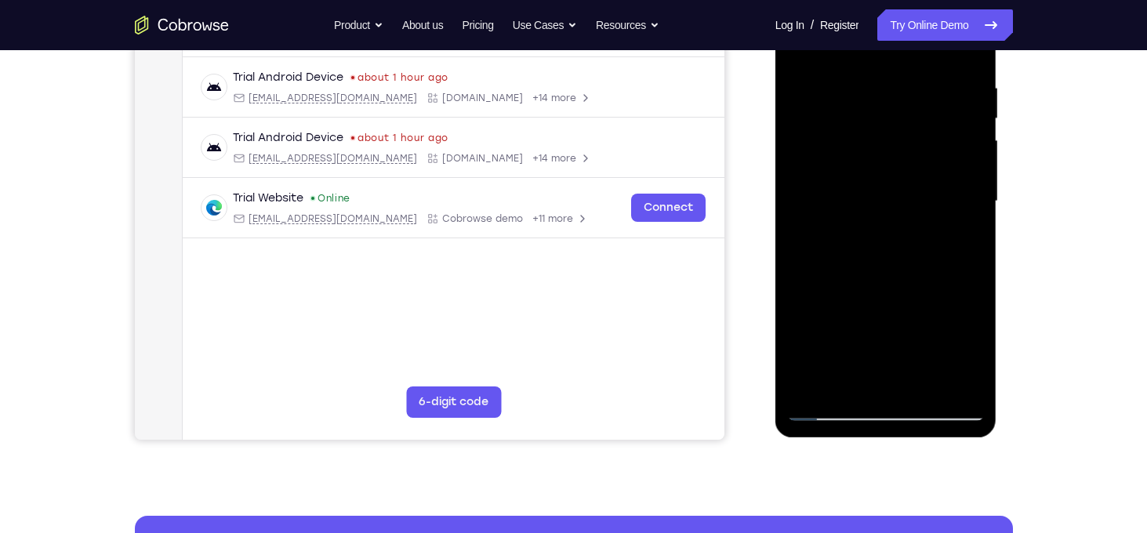
drag, startPoint x: 907, startPoint y: 343, endPoint x: 876, endPoint y: 151, distance: 194.6
click at [876, 151] on div at bounding box center [886, 201] width 198 height 439
drag, startPoint x: 896, startPoint y: 303, endPoint x: 880, endPoint y: 173, distance: 131.1
click at [880, 173] on div at bounding box center [886, 201] width 198 height 439
drag, startPoint x: 884, startPoint y: 335, endPoint x: 865, endPoint y: 105, distance: 230.4
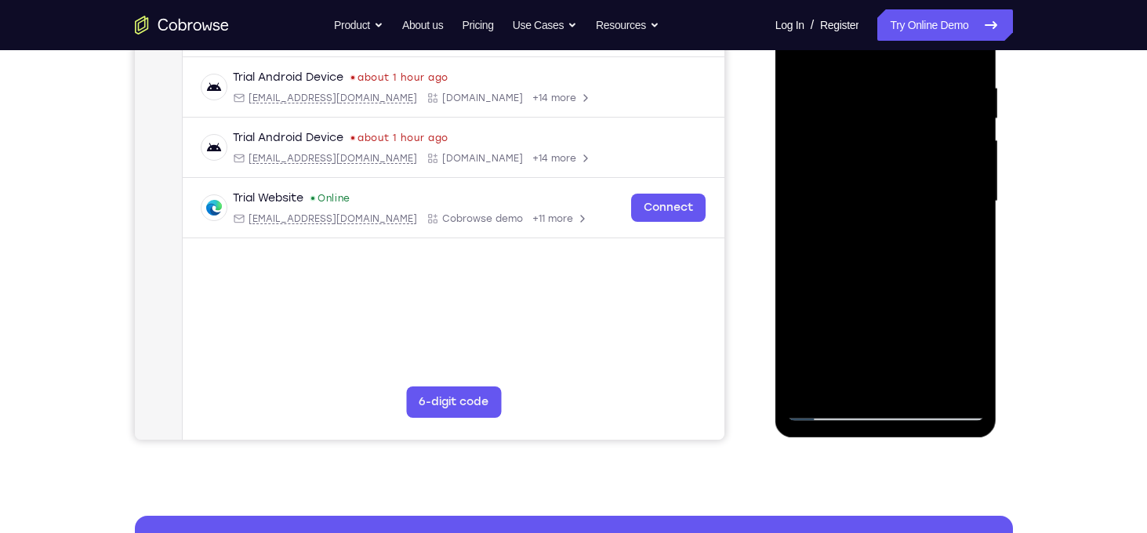
click at [865, 105] on div at bounding box center [886, 201] width 198 height 439
drag, startPoint x: 898, startPoint y: 309, endPoint x: 909, endPoint y: 166, distance: 143.1
click at [909, 166] on div at bounding box center [886, 201] width 198 height 439
click at [978, 187] on div at bounding box center [886, 201] width 198 height 439
drag, startPoint x: 894, startPoint y: 339, endPoint x: 887, endPoint y: 90, distance: 249.4
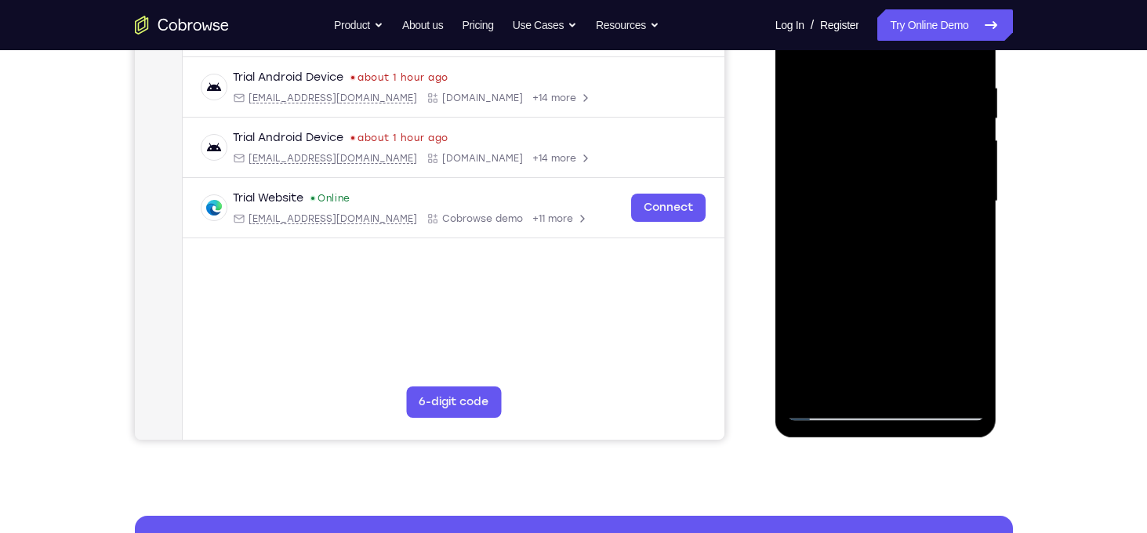
click at [887, 90] on div at bounding box center [886, 201] width 198 height 439
drag, startPoint x: 901, startPoint y: 341, endPoint x: 874, endPoint y: 95, distance: 247.7
click at [874, 95] on div at bounding box center [886, 201] width 198 height 439
drag, startPoint x: 899, startPoint y: 322, endPoint x: 862, endPoint y: 124, distance: 201.7
click at [862, 124] on div at bounding box center [886, 201] width 198 height 439
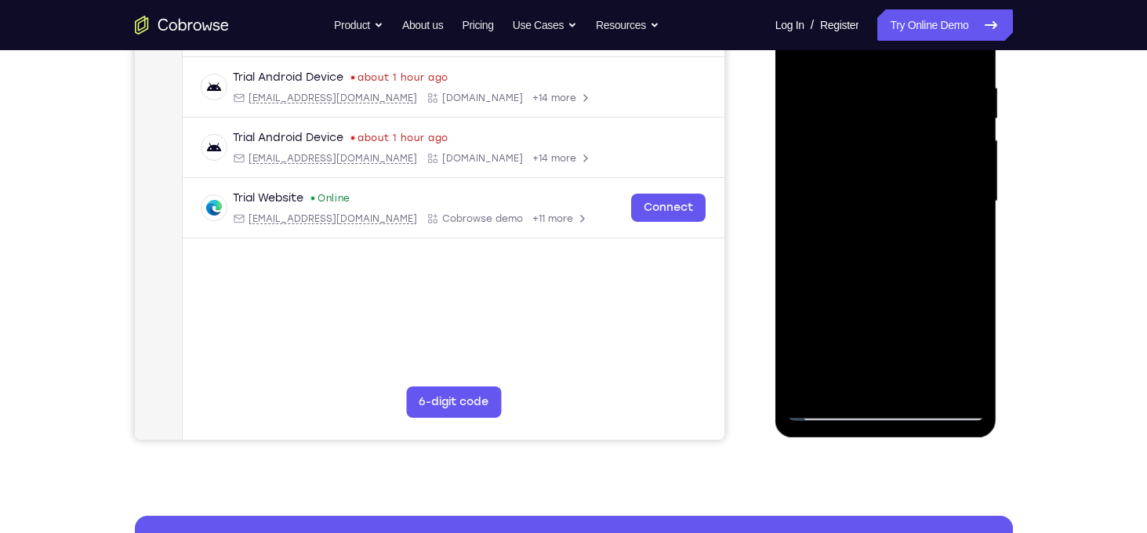
drag, startPoint x: 882, startPoint y: 319, endPoint x: 862, endPoint y: 106, distance: 214.1
click at [862, 106] on div at bounding box center [886, 201] width 198 height 439
click at [976, 167] on div at bounding box center [886, 201] width 198 height 439
drag, startPoint x: 878, startPoint y: 328, endPoint x: 854, endPoint y: 122, distance: 207.6
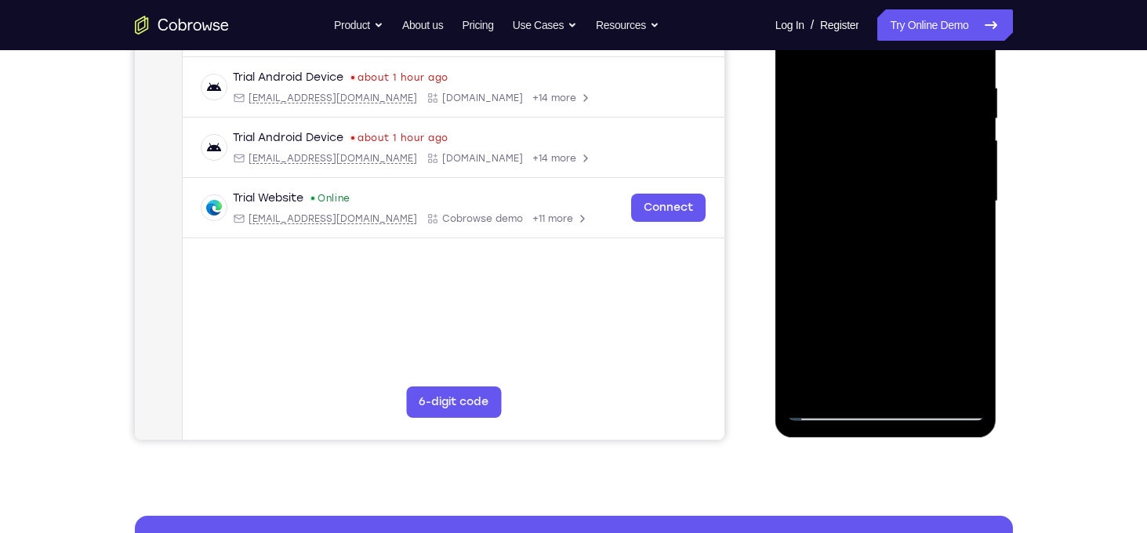
click at [854, 122] on div at bounding box center [886, 201] width 198 height 439
drag, startPoint x: 898, startPoint y: 292, endPoint x: 887, endPoint y: 108, distance: 184.5
click at [887, 108] on div at bounding box center [886, 201] width 198 height 439
drag, startPoint x: 895, startPoint y: 122, endPoint x: 942, endPoint y: 291, distance: 175.7
click at [942, 291] on div at bounding box center [886, 201] width 198 height 439
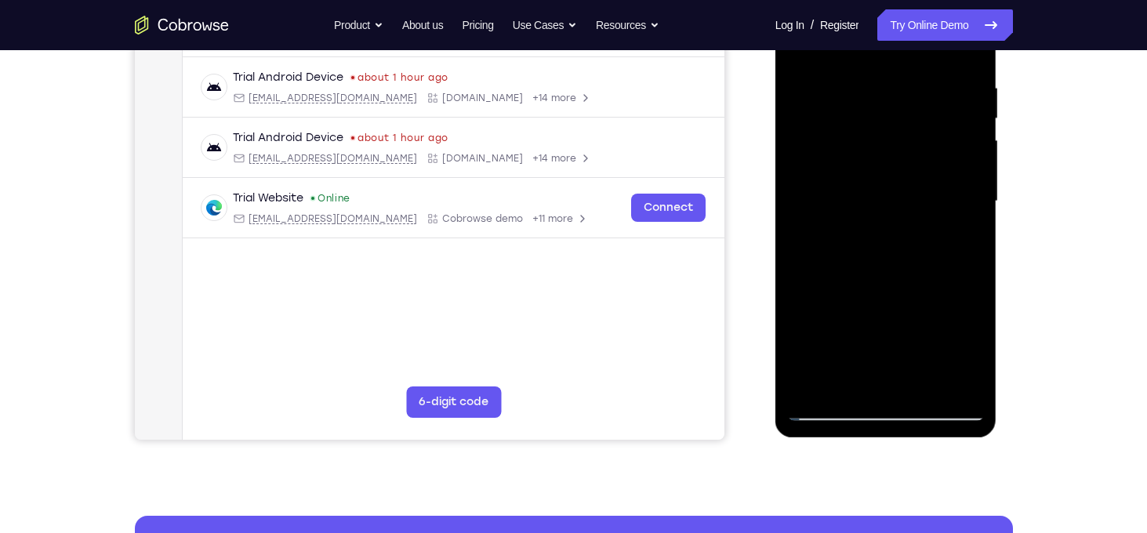
click at [976, 234] on div at bounding box center [886, 201] width 198 height 439
drag, startPoint x: 882, startPoint y: 341, endPoint x: 881, endPoint y: 158, distance: 182.6
click at [881, 158] on div at bounding box center [886, 201] width 198 height 439
drag, startPoint x: 909, startPoint y: 316, endPoint x: 910, endPoint y: 120, distance: 196.0
click at [910, 120] on div at bounding box center [886, 201] width 198 height 439
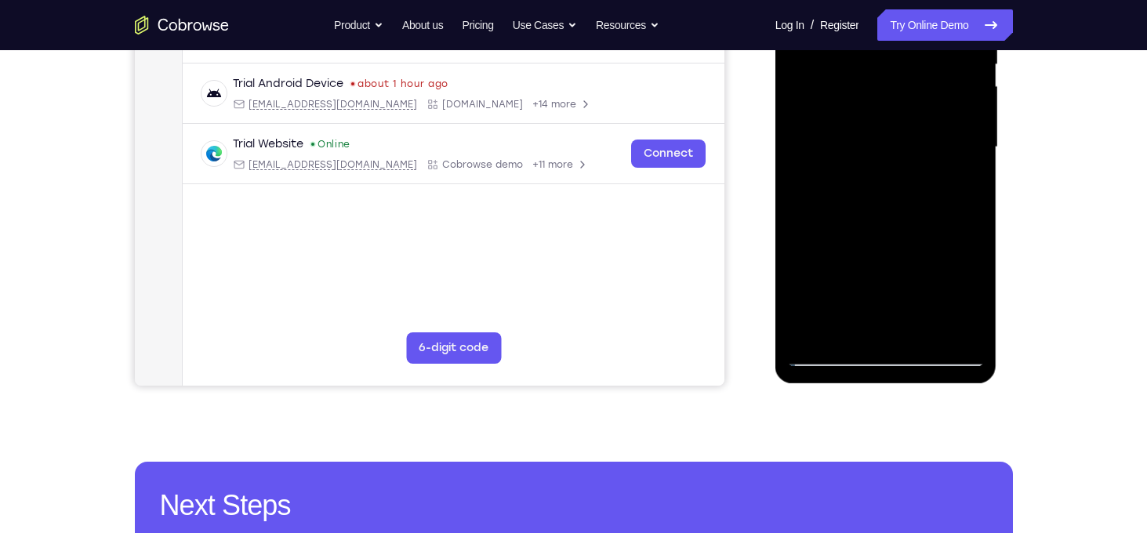
scroll to position [285, 0]
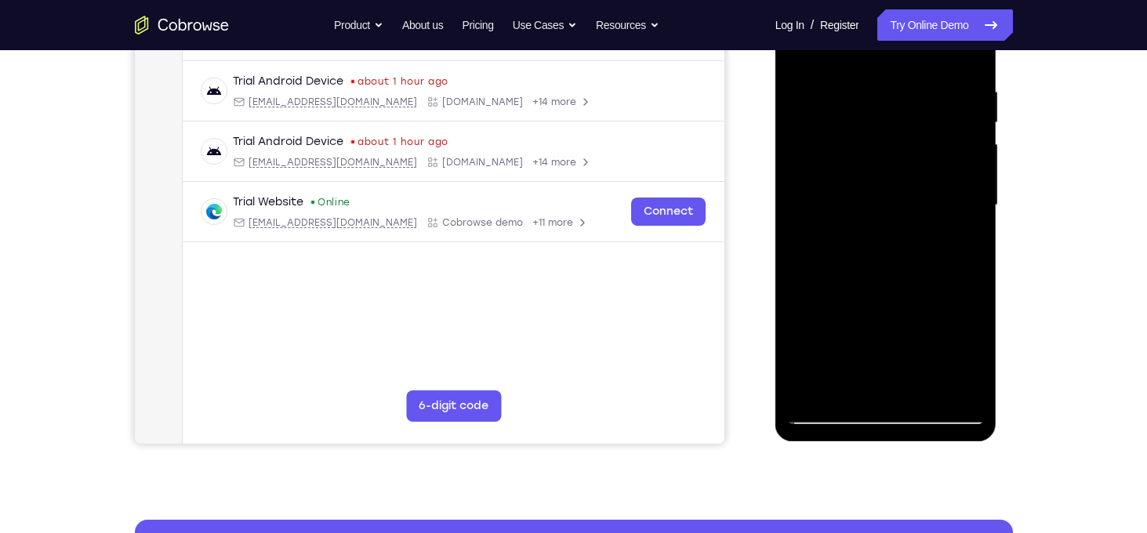
drag, startPoint x: 900, startPoint y: 328, endPoint x: 900, endPoint y: 104, distance: 224.2
click at [900, 104] on div at bounding box center [886, 205] width 198 height 439
drag, startPoint x: 899, startPoint y: 337, endPoint x: 909, endPoint y: 38, distance: 299.6
click at [909, 38] on div at bounding box center [886, 205] width 198 height 439
drag, startPoint x: 881, startPoint y: 334, endPoint x: 863, endPoint y: 38, distance: 296.9
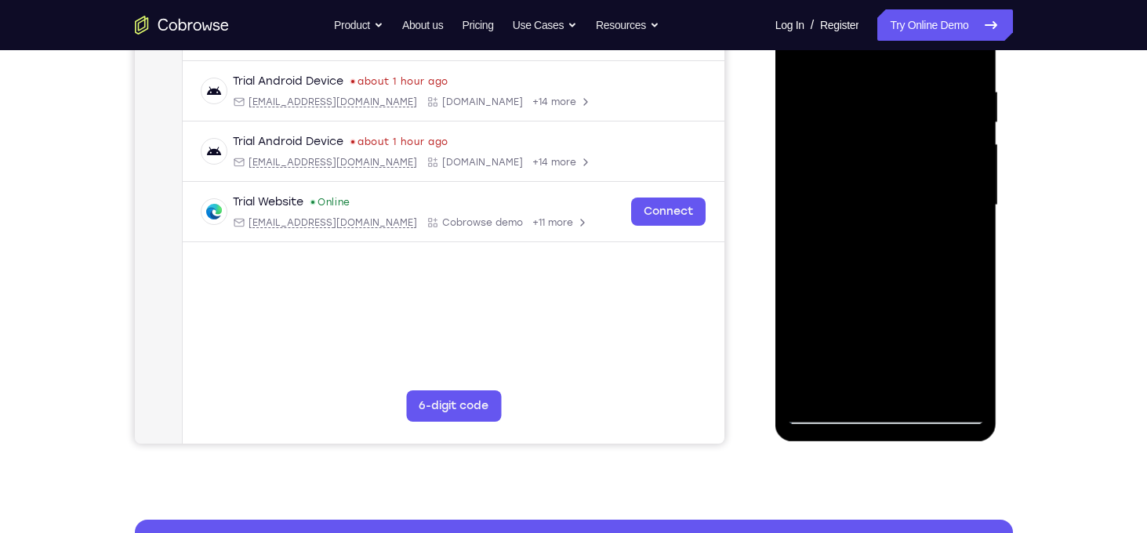
click at [863, 38] on div at bounding box center [886, 205] width 198 height 439
drag, startPoint x: 893, startPoint y: 356, endPoint x: 864, endPoint y: 45, distance: 312.5
click at [864, 45] on div at bounding box center [886, 205] width 198 height 439
drag, startPoint x: 900, startPoint y: 331, endPoint x: 915, endPoint y: 38, distance: 293.5
click at [915, 38] on div at bounding box center [886, 205] width 198 height 439
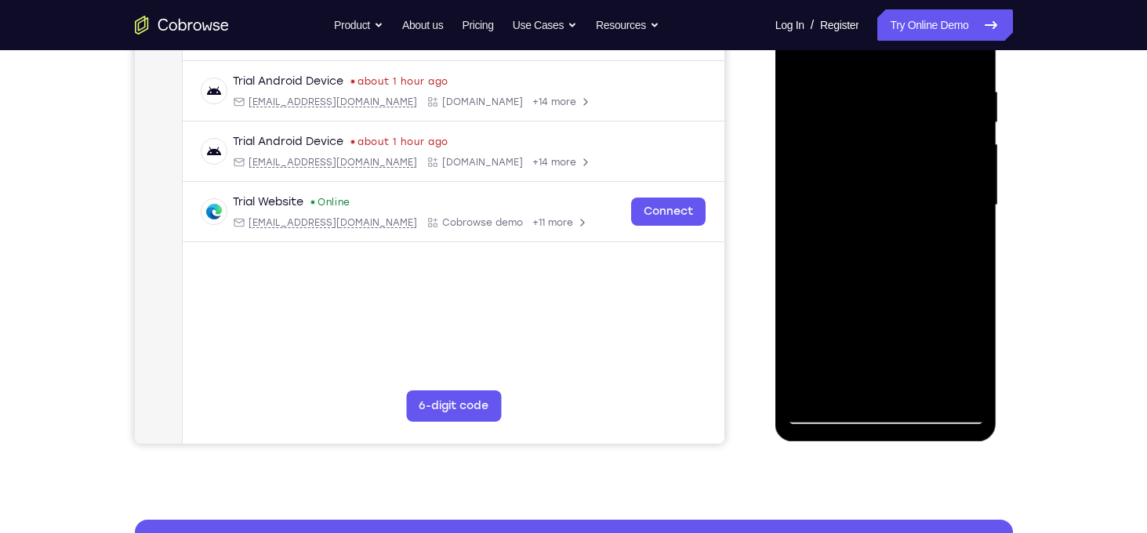
drag, startPoint x: 882, startPoint y: 312, endPoint x: 882, endPoint y: 71, distance: 240.7
click at [882, 71] on div at bounding box center [886, 205] width 198 height 439
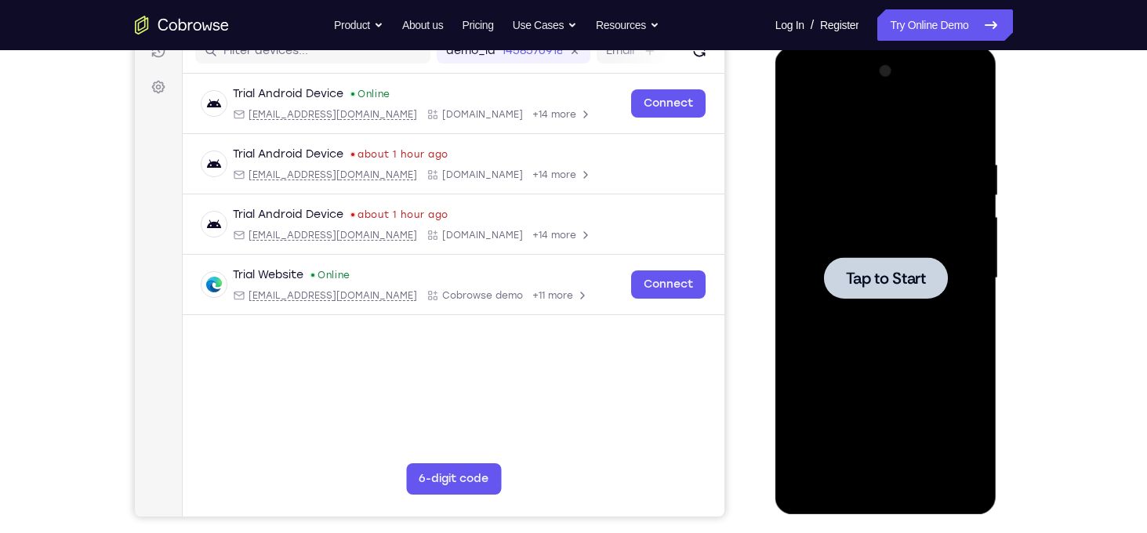
scroll to position [213, 0]
